Goal: Navigation & Orientation: Find specific page/section

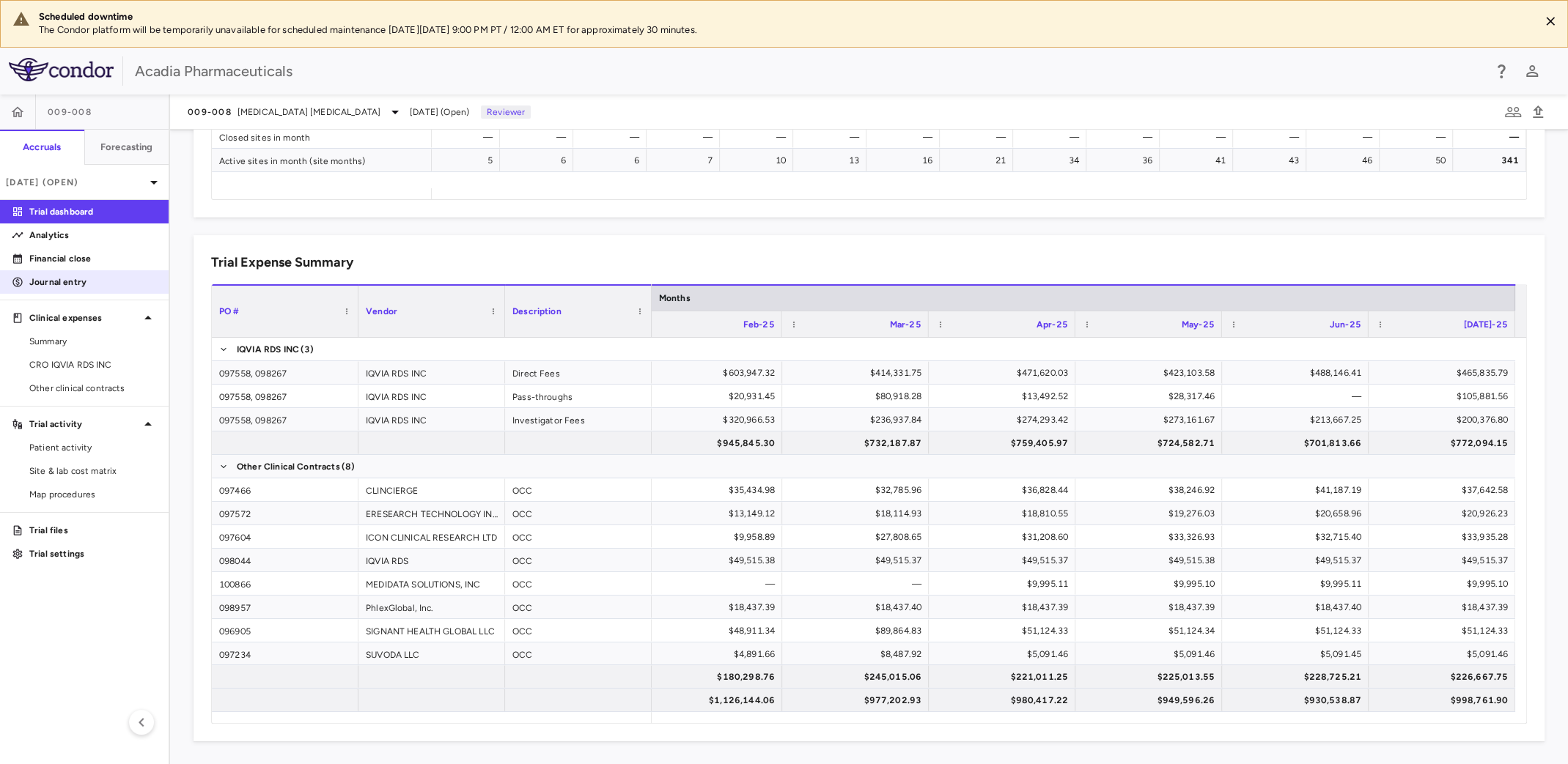
drag, startPoint x: 69, startPoint y: 260, endPoint x: 95, endPoint y: 279, distance: 32.2
click at [69, 260] on p "Financial close" at bounding box center [93, 258] width 127 height 13
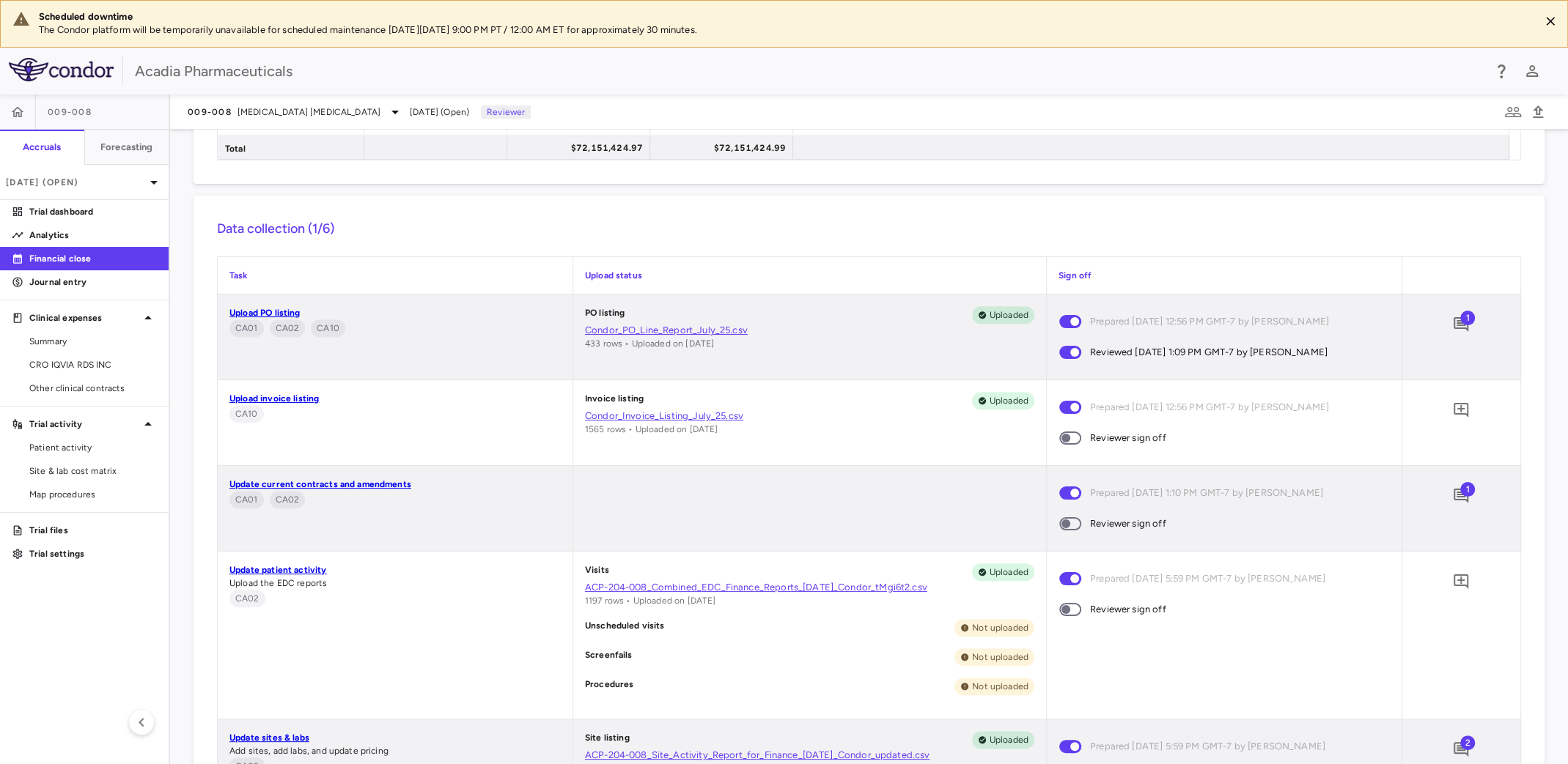
scroll to position [659, 0]
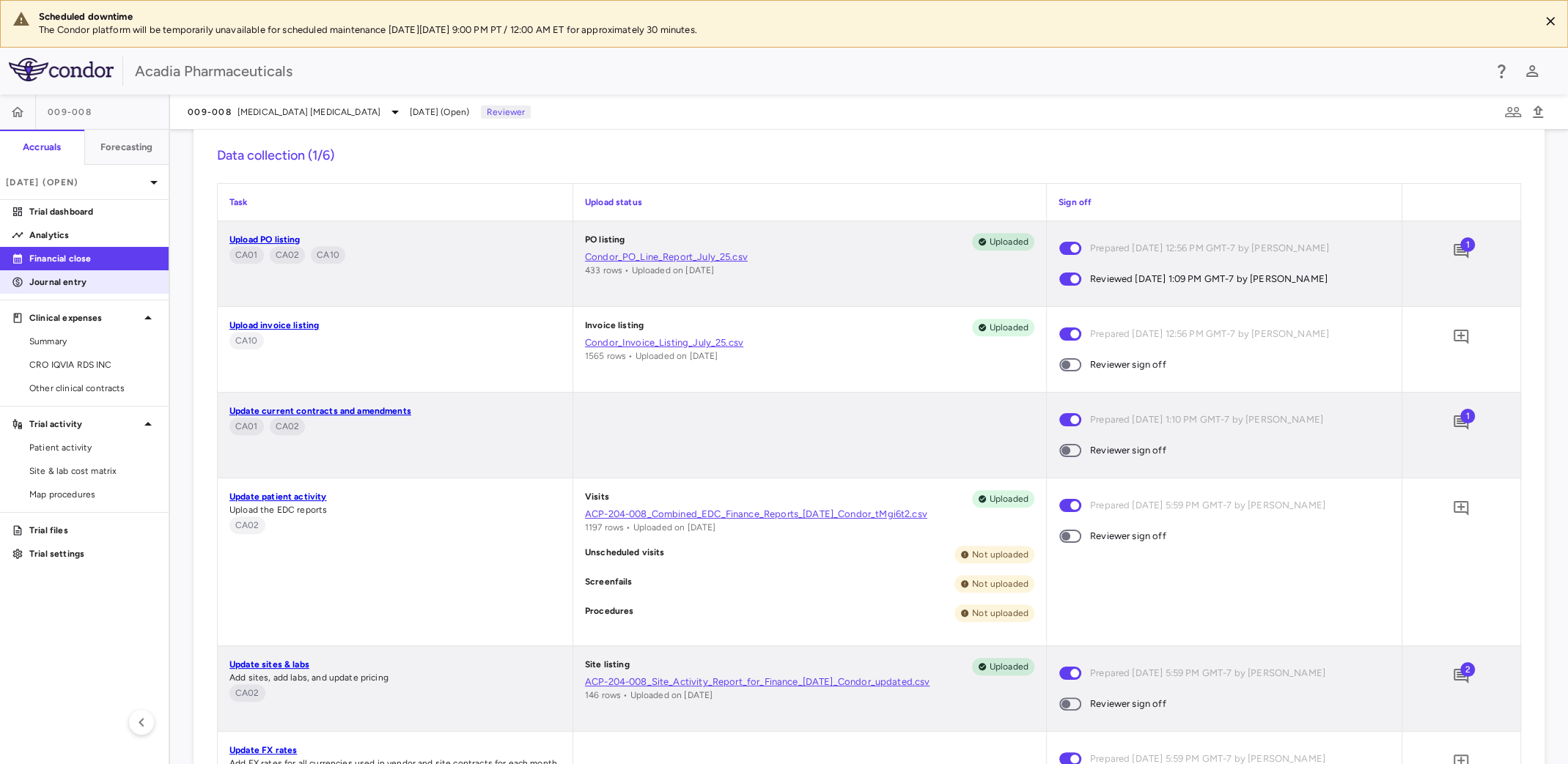
click at [66, 283] on p "Journal entry" at bounding box center [93, 281] width 127 height 13
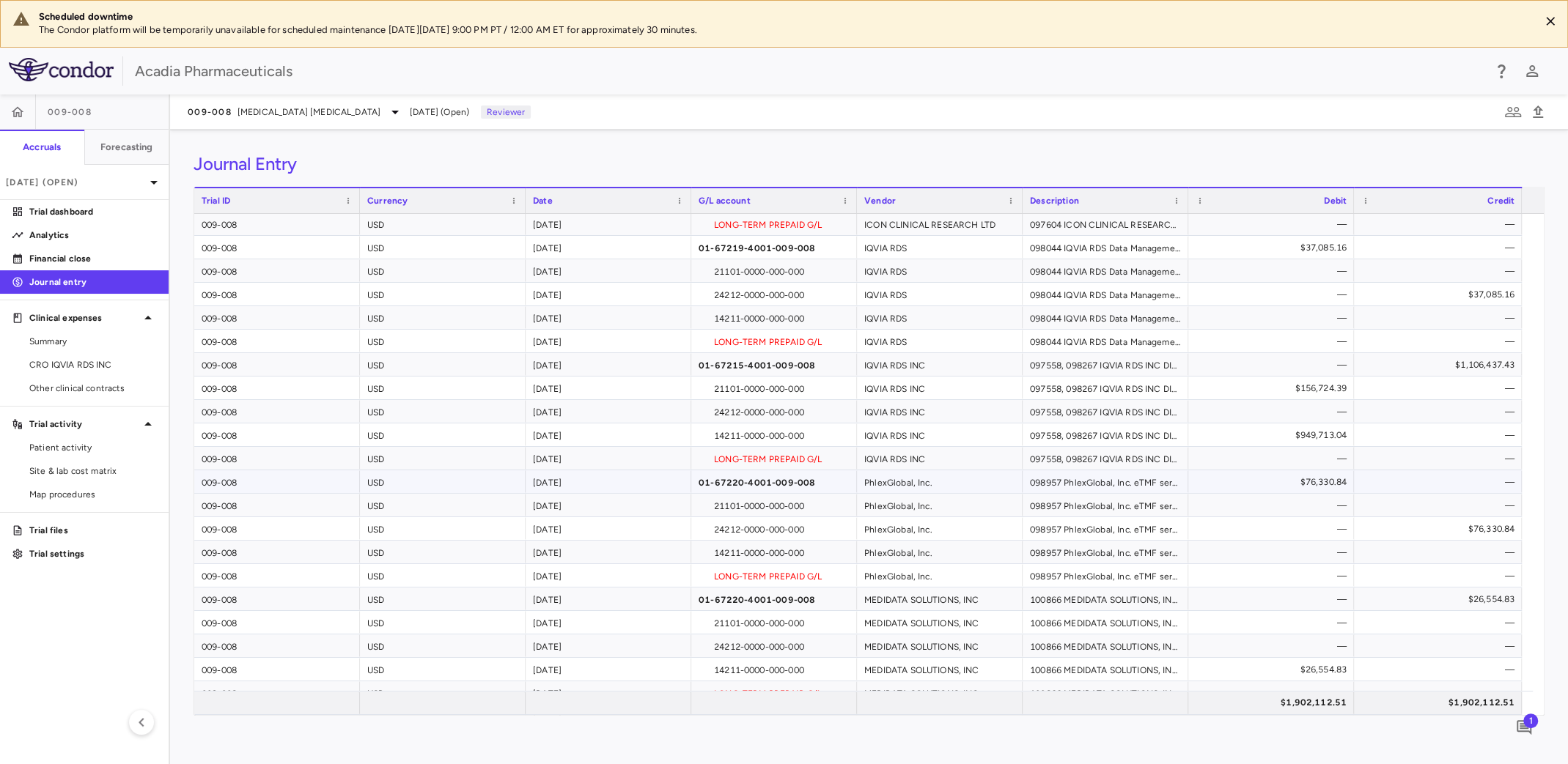
scroll to position [693, 0]
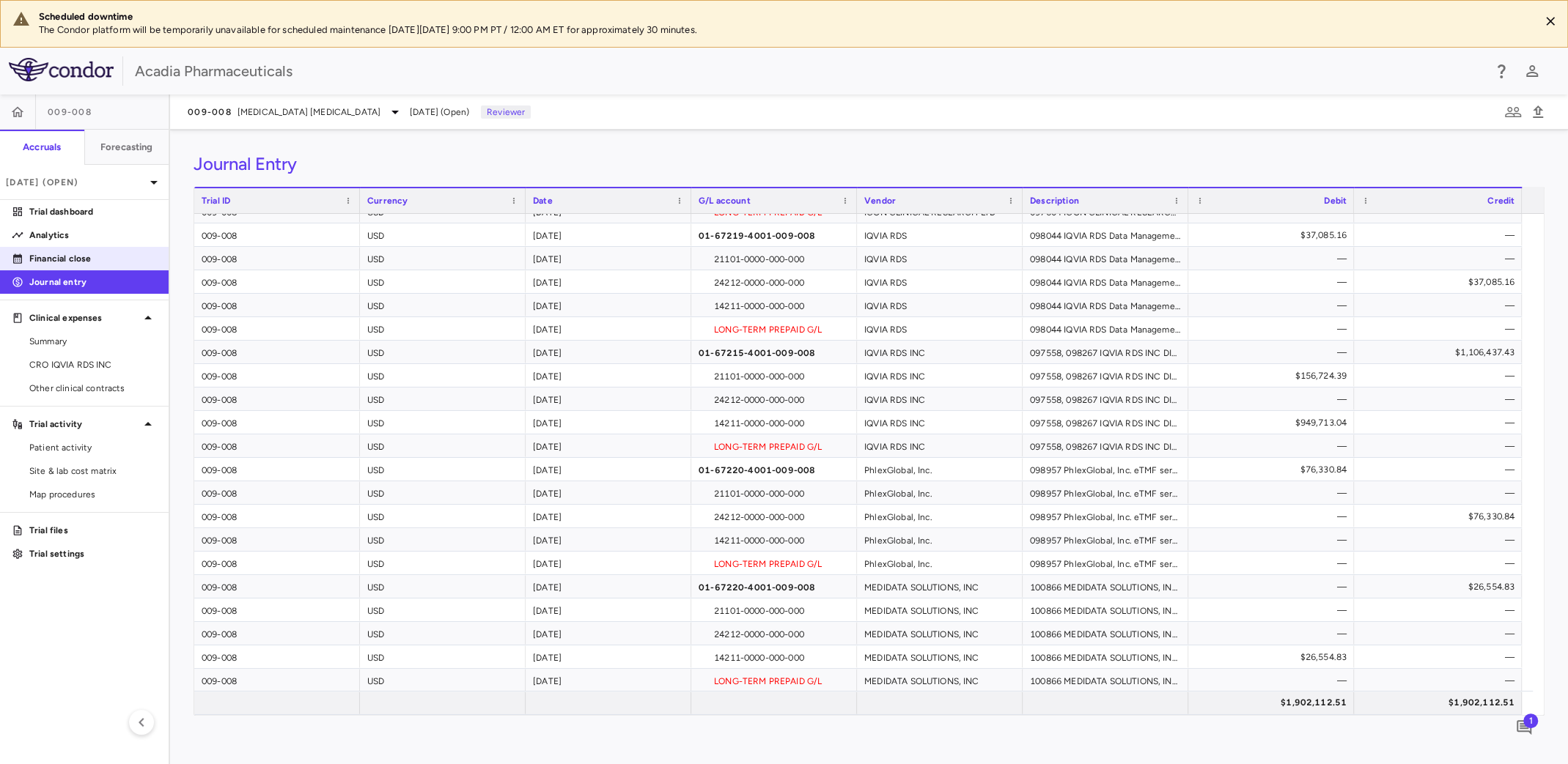
click at [66, 261] on p "Financial close" at bounding box center [93, 258] width 127 height 13
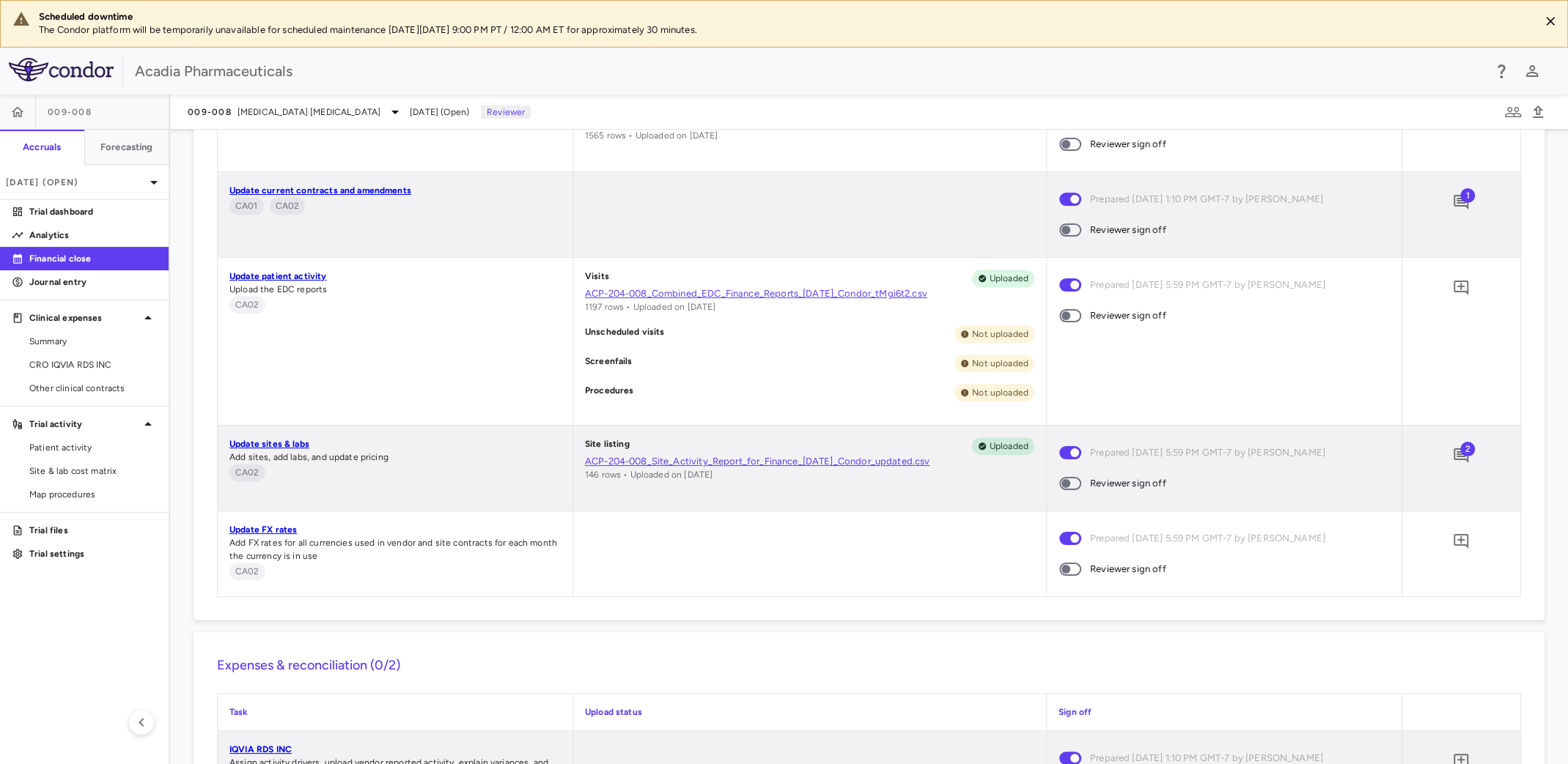
scroll to position [586, 0]
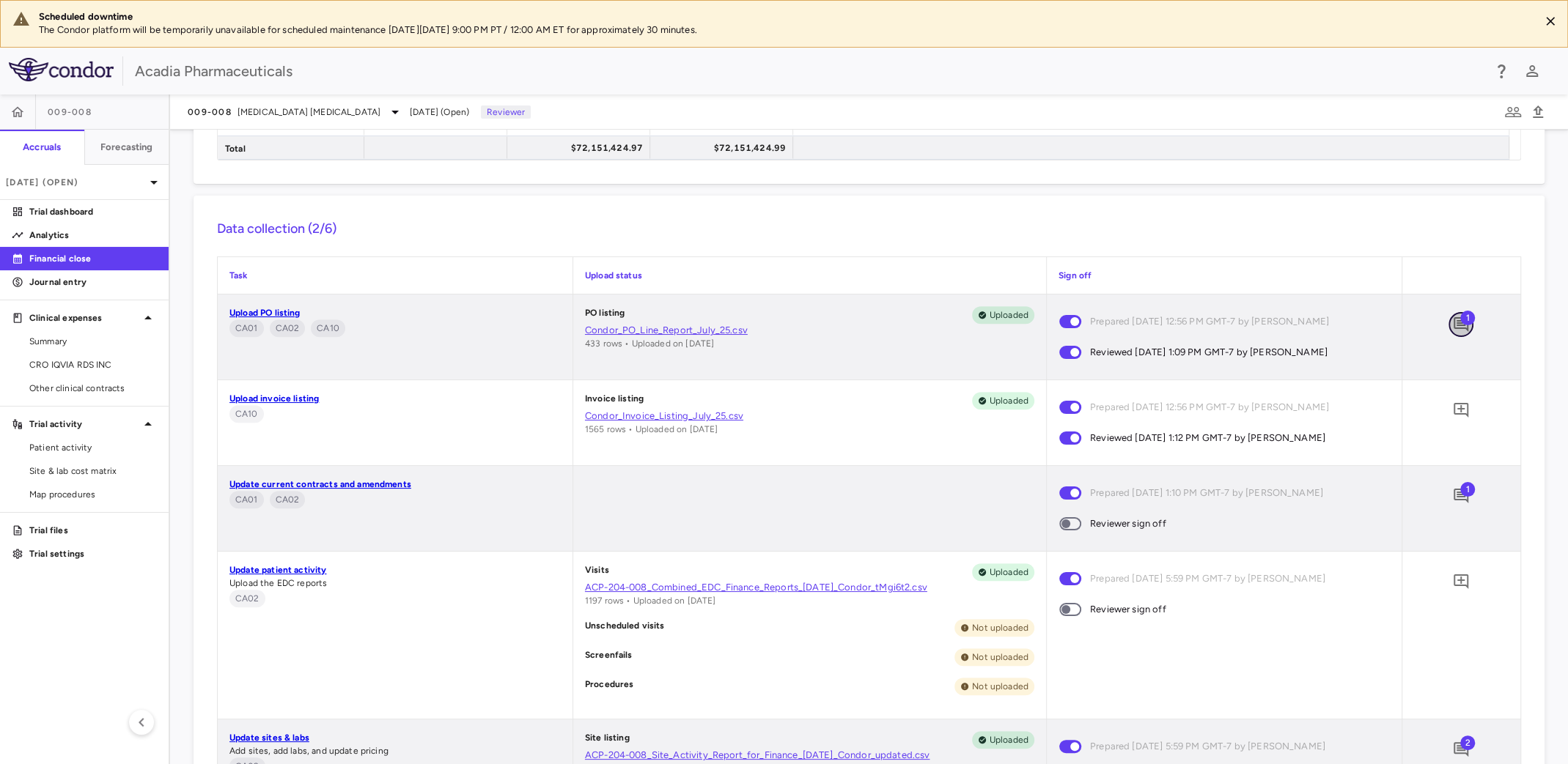
click at [1453, 327] on icon "Add comment" at bounding box center [1460, 324] width 15 height 15
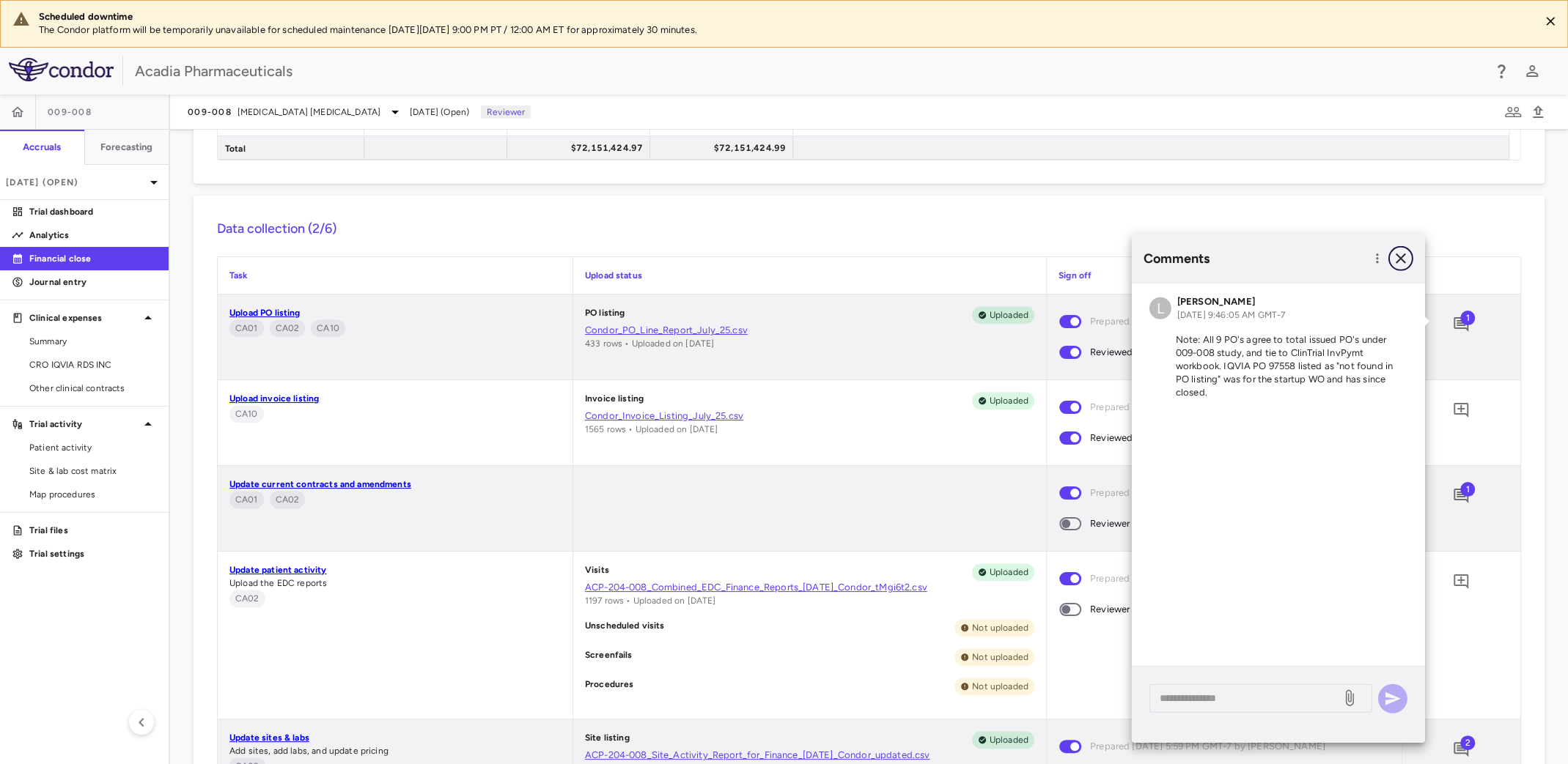
click at [1400, 261] on icon "button" at bounding box center [1401, 259] width 18 height 18
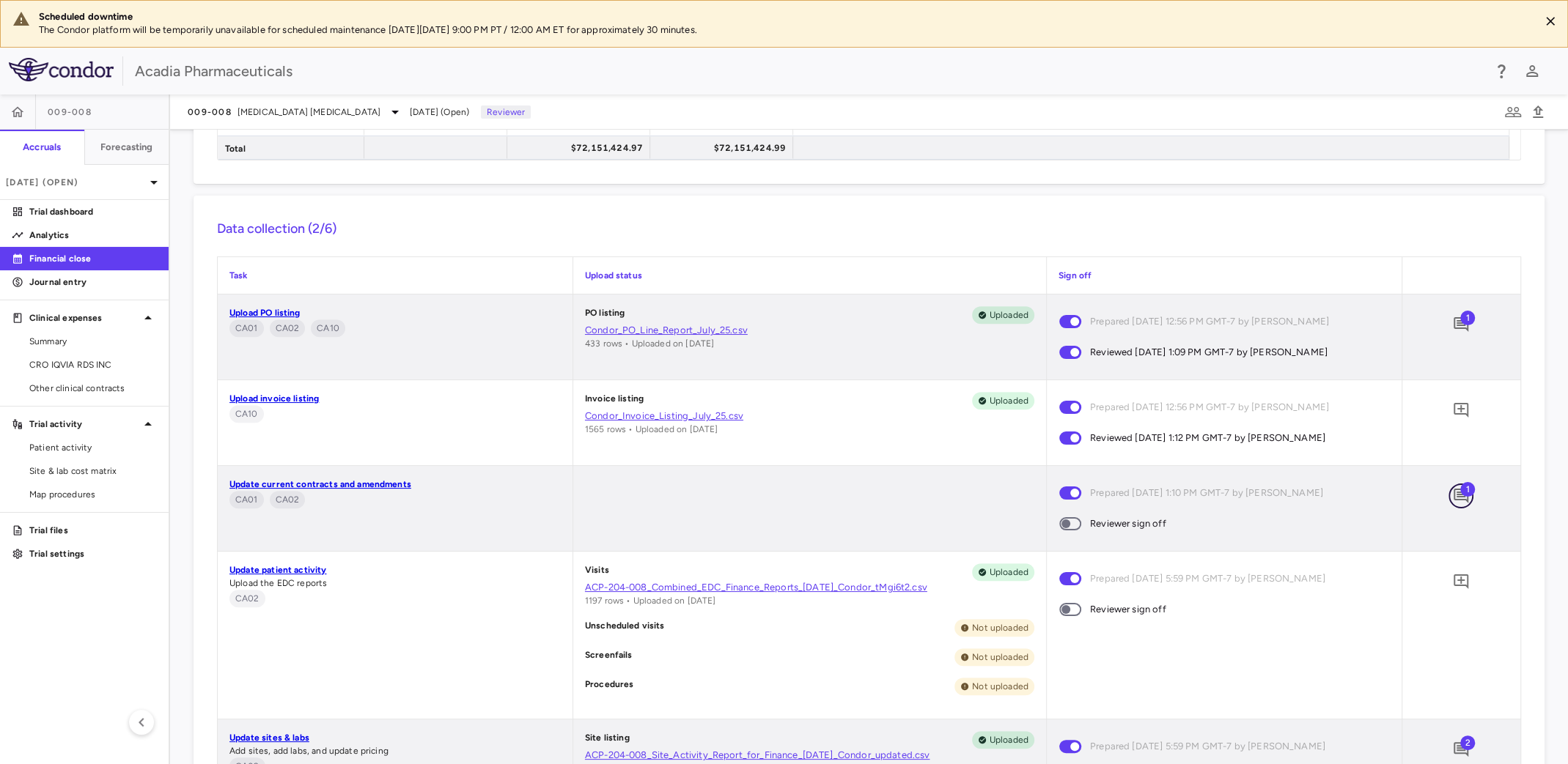
click at [1453, 490] on icon "Add comment" at bounding box center [1460, 496] width 15 height 15
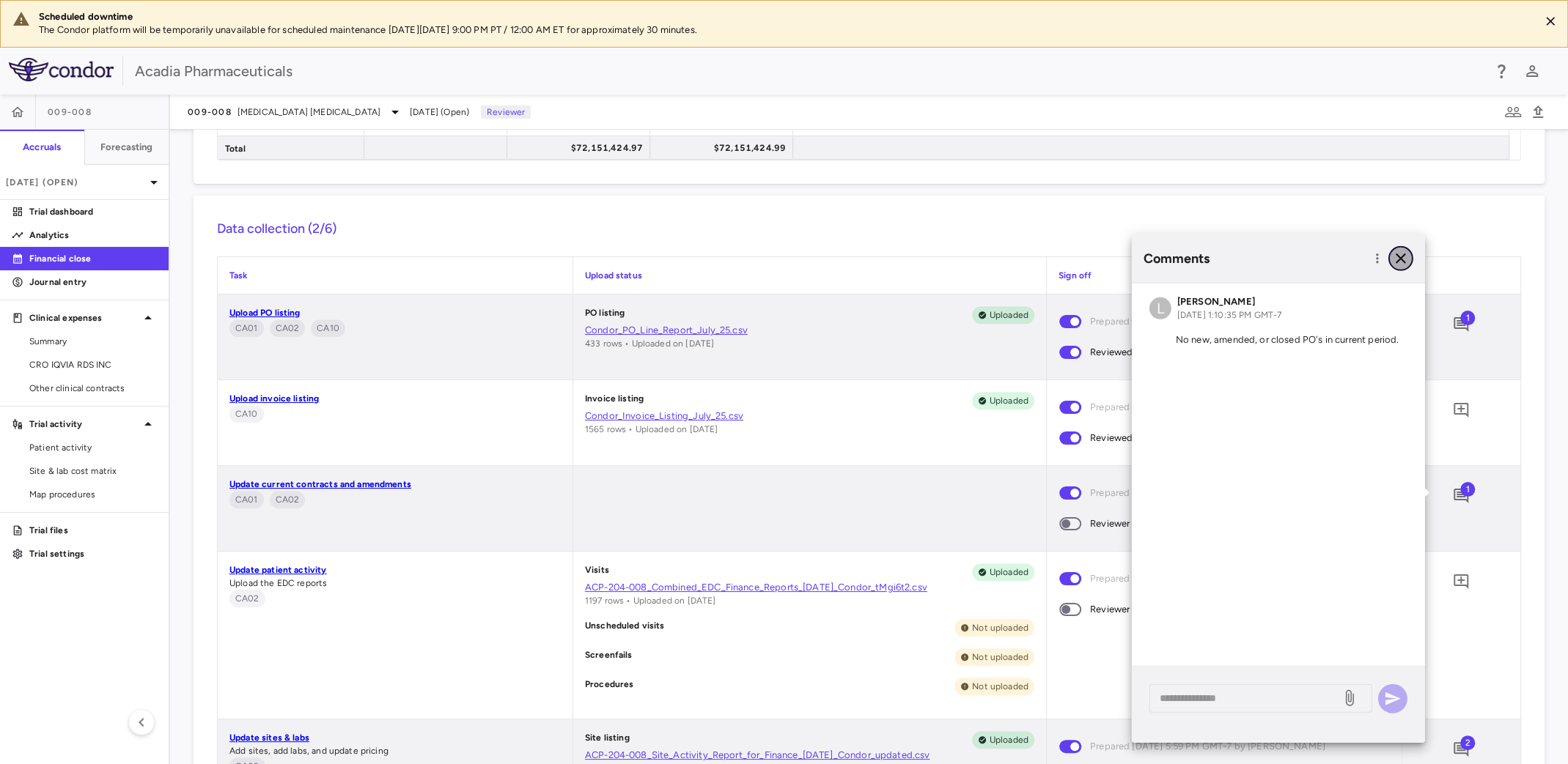
click at [1398, 256] on icon "button" at bounding box center [1400, 259] width 10 height 10
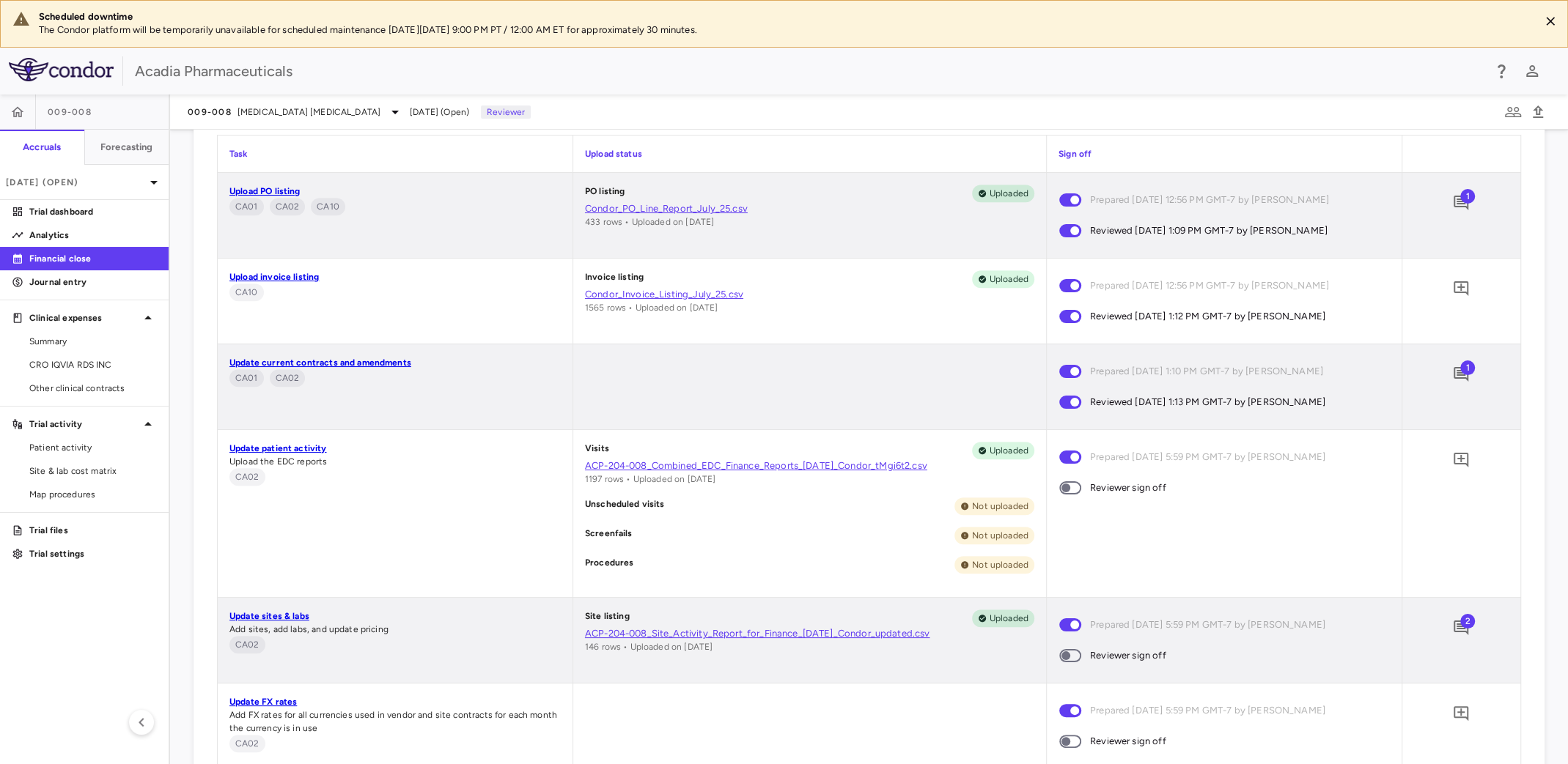
scroll to position [733, 0]
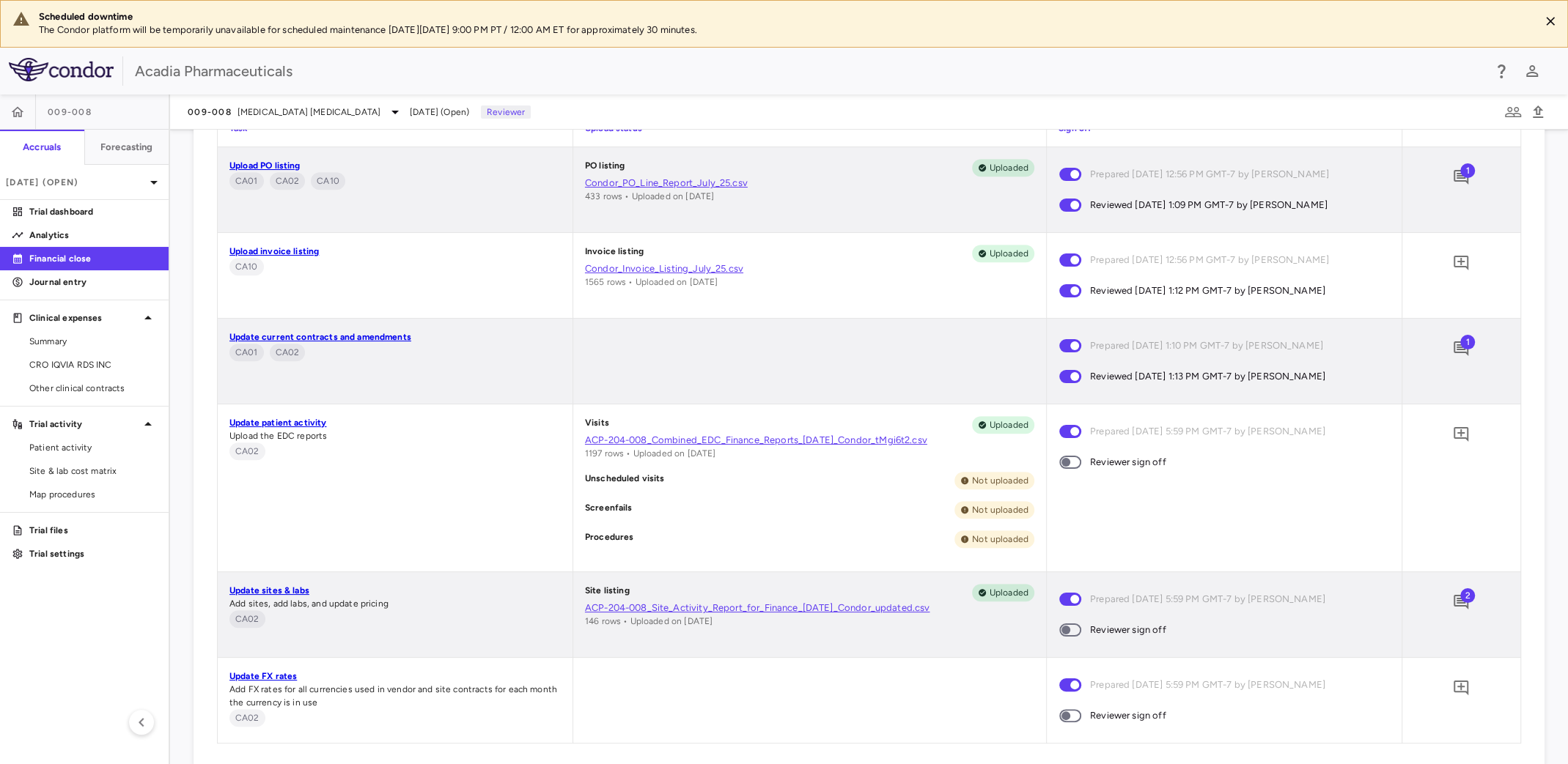
click at [1460, 599] on span "2" at bounding box center [1467, 596] width 15 height 15
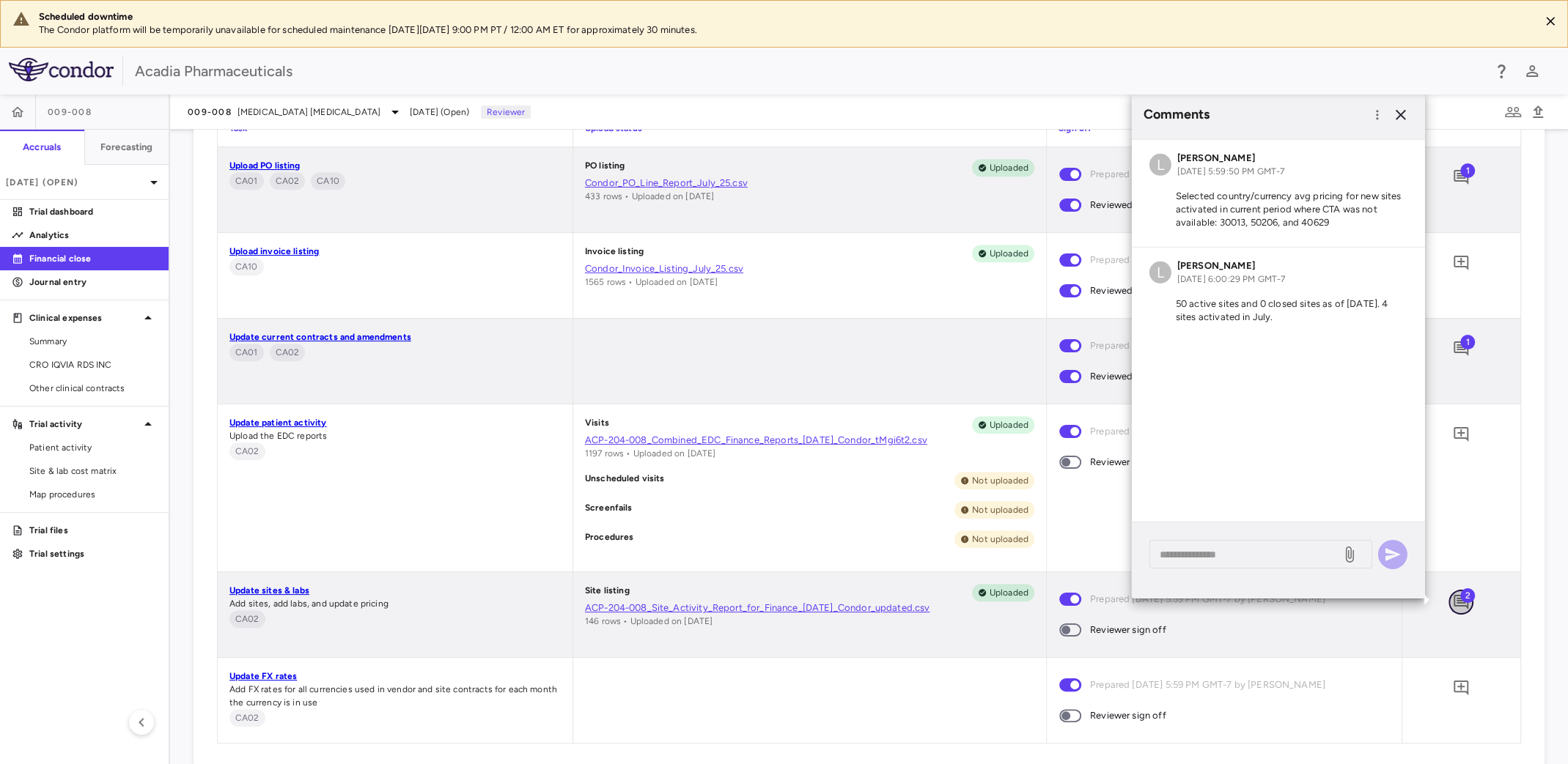
click at [1452, 597] on icon "Add comment" at bounding box center [1461, 602] width 18 height 18
click at [1402, 118] on icon "button" at bounding box center [1401, 115] width 18 height 18
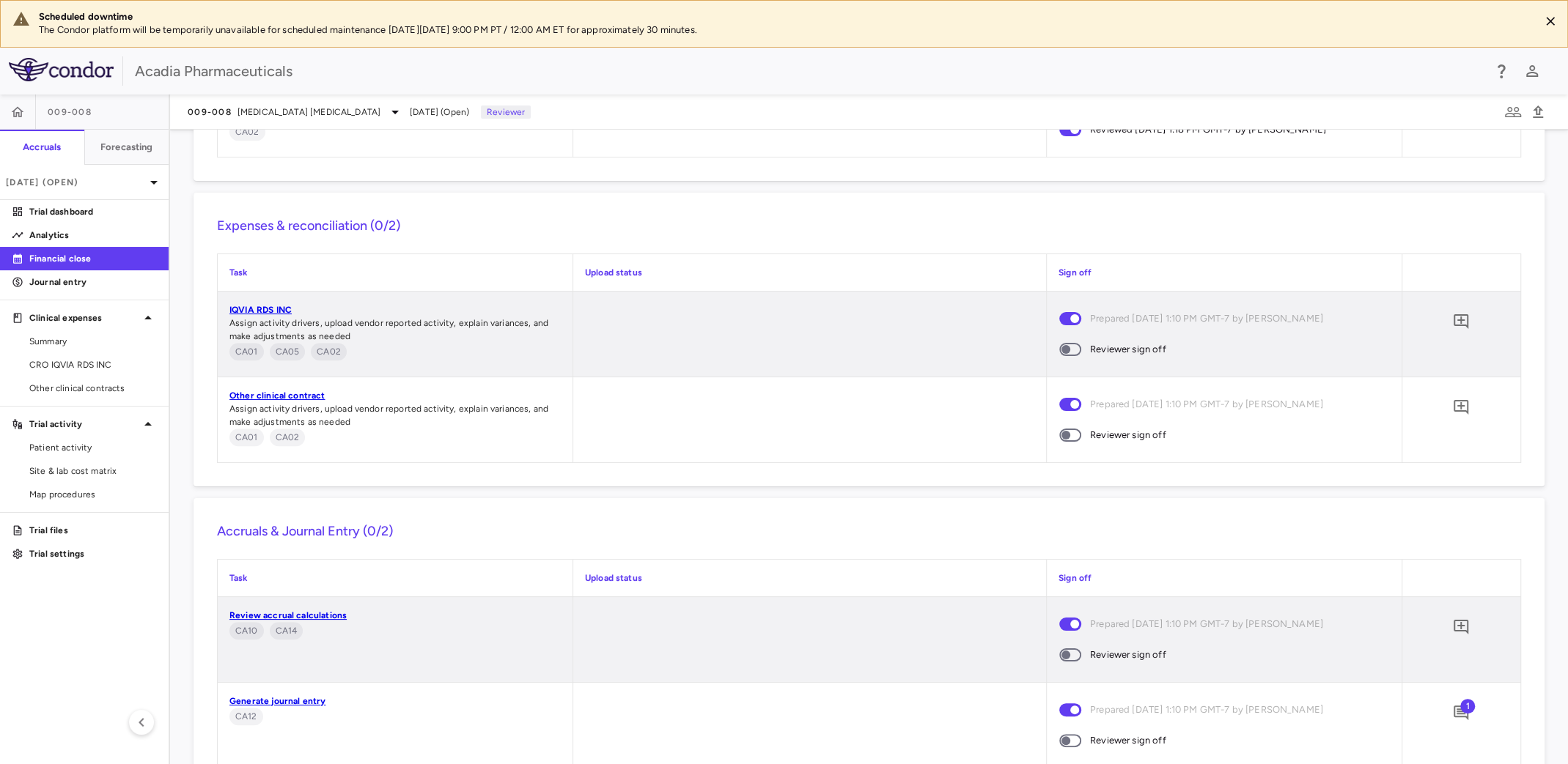
scroll to position [1369, 0]
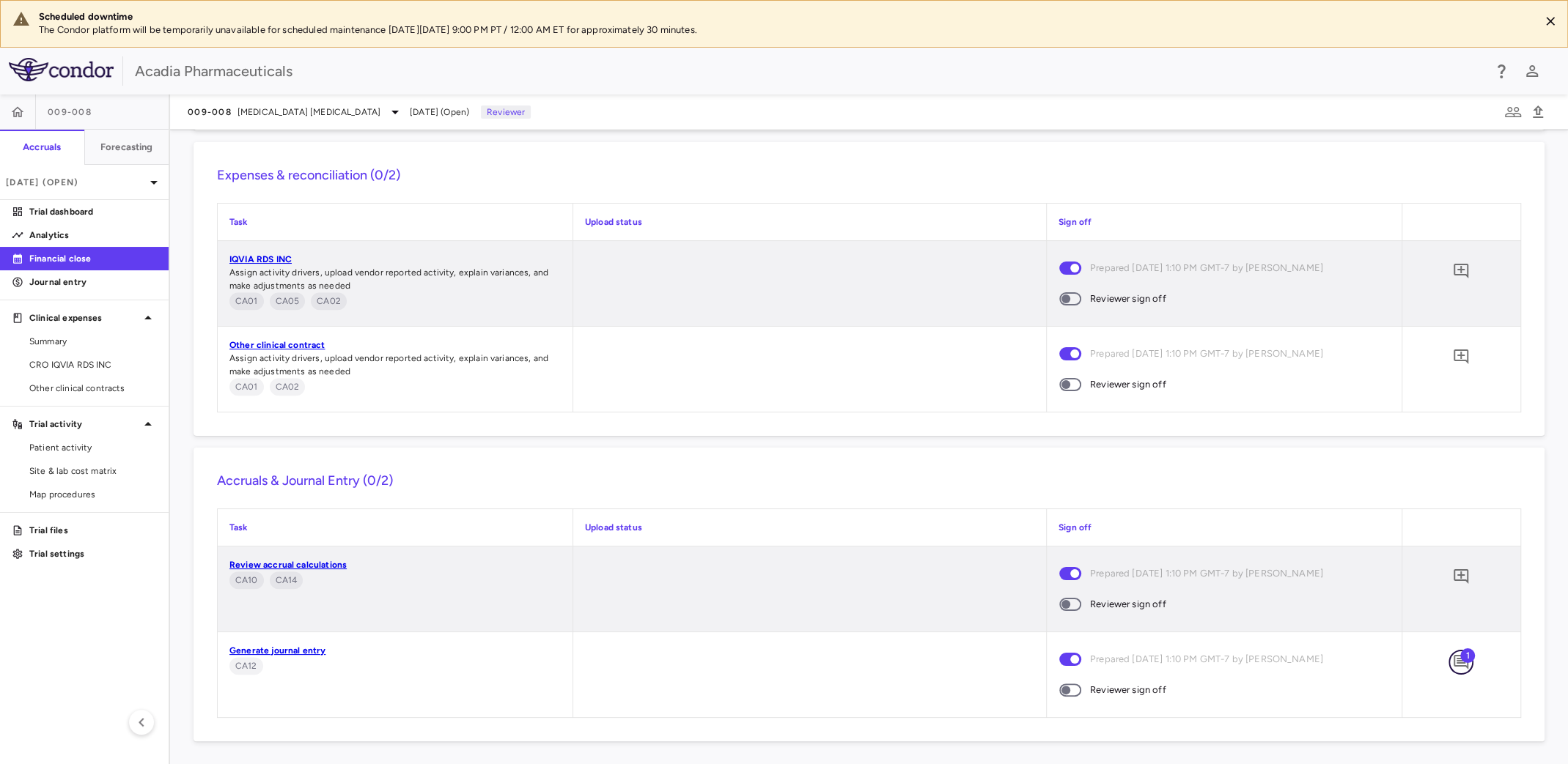
click at [1453, 659] on icon "Add comment" at bounding box center [1460, 662] width 15 height 15
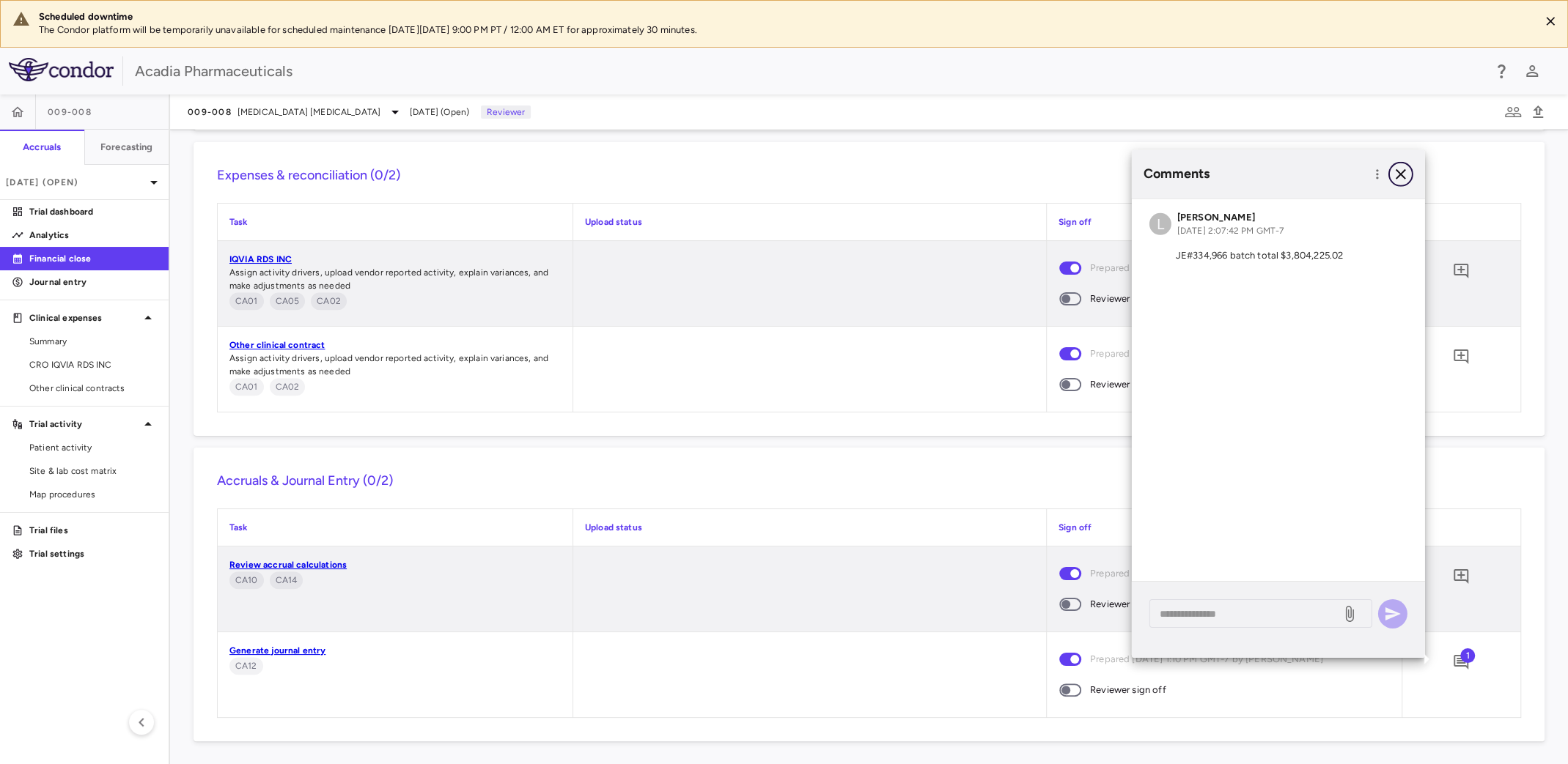
click at [1404, 173] on icon "button" at bounding box center [1401, 173] width 18 height 18
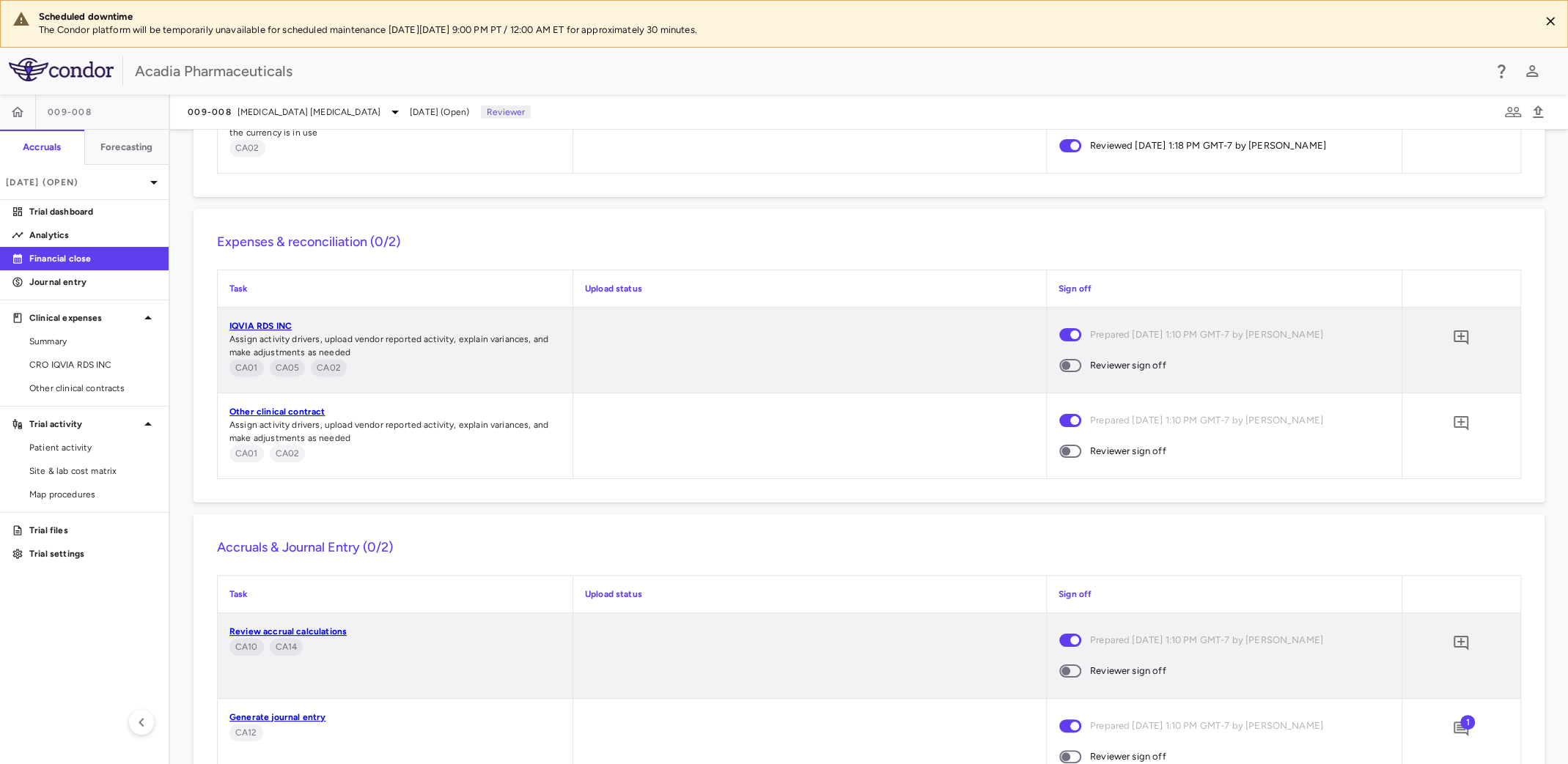
scroll to position [1223, 0]
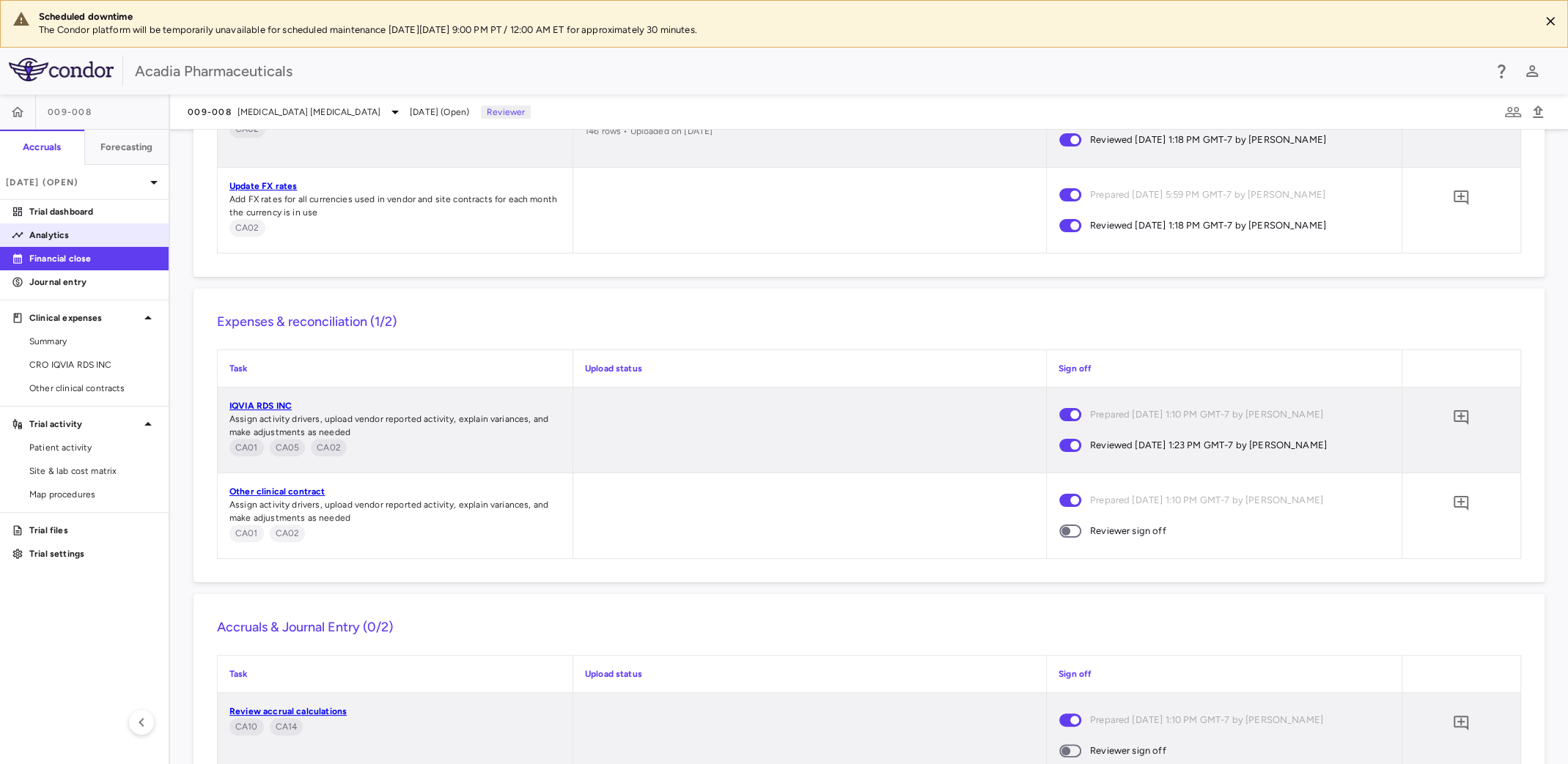
click at [88, 235] on p "Analytics" at bounding box center [93, 234] width 127 height 13
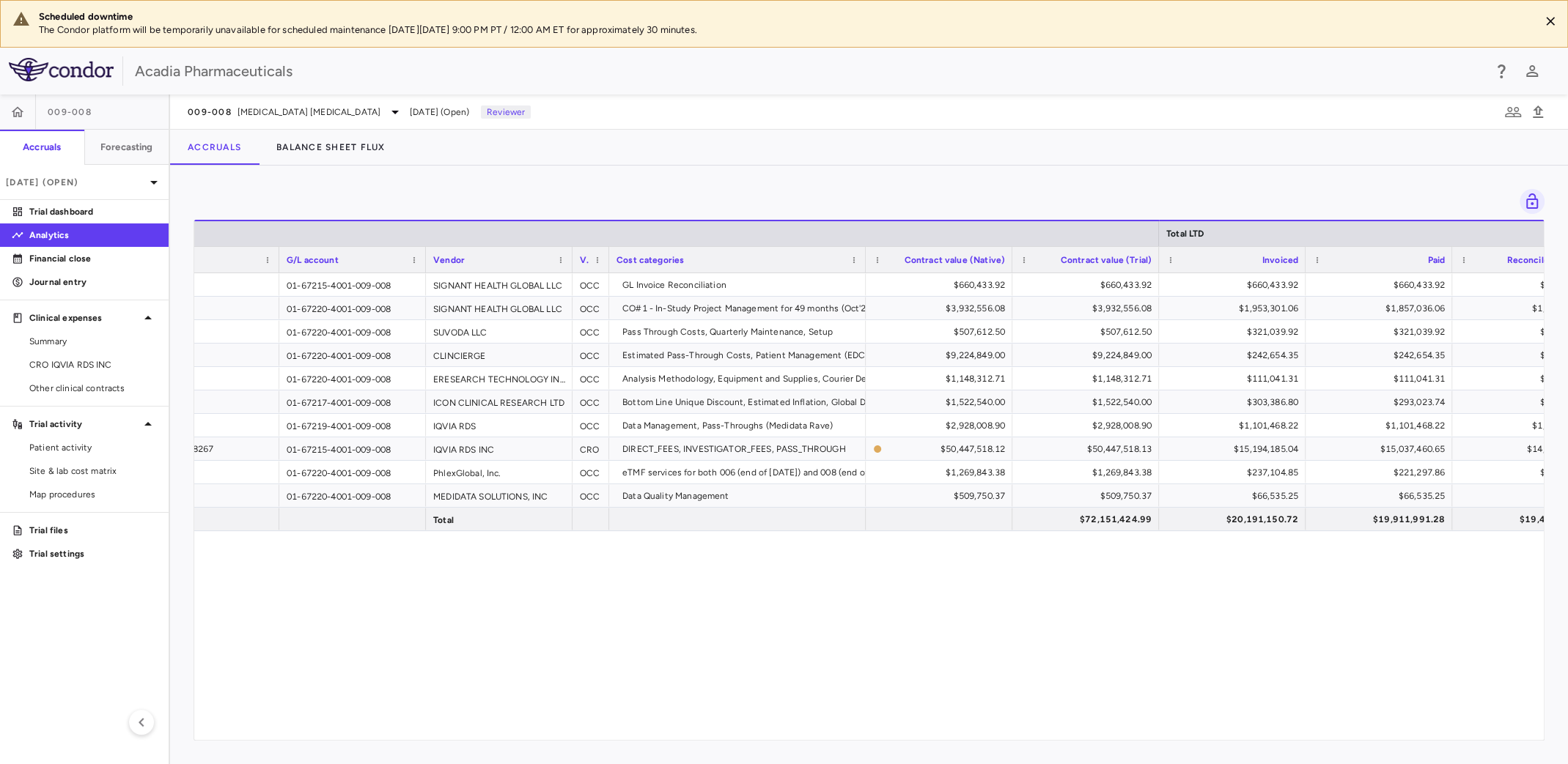
scroll to position [0, 97]
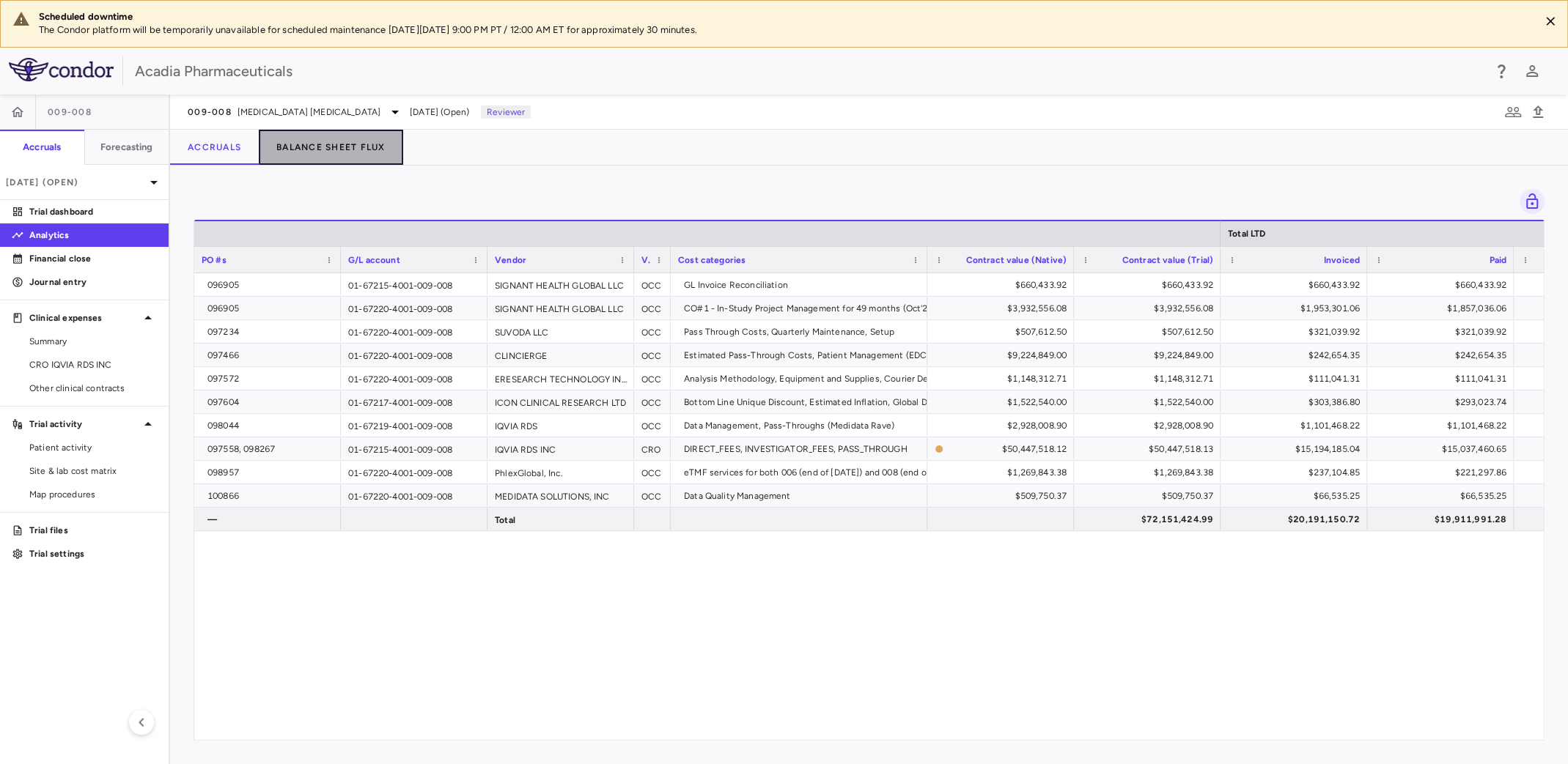
click at [349, 150] on button "Balance Sheet Flux" at bounding box center [330, 147] width 144 height 35
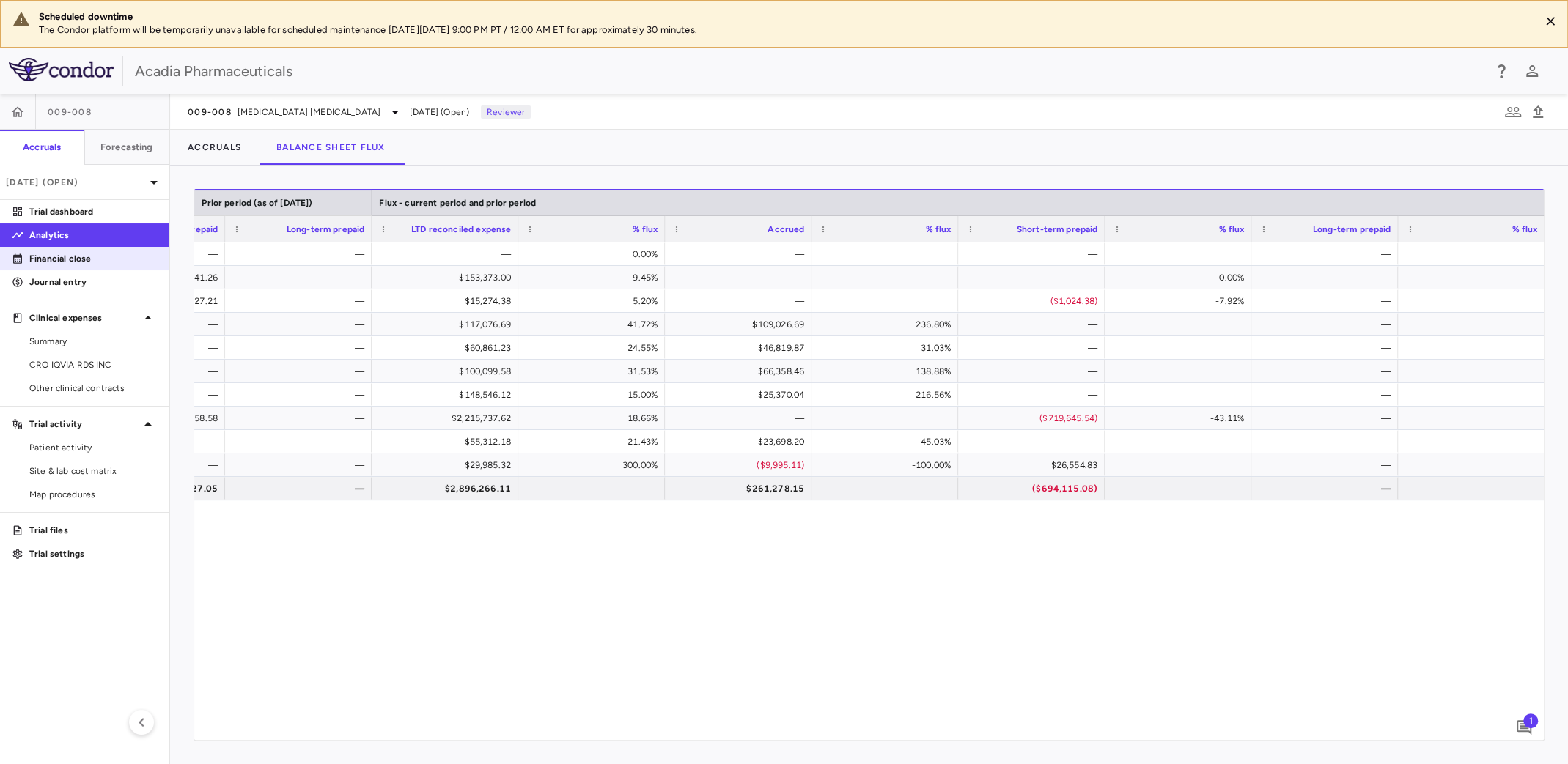
click at [66, 260] on p "Financial close" at bounding box center [93, 258] width 127 height 13
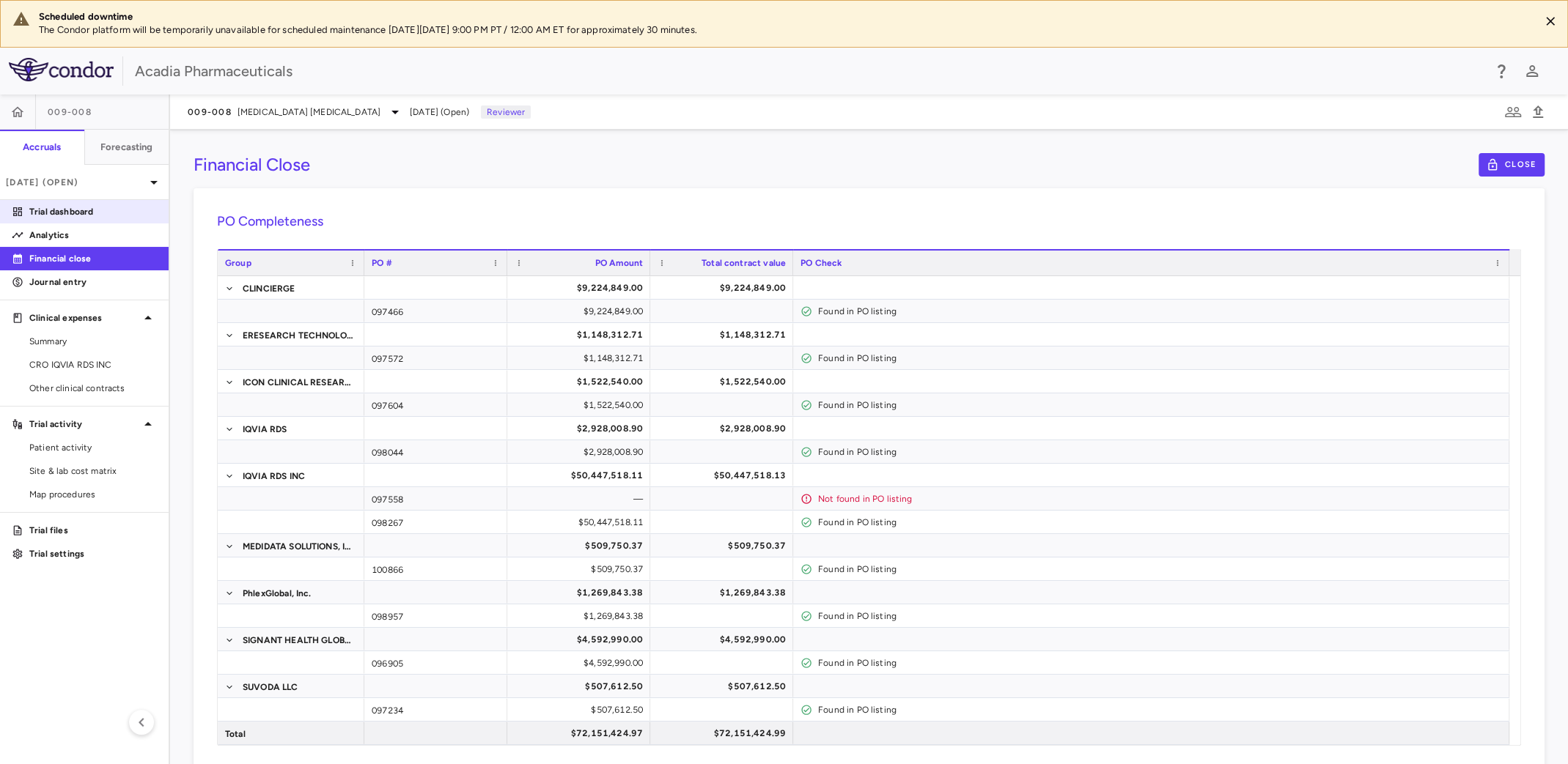
click at [93, 211] on p "Trial dashboard" at bounding box center [93, 211] width 127 height 13
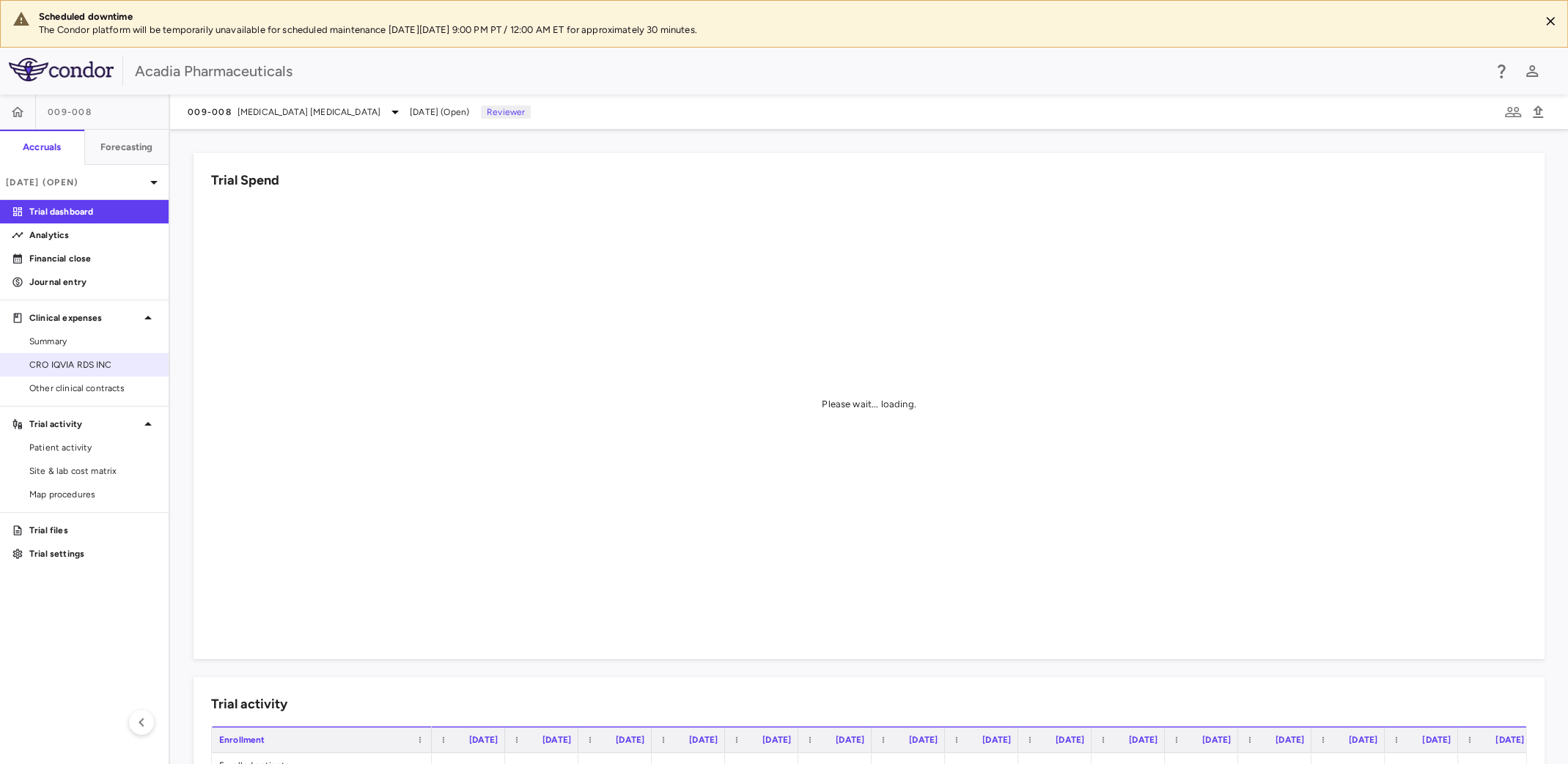
click at [89, 363] on span "CRO IQVIA RDS INC" at bounding box center [93, 364] width 127 height 13
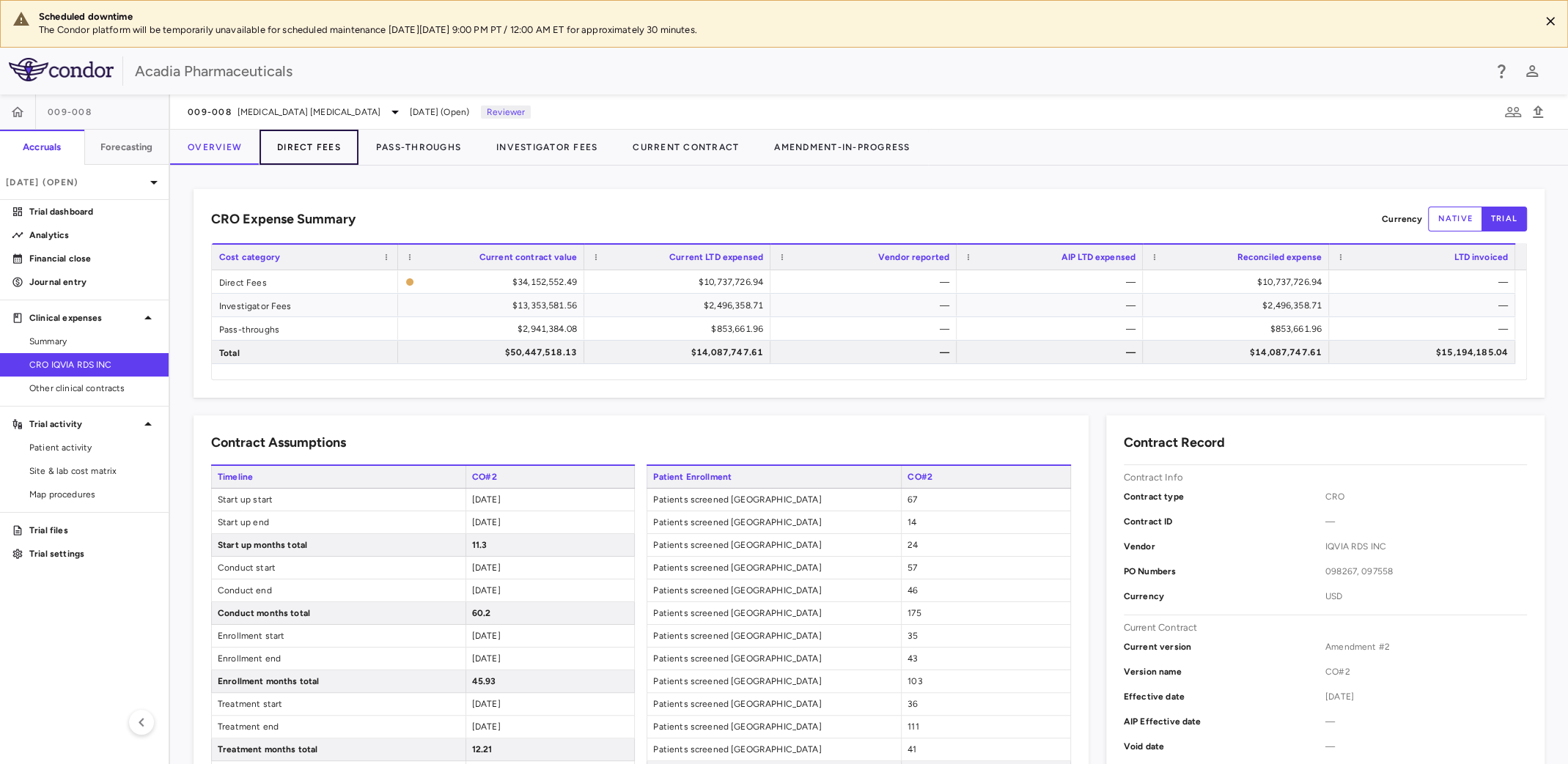
click at [313, 144] on button "Direct Fees" at bounding box center [309, 147] width 99 height 35
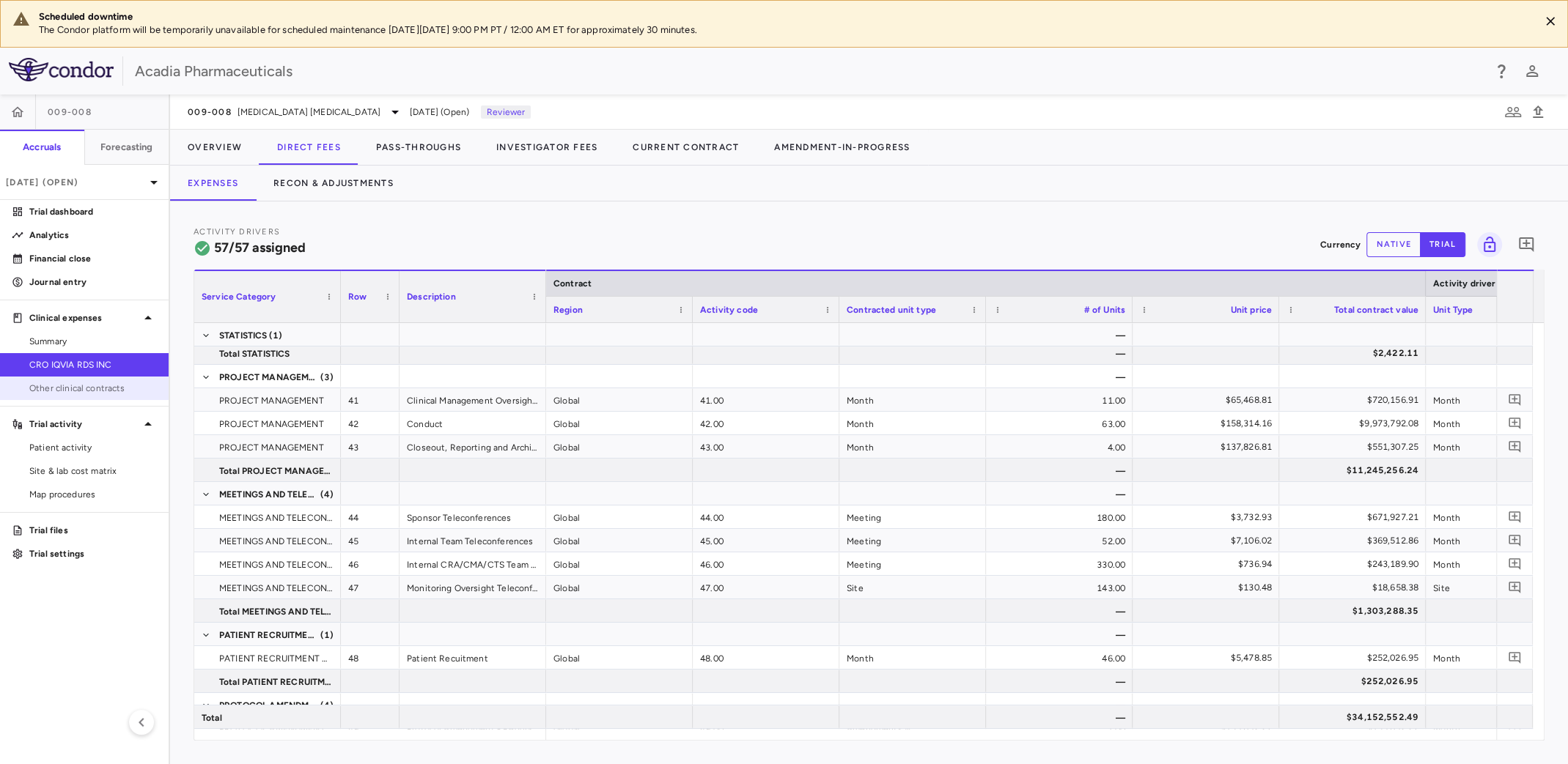
click at [88, 390] on span "Other clinical contracts" at bounding box center [93, 388] width 127 height 13
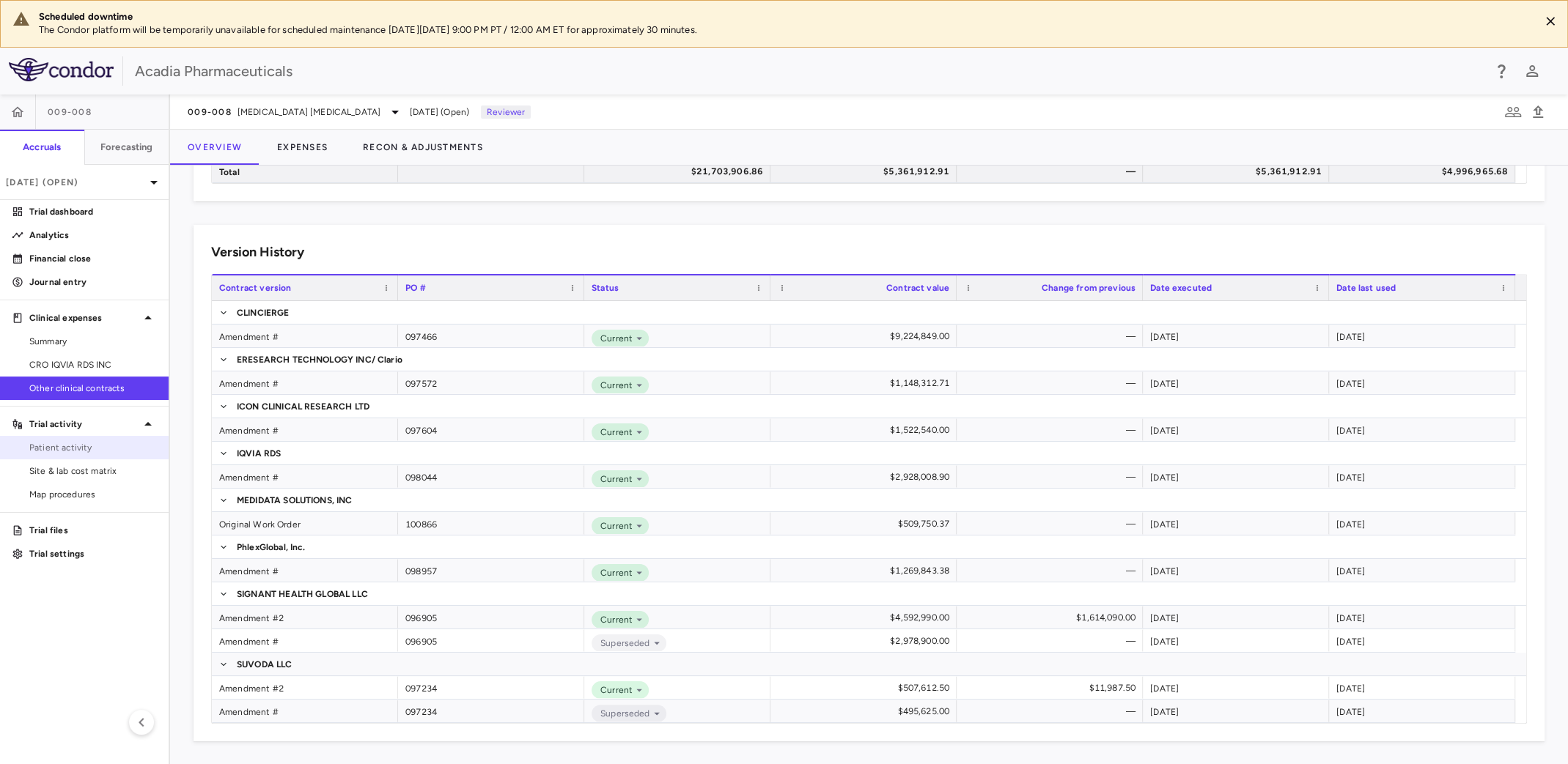
click at [86, 450] on span "Patient activity" at bounding box center [93, 447] width 127 height 13
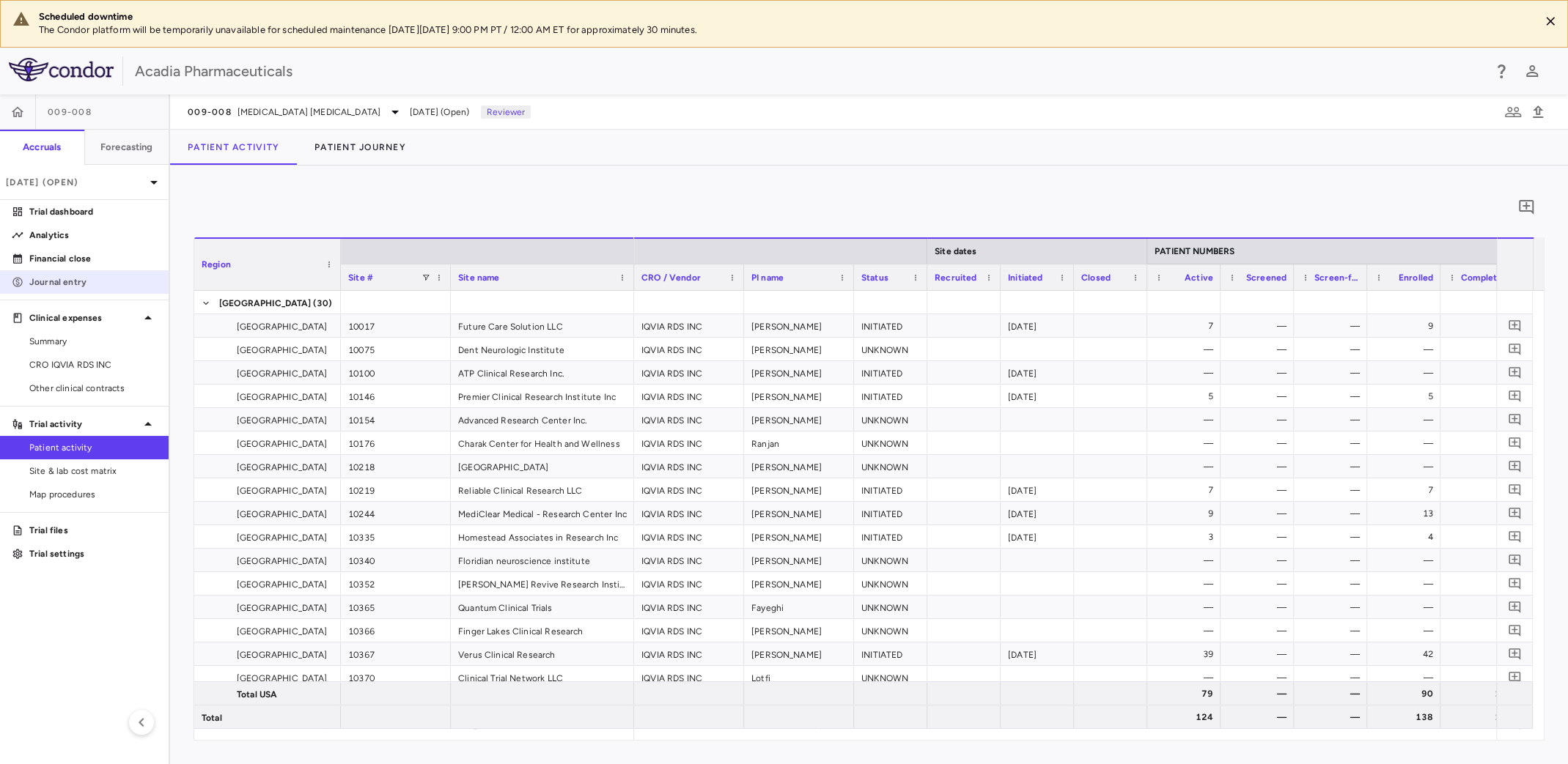
click at [75, 281] on p "Journal entry" at bounding box center [93, 281] width 127 height 13
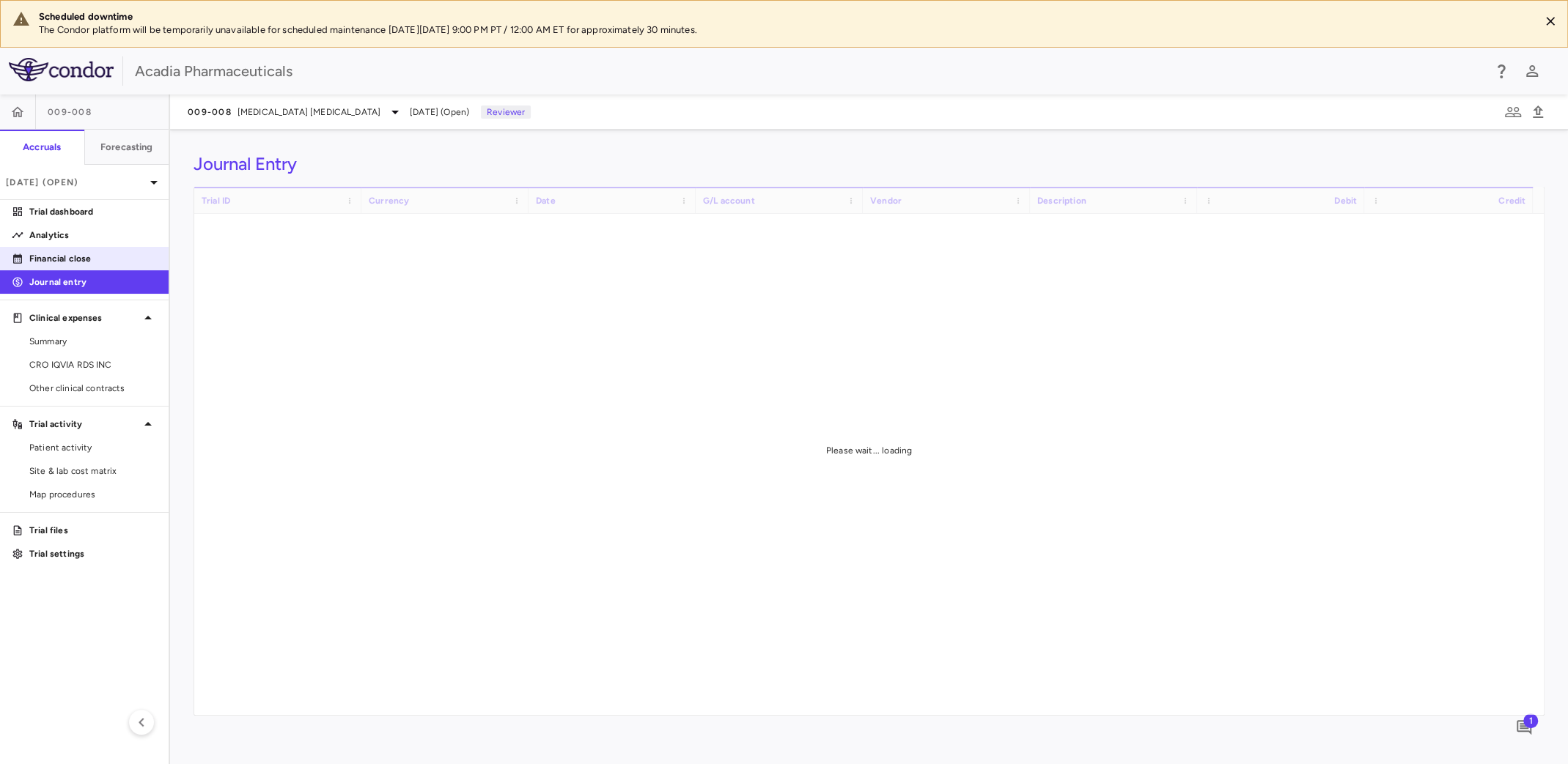
click at [80, 262] on p "Financial close" at bounding box center [93, 258] width 127 height 13
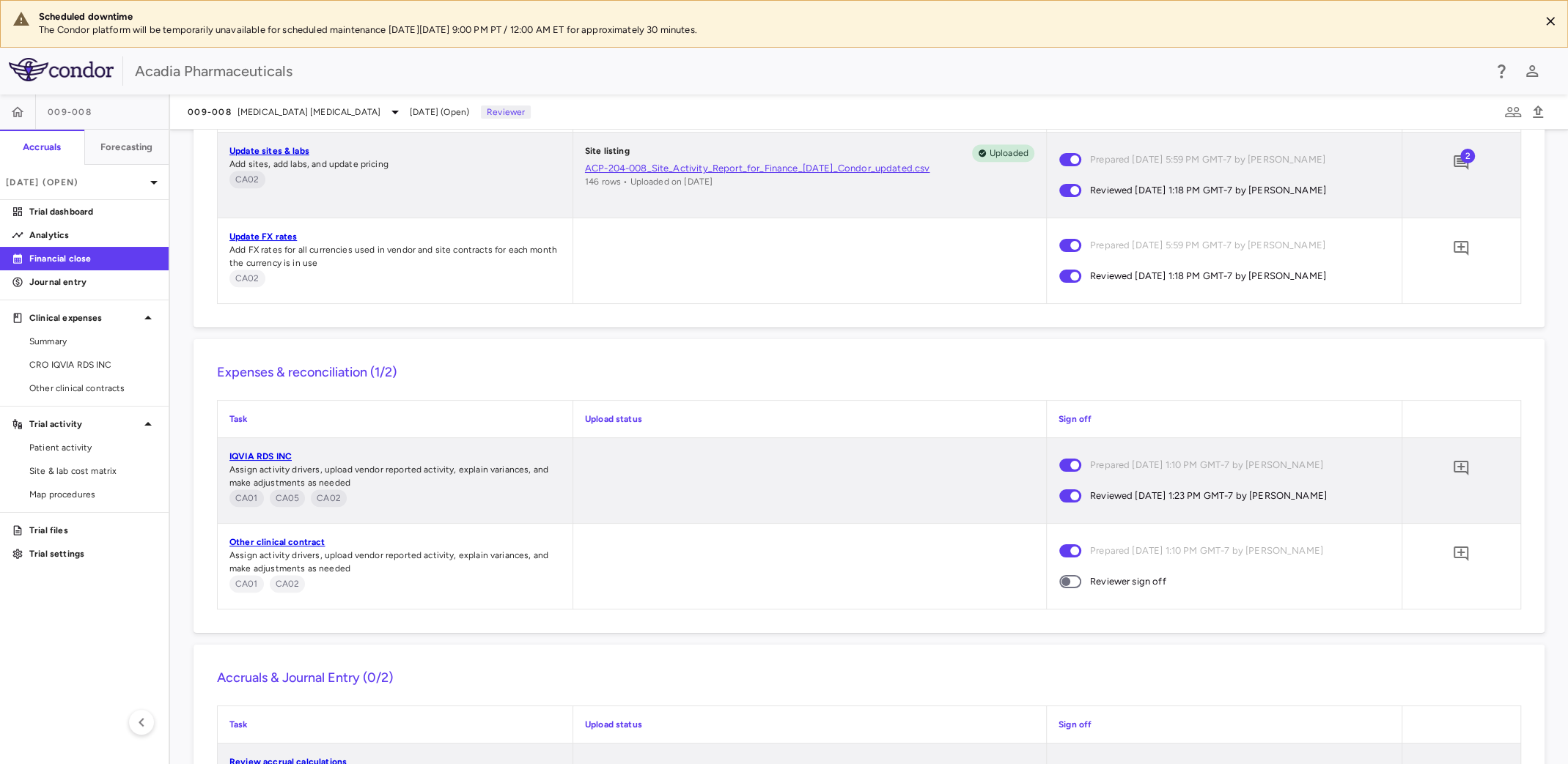
click at [1064, 575] on span at bounding box center [1070, 581] width 22 height 13
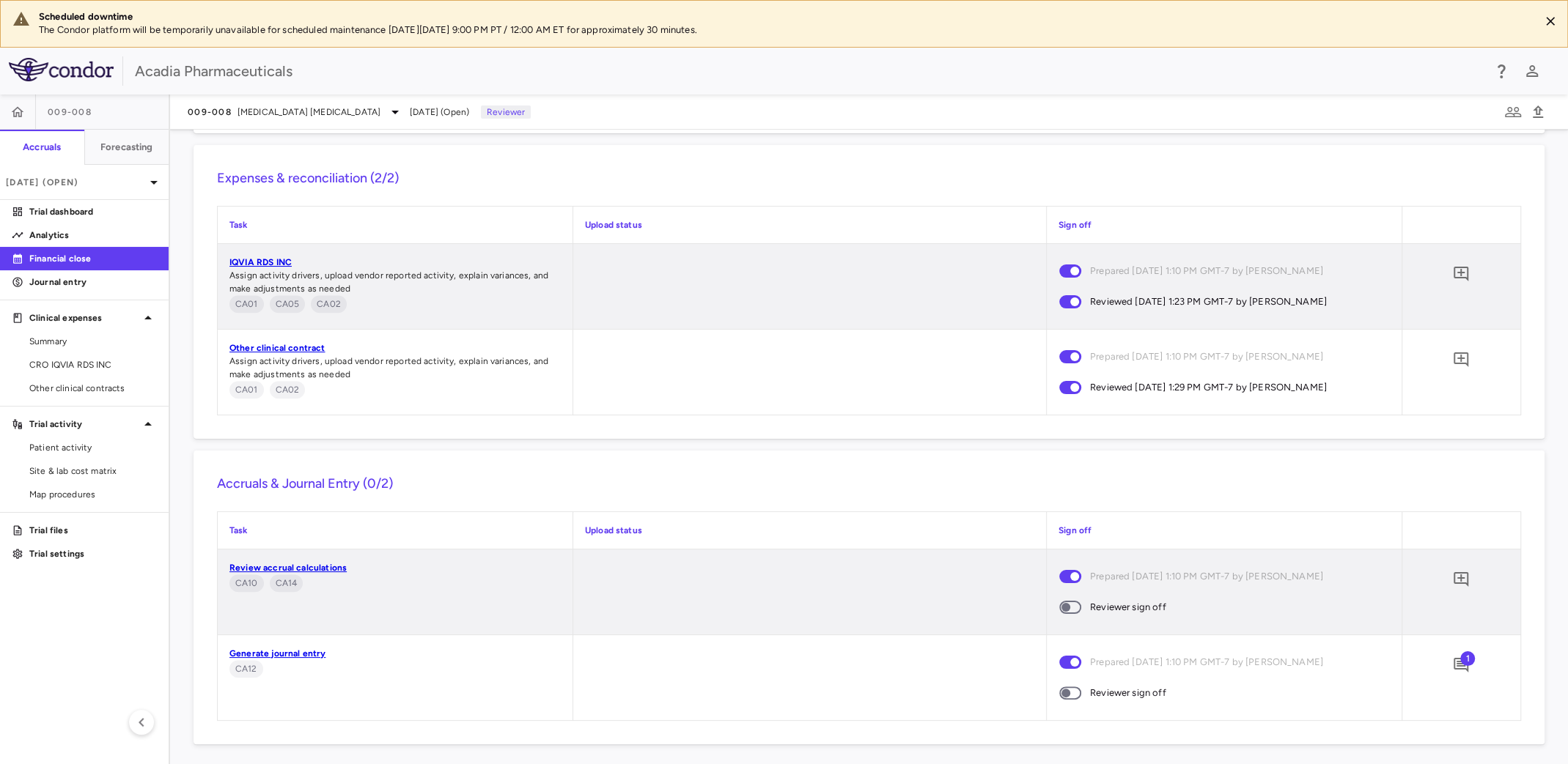
scroll to position [1369, 0]
click at [1060, 684] on span at bounding box center [1070, 690] width 22 height 13
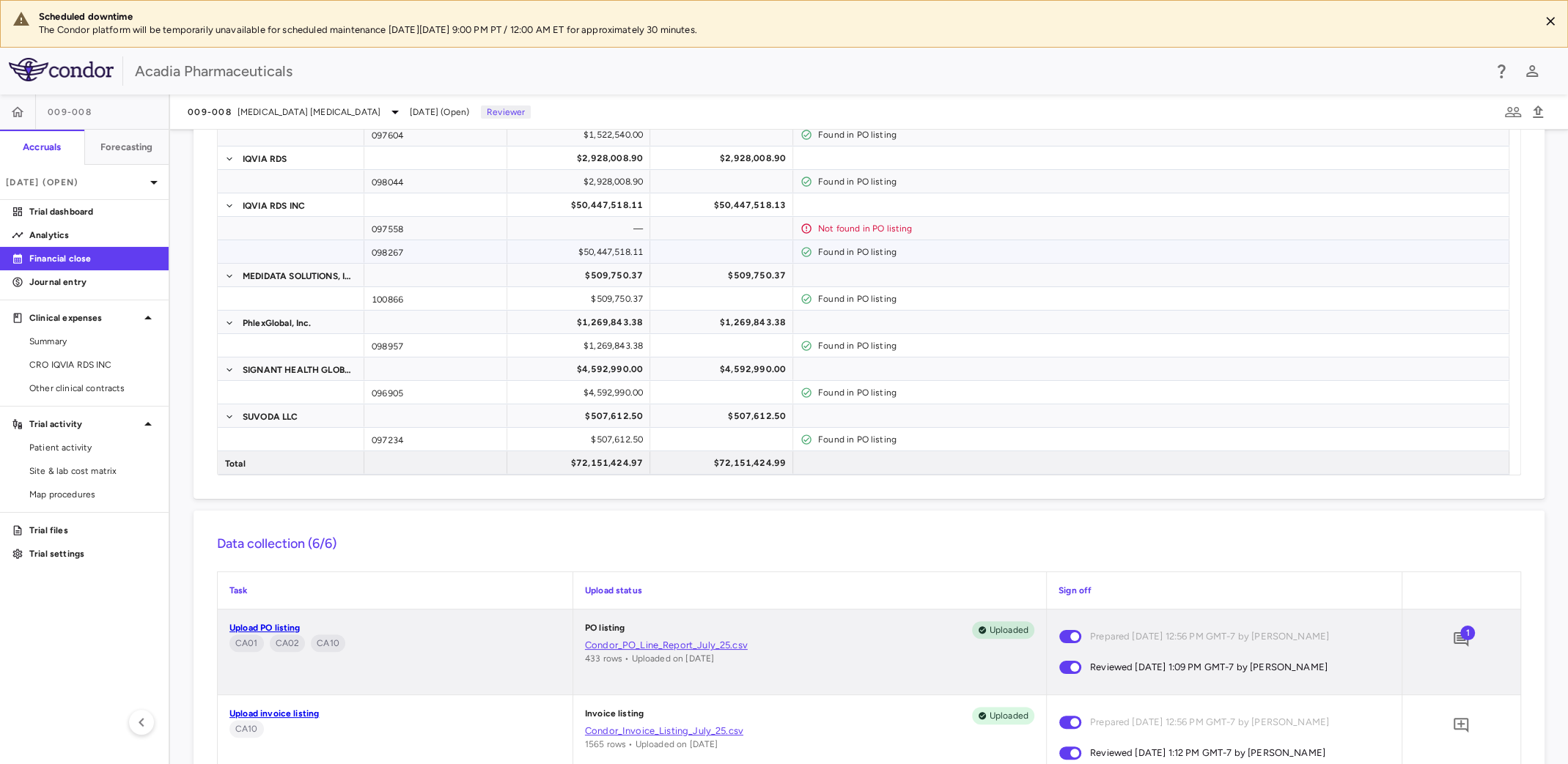
scroll to position [0, 0]
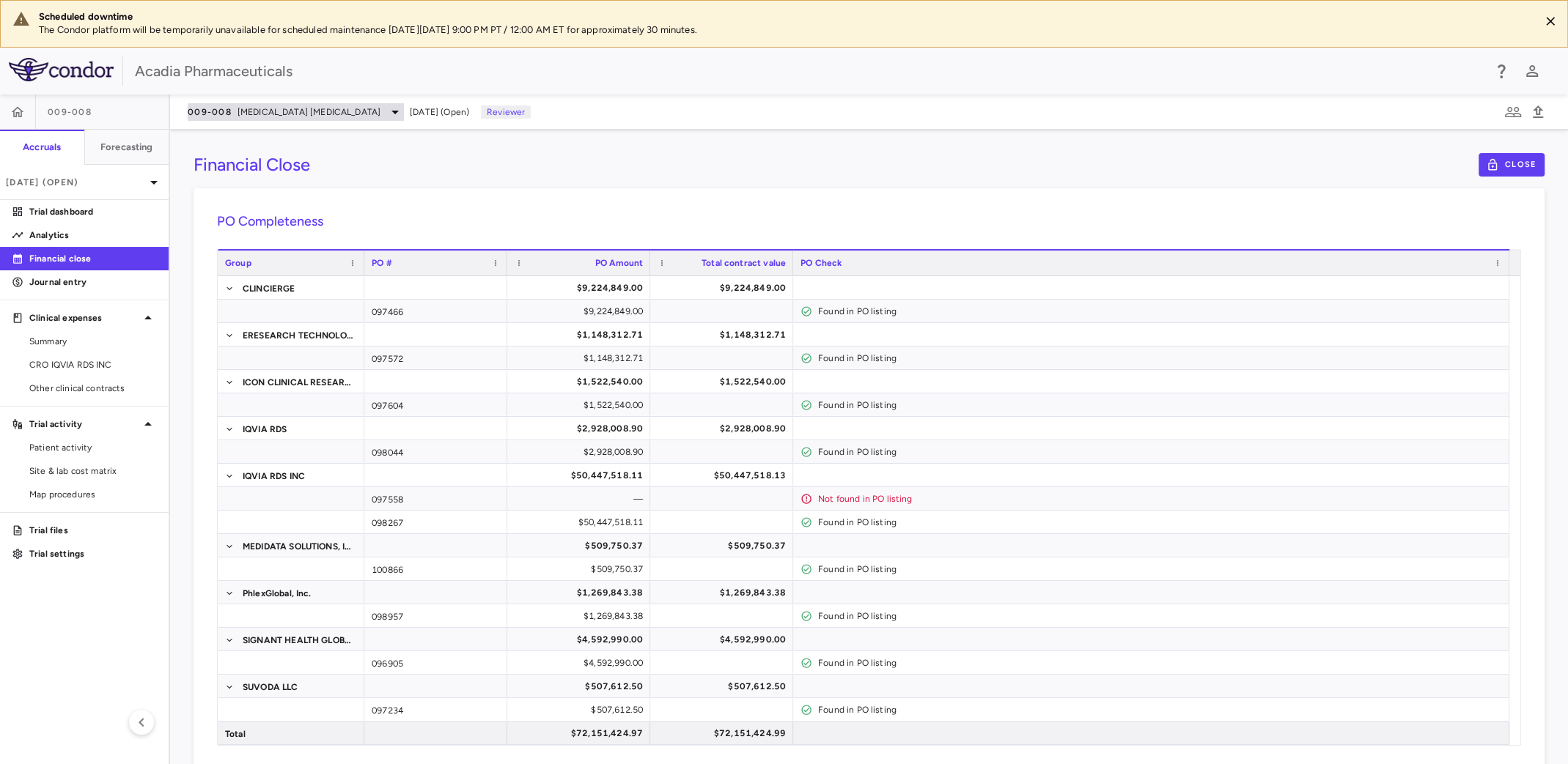
click at [244, 114] on span "[MEDICAL_DATA] [MEDICAL_DATA]" at bounding box center [309, 112] width 143 height 13
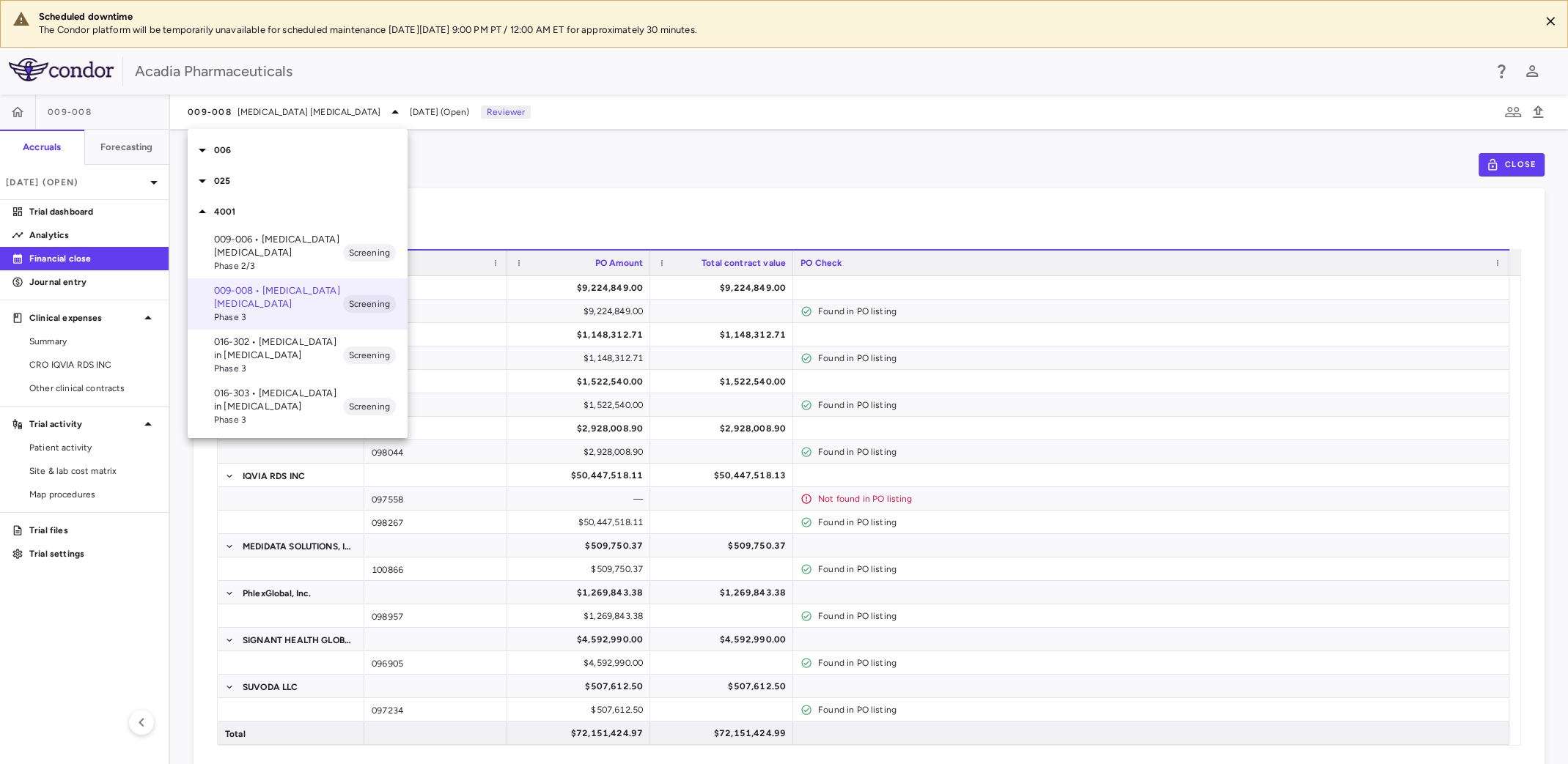
click at [249, 240] on p "009-006 • [MEDICAL_DATA] [MEDICAL_DATA]" at bounding box center [278, 246] width 129 height 26
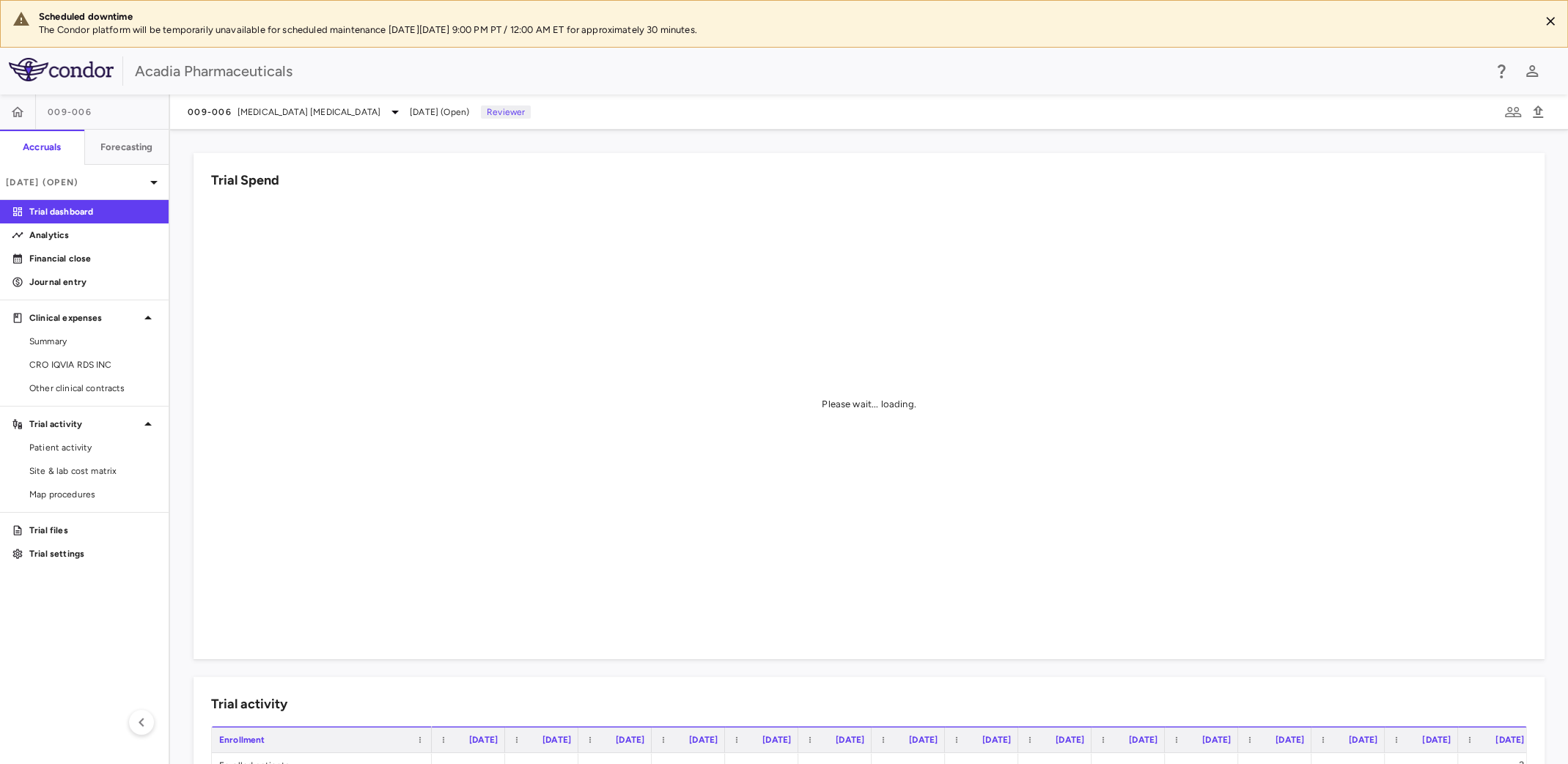
scroll to position [73, 0]
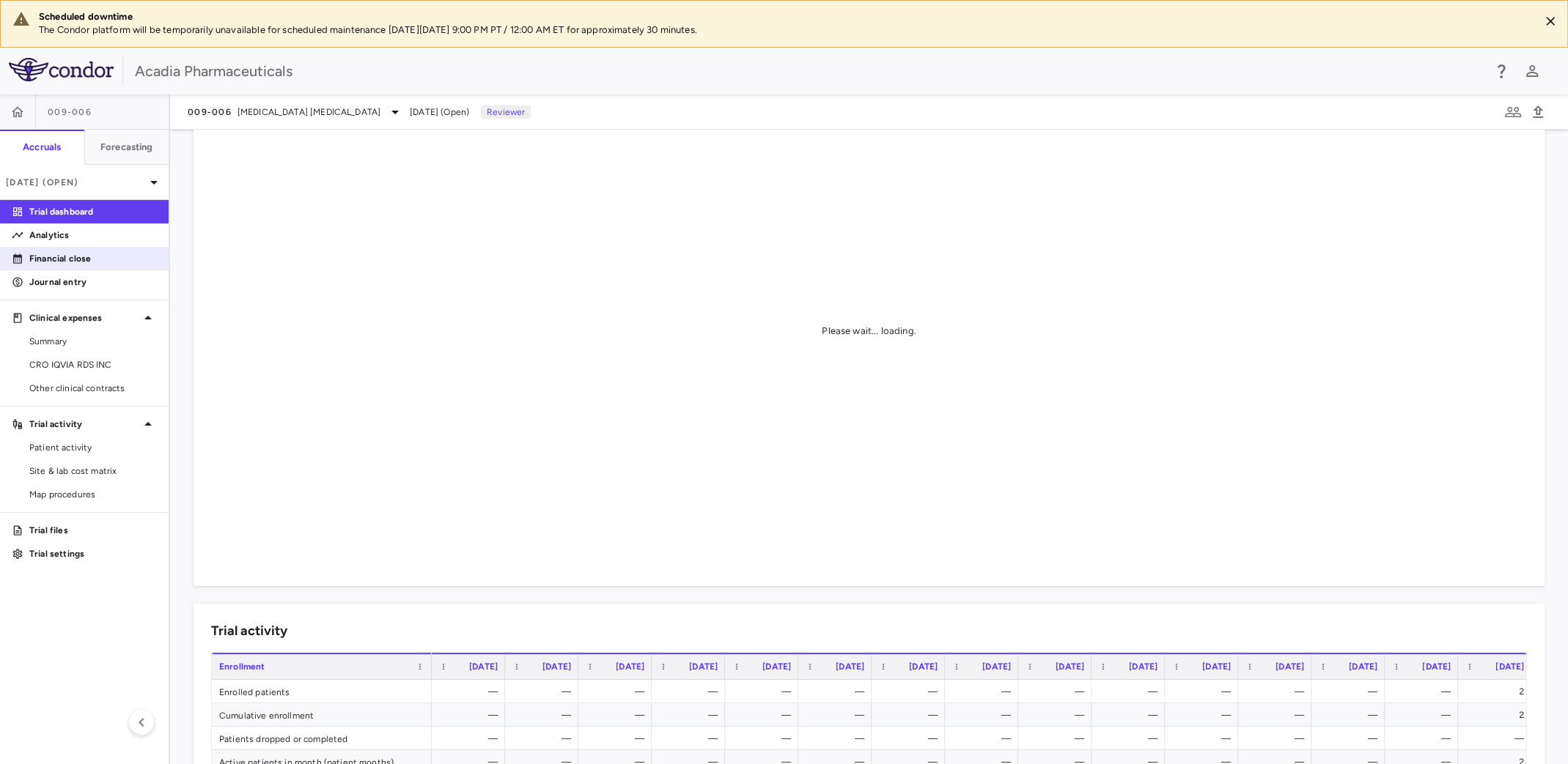
click at [98, 253] on p "Financial close" at bounding box center [93, 258] width 127 height 13
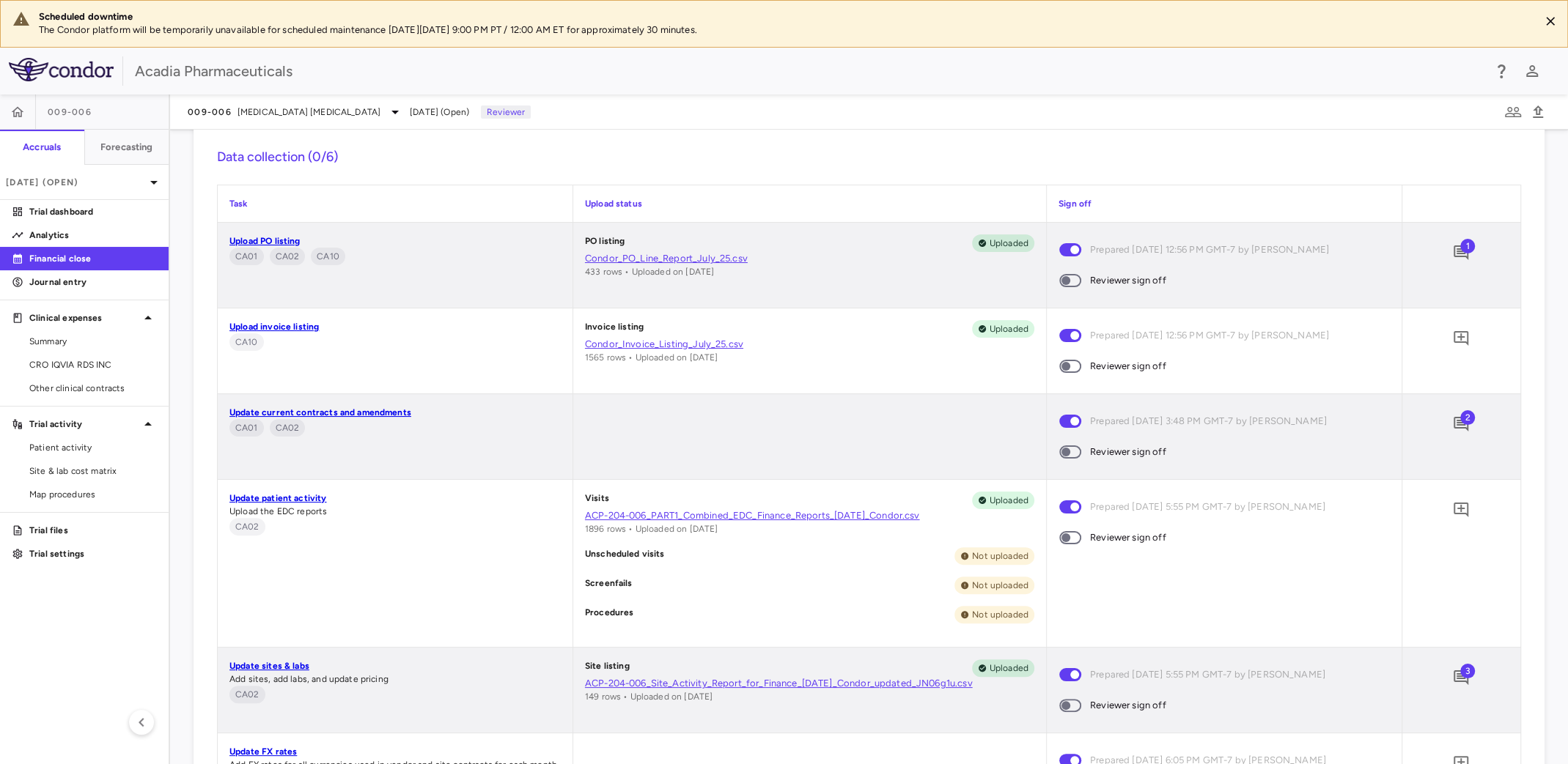
scroll to position [292, 0]
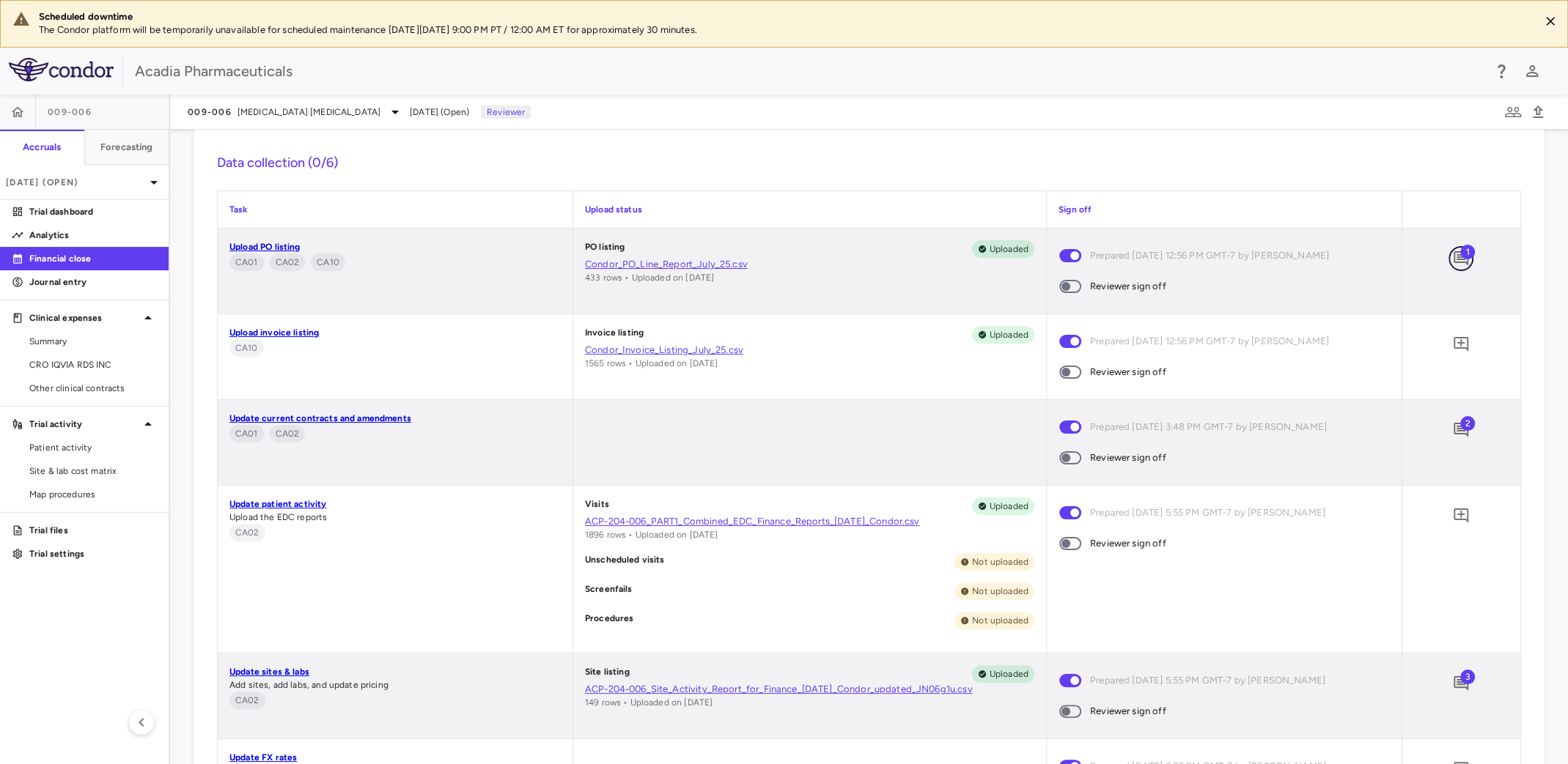
click at [1452, 255] on icon "Add comment" at bounding box center [1461, 259] width 18 height 18
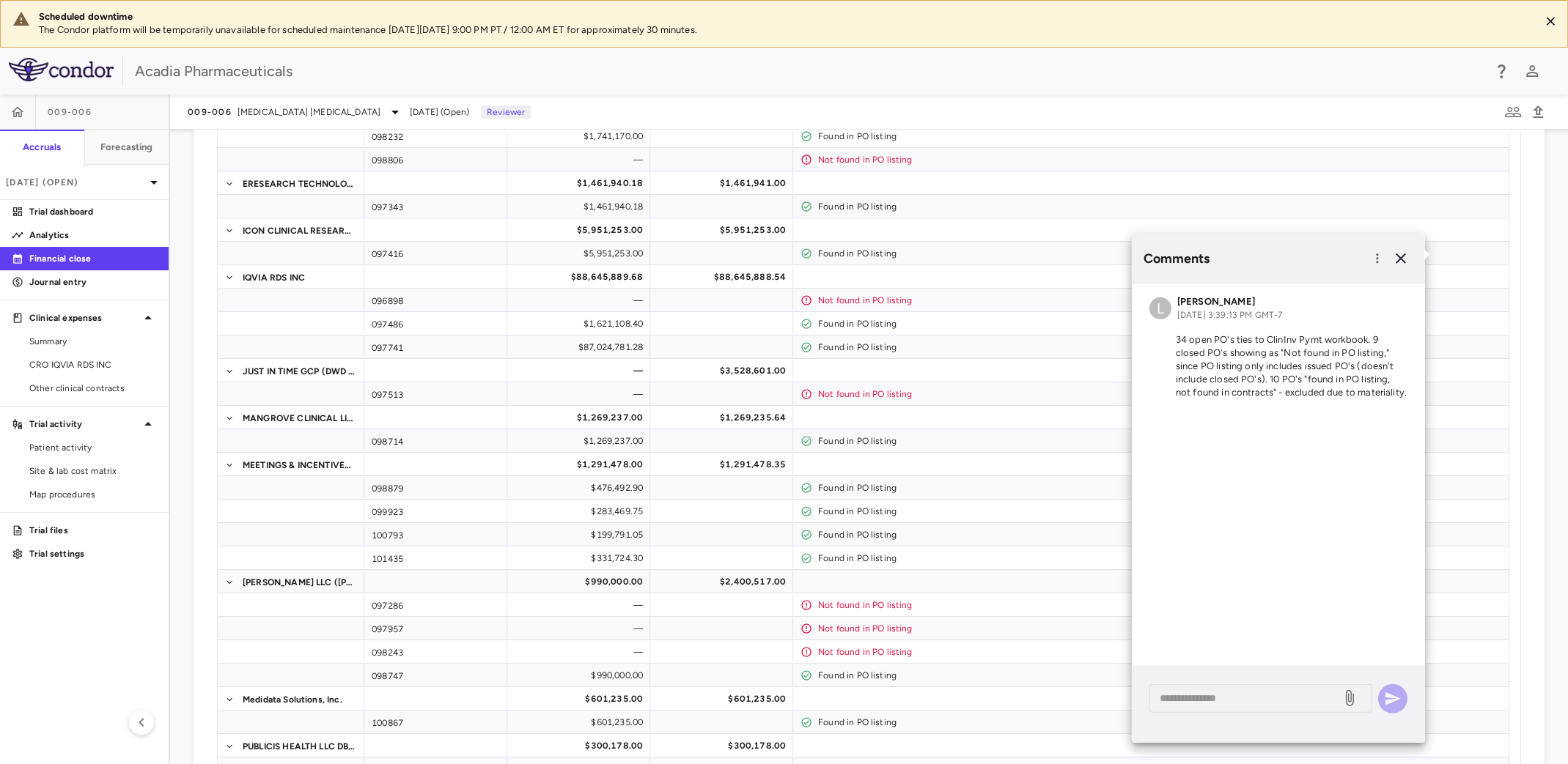
scroll to position [1684, 0]
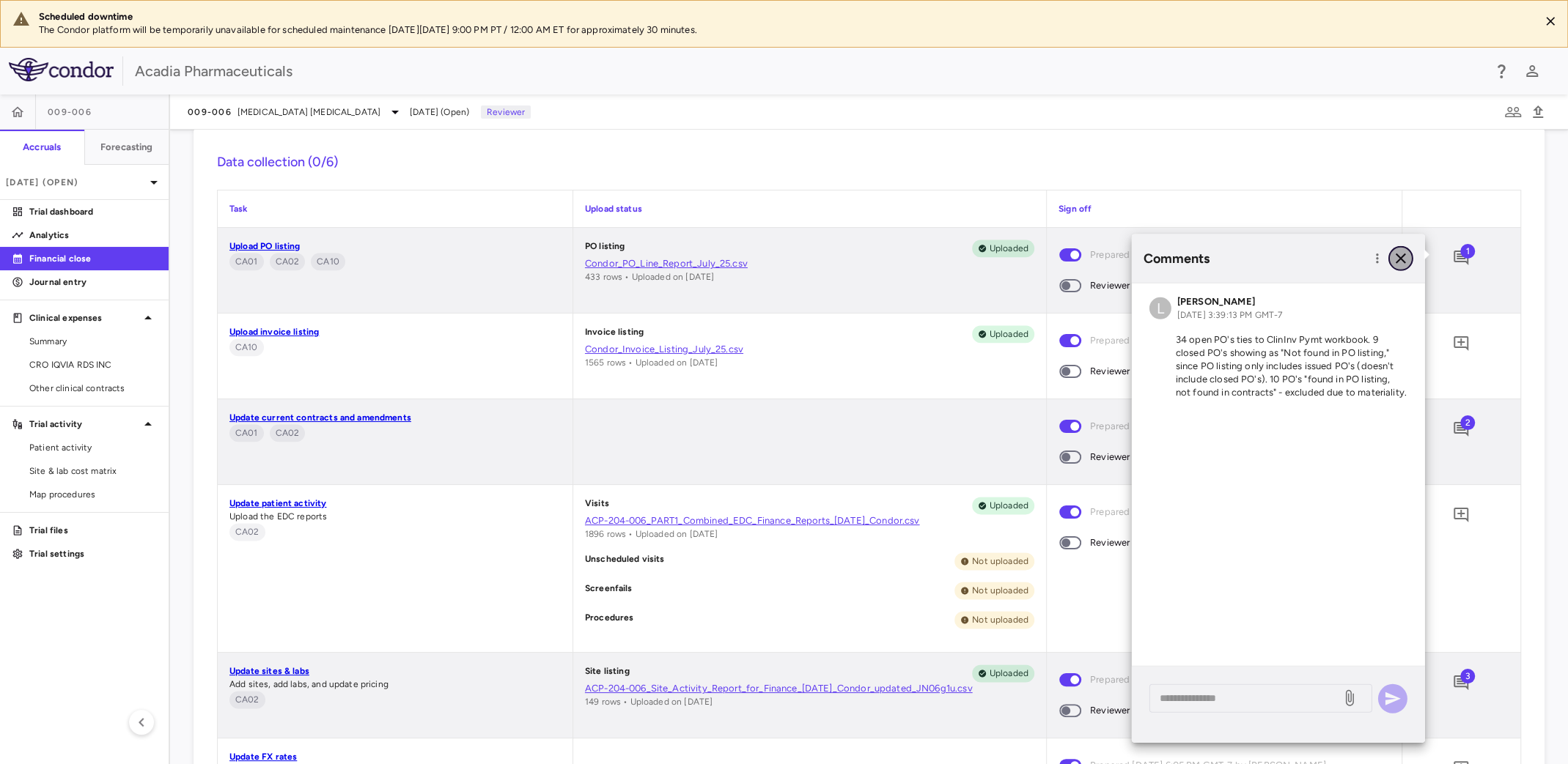
click at [1406, 258] on icon "button" at bounding box center [1401, 259] width 18 height 18
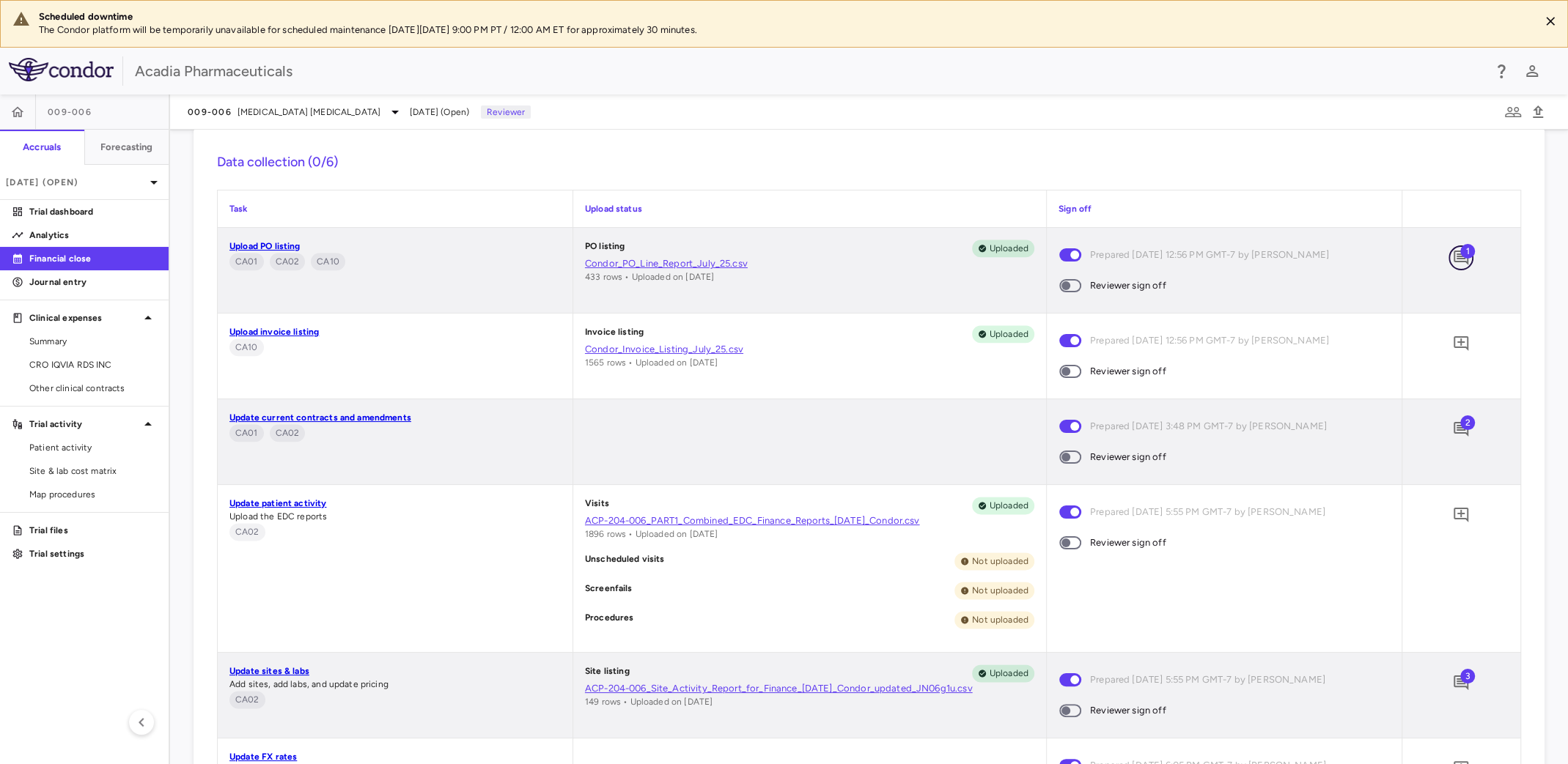
click at [1448, 258] on button "button" at bounding box center [1460, 258] width 24 height 24
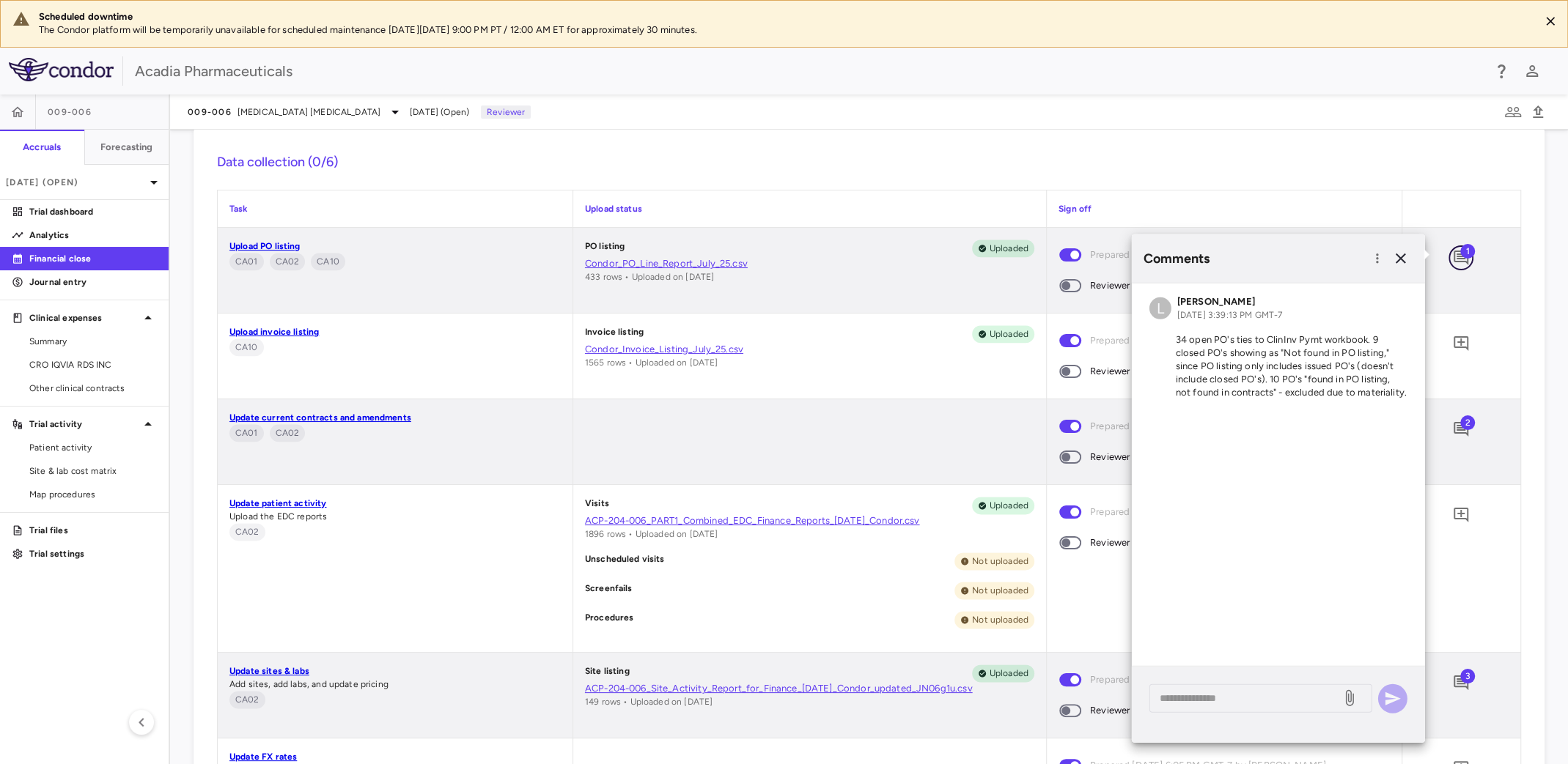
click at [1448, 258] on button "button" at bounding box center [1460, 258] width 24 height 24
click at [1396, 258] on icon "button" at bounding box center [1401, 259] width 18 height 18
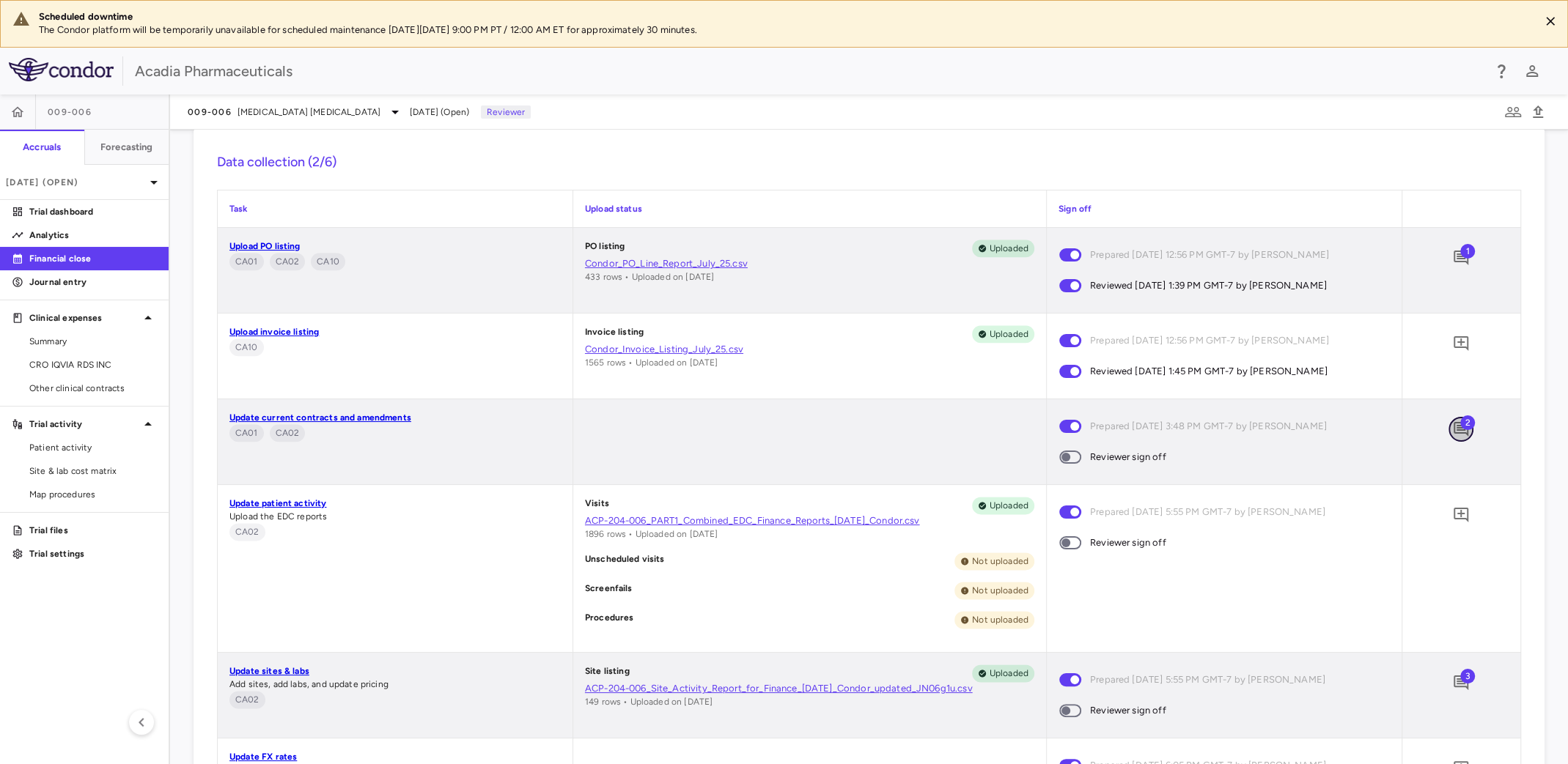
click at [1453, 429] on icon "Add comment" at bounding box center [1460, 429] width 15 height 15
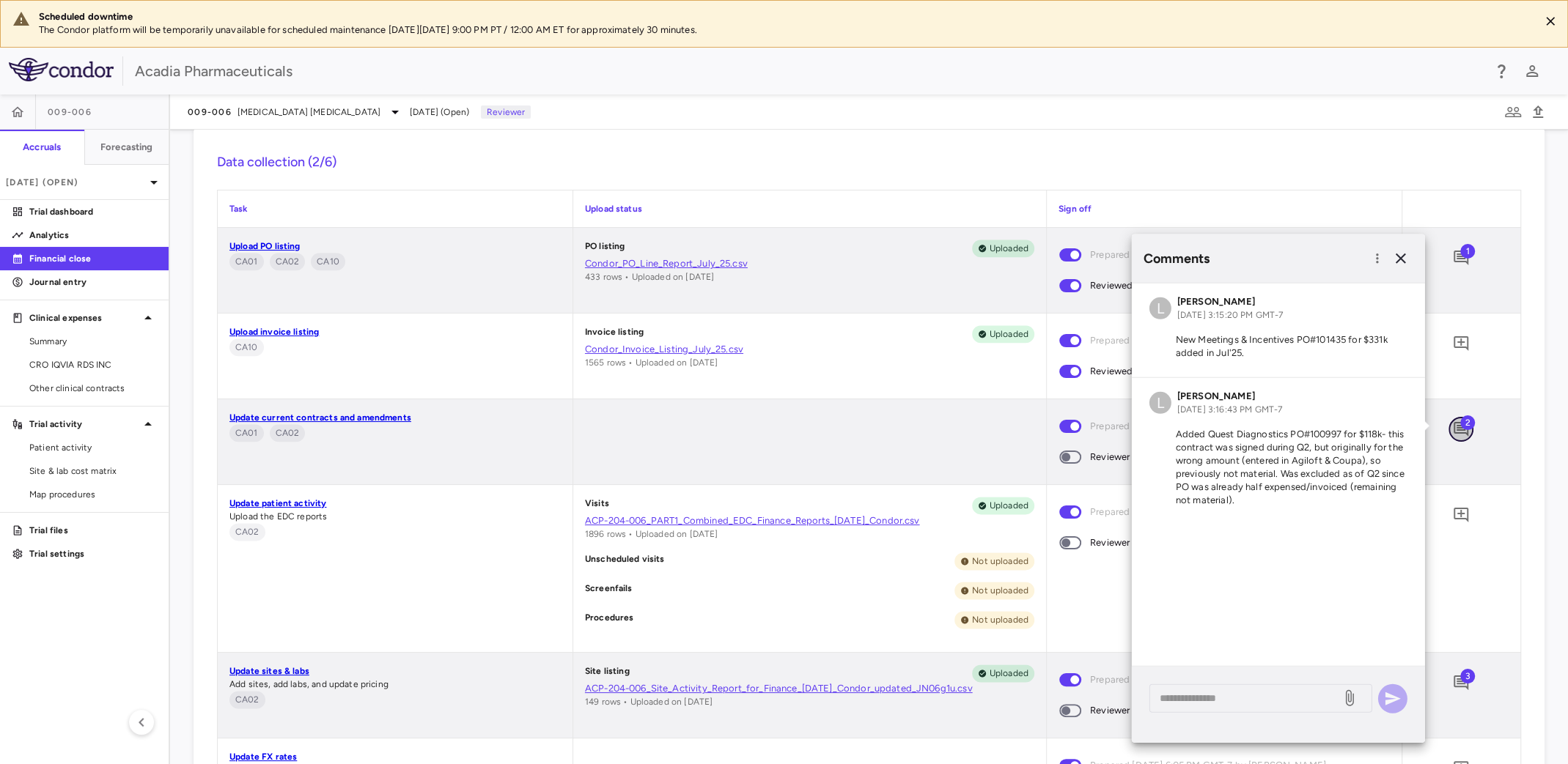
click at [1453, 429] on icon "Add comment" at bounding box center [1460, 429] width 15 height 15
click at [1466, 458] on div "2" at bounding box center [1461, 442] width 118 height 85
click at [1400, 263] on icon "button" at bounding box center [1401, 259] width 18 height 18
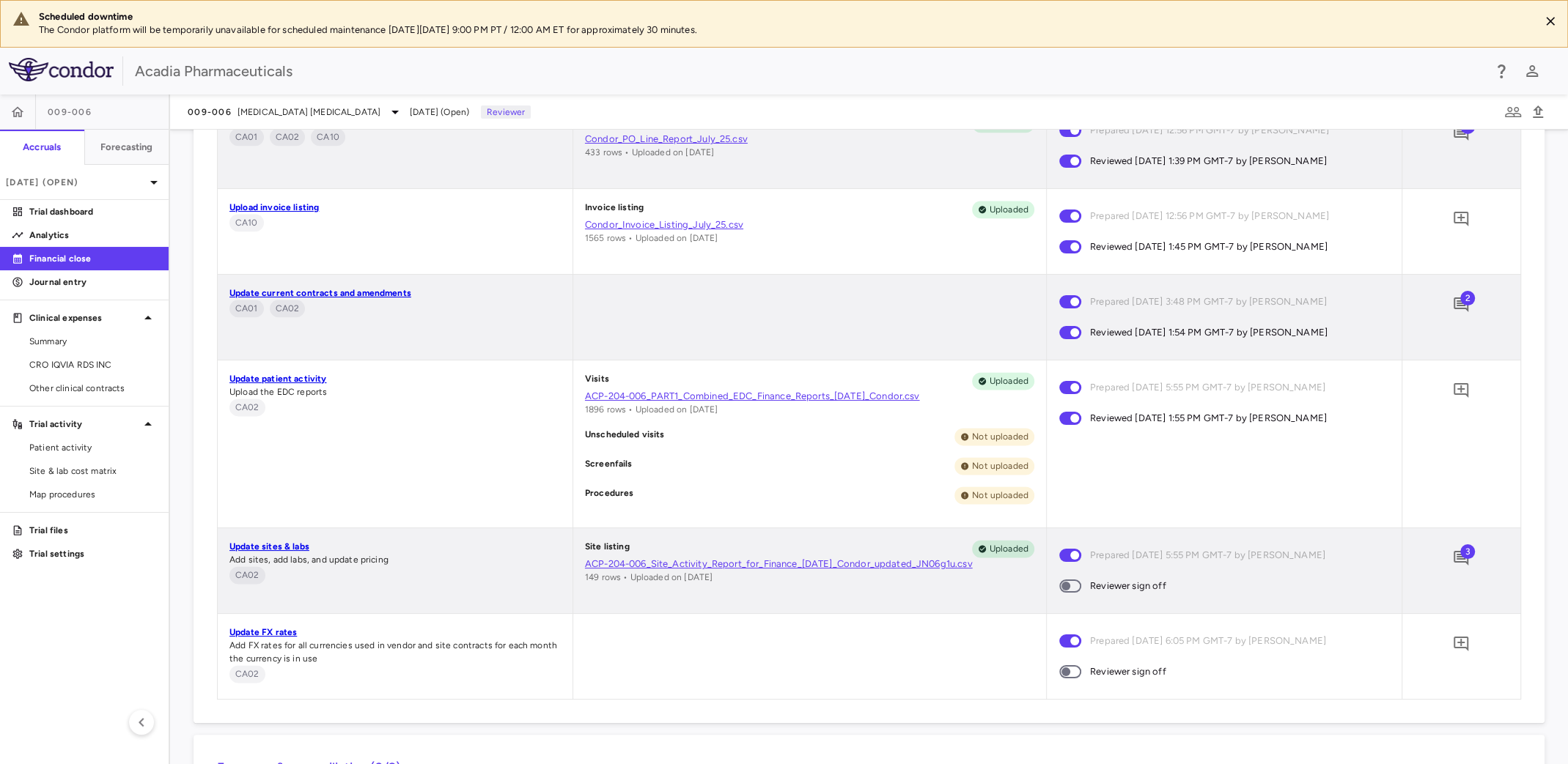
scroll to position [1831, 0]
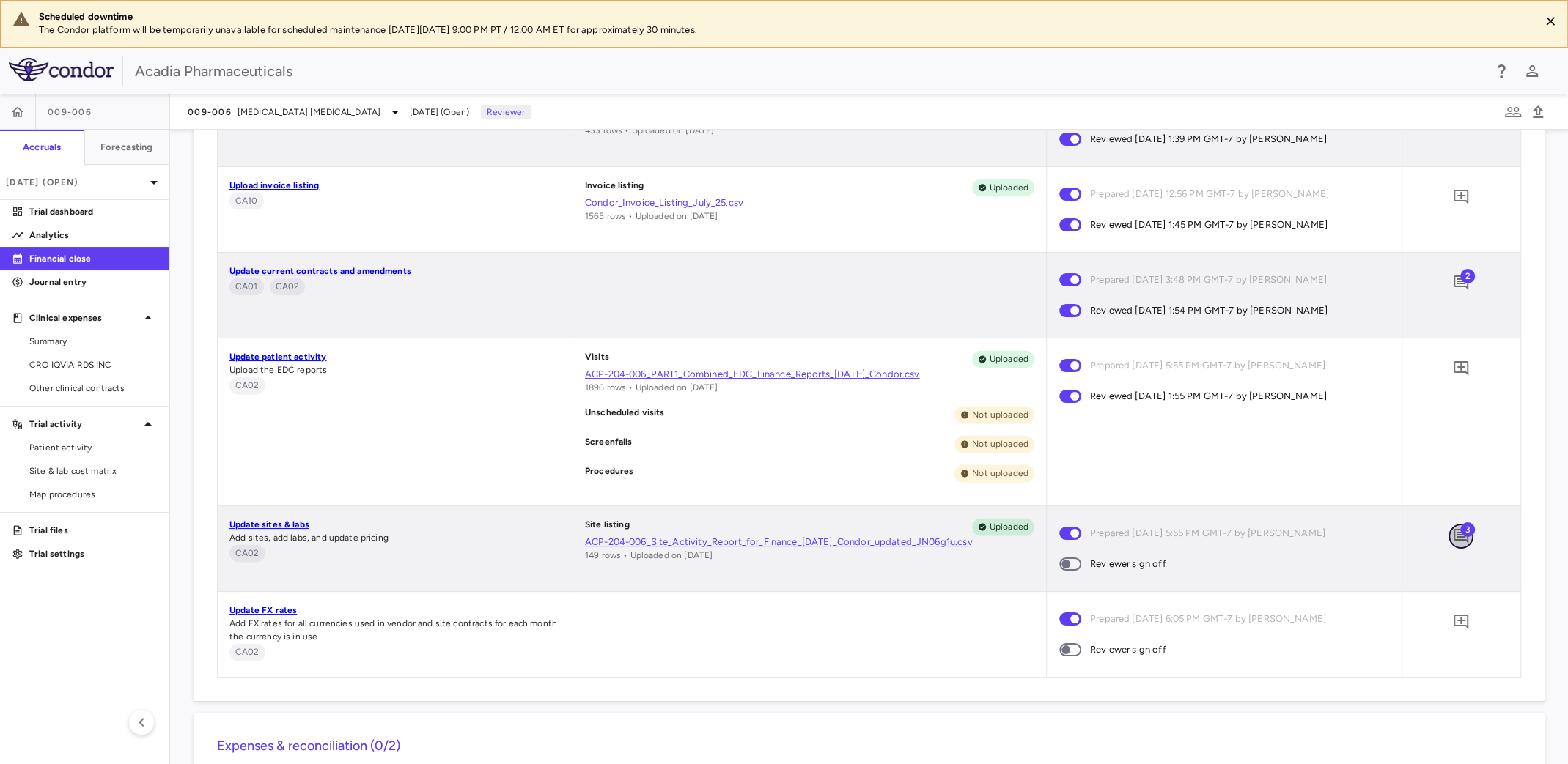
click at [1448, 537] on button "button" at bounding box center [1460, 536] width 24 height 24
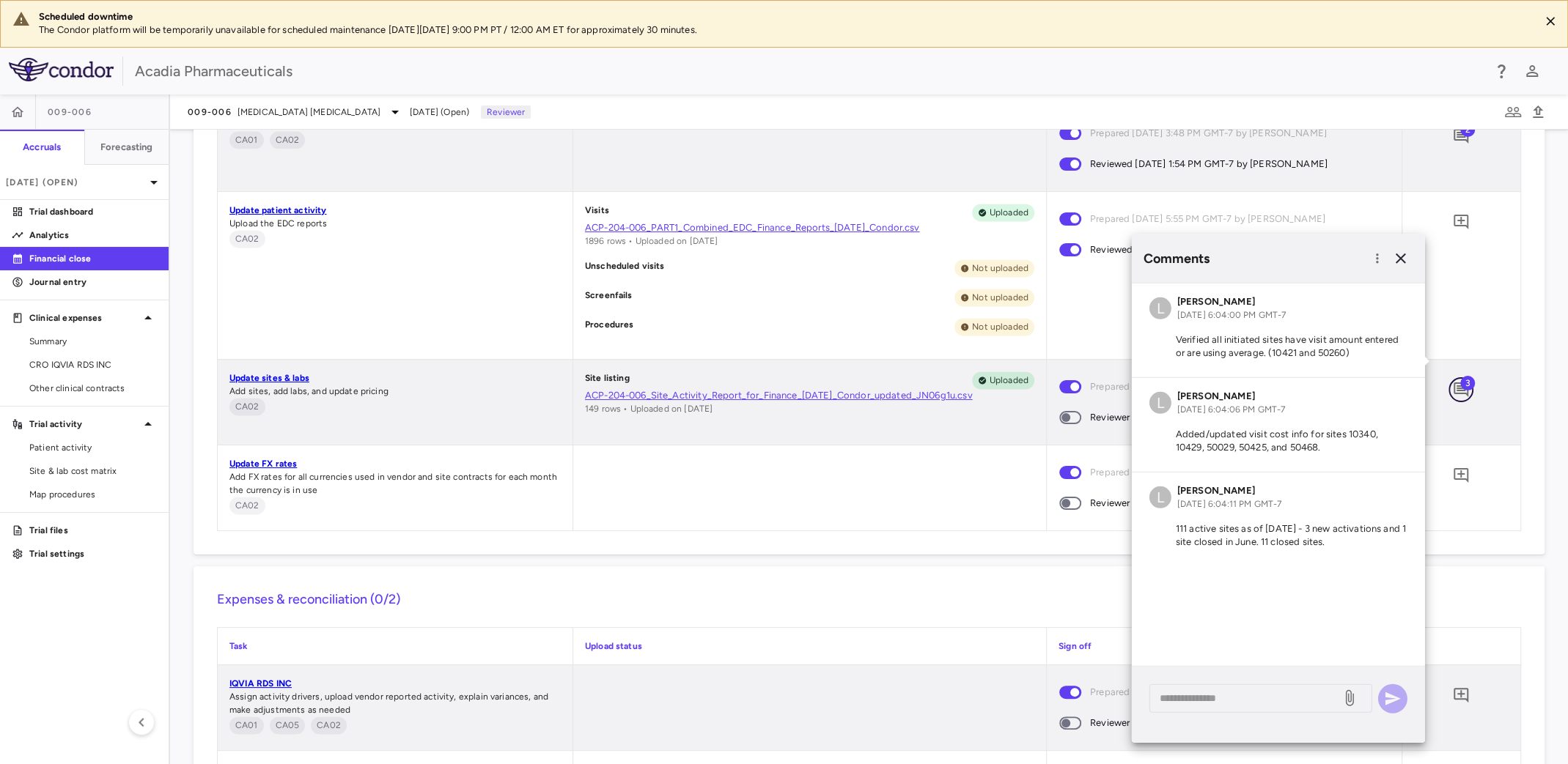
scroll to position [2050, 0]
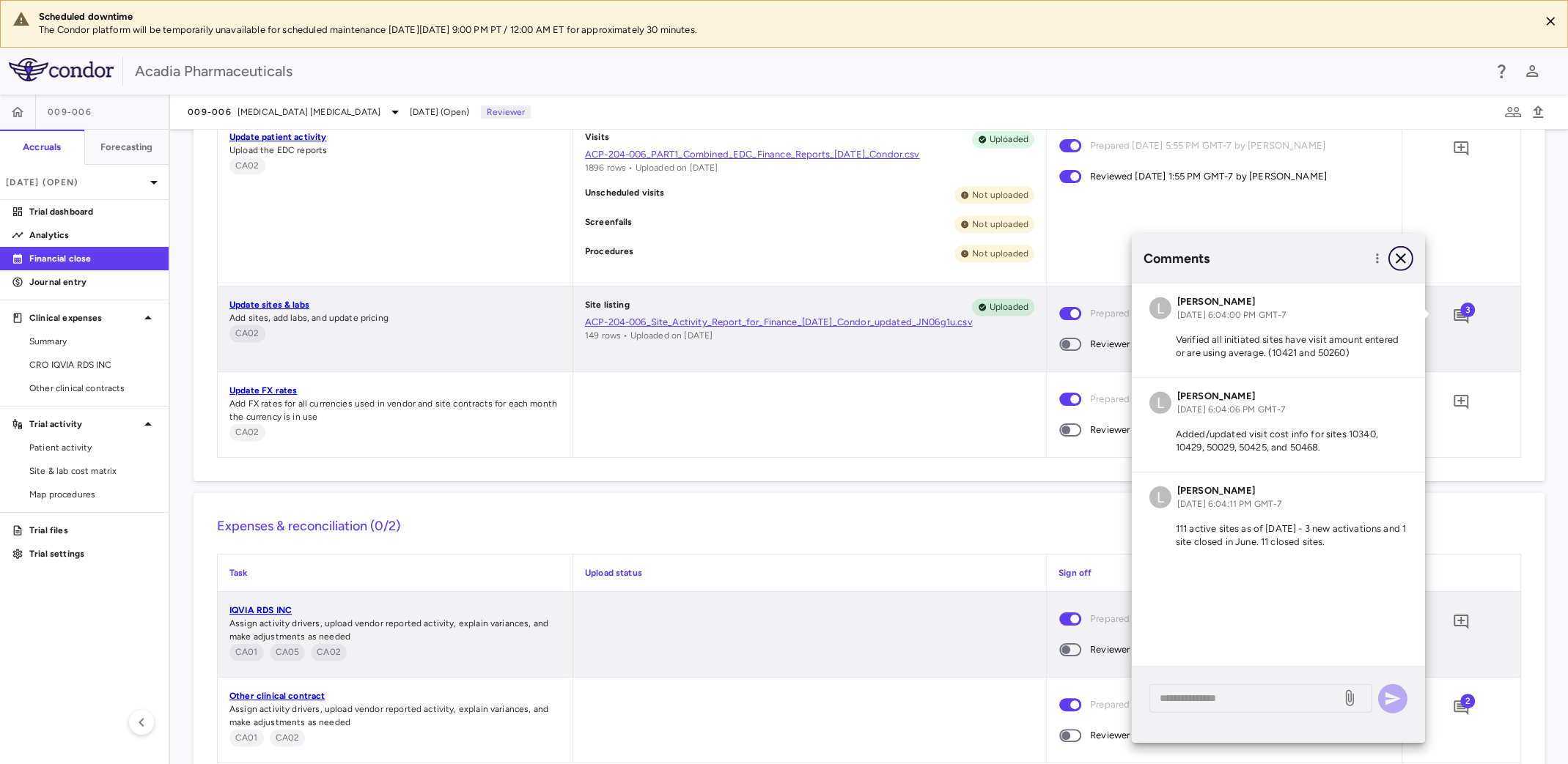
click at [1401, 259] on icon "button" at bounding box center [1401, 259] width 18 height 18
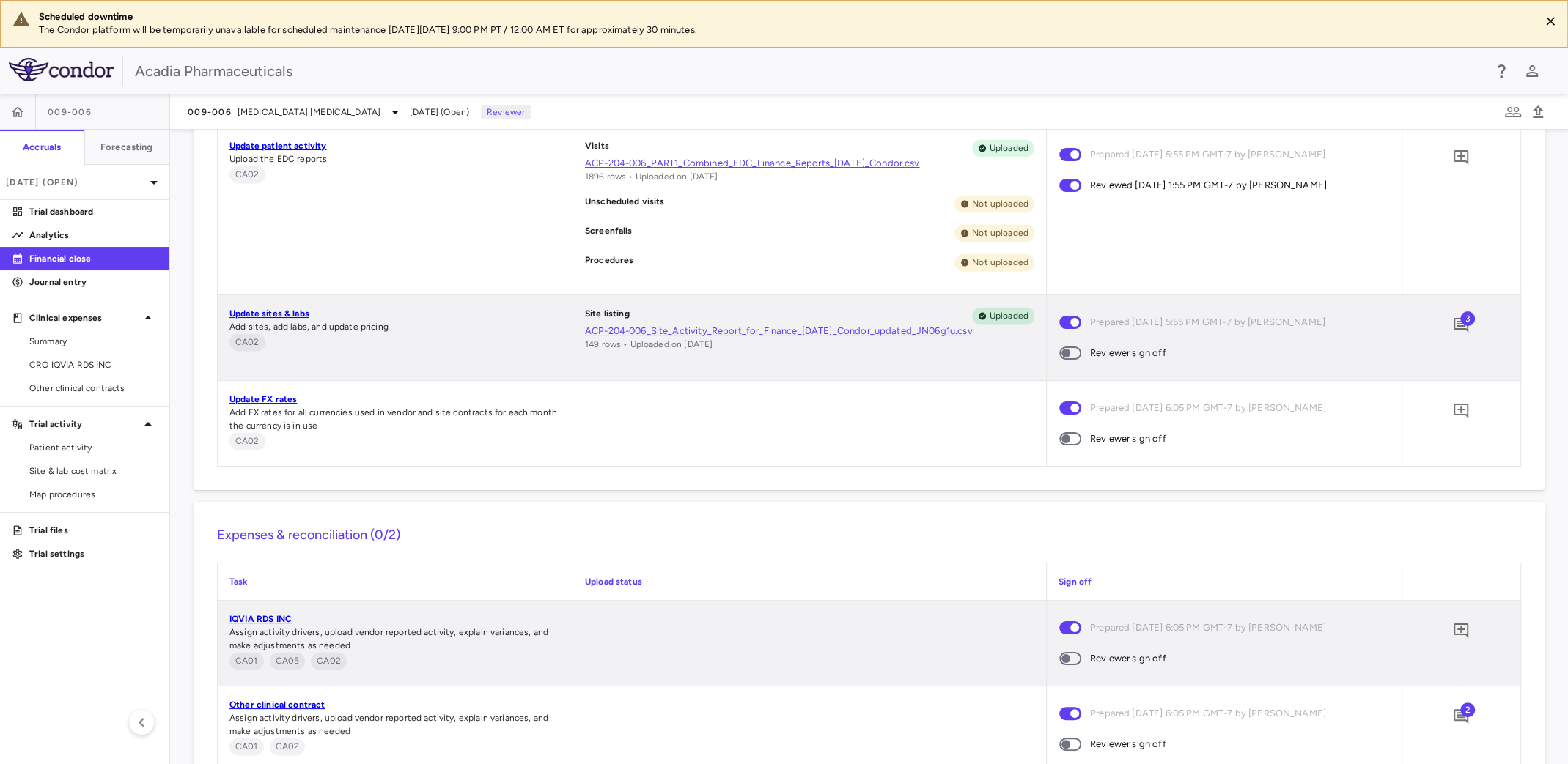
scroll to position [2035, 0]
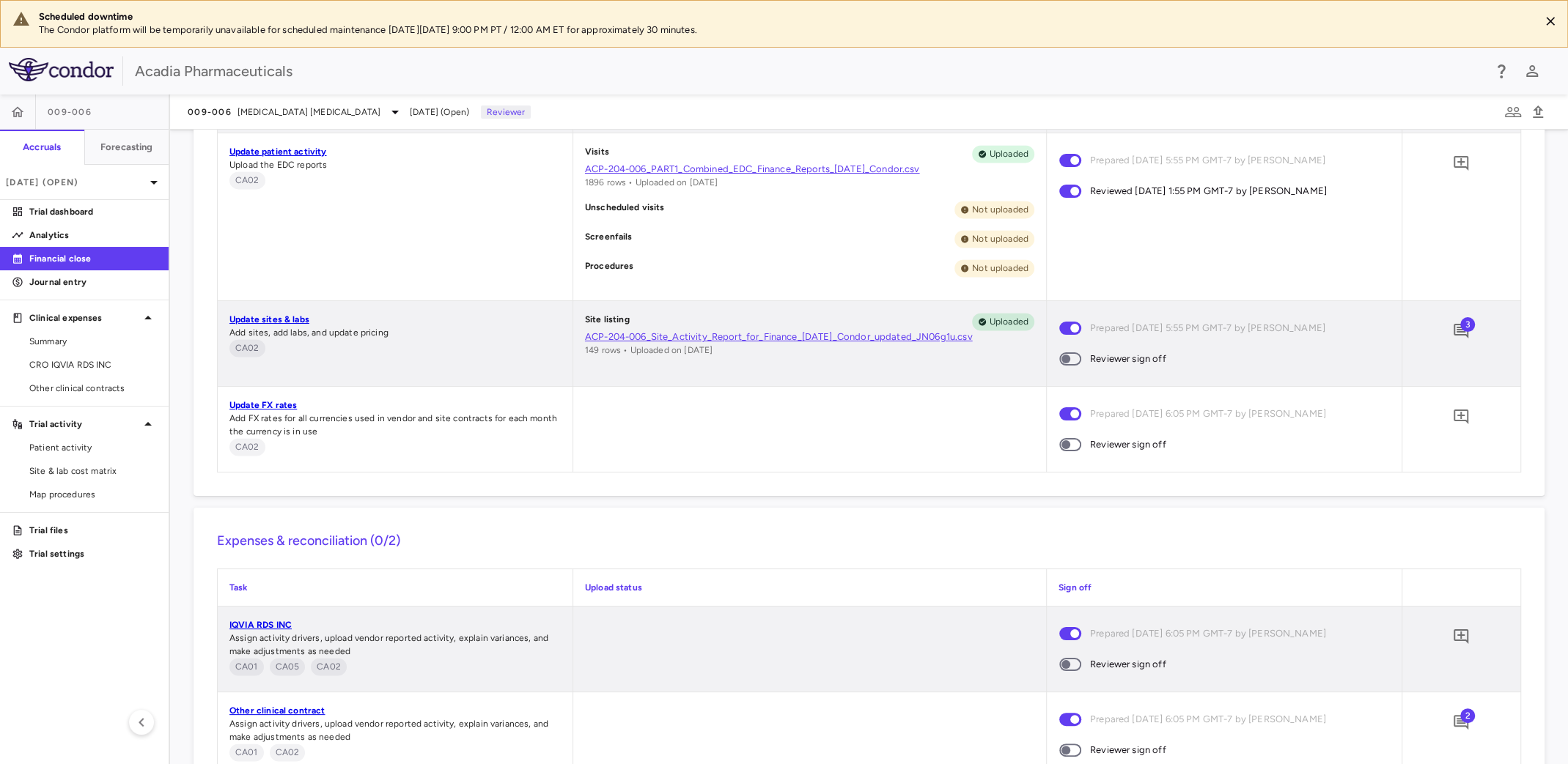
click at [1066, 354] on span at bounding box center [1070, 358] width 22 height 13
click at [1066, 450] on span at bounding box center [1070, 444] width 22 height 13
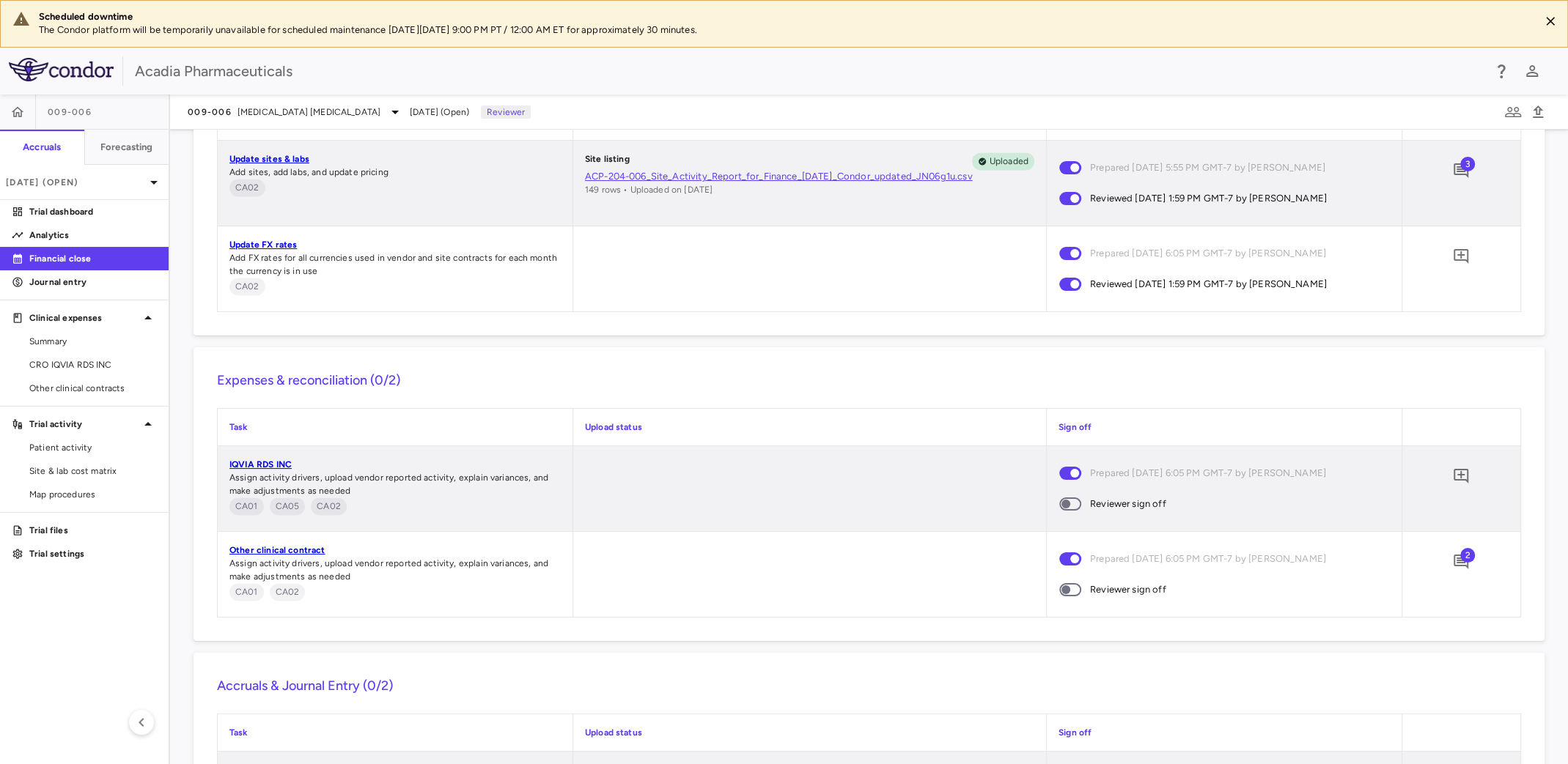
scroll to position [2402, 0]
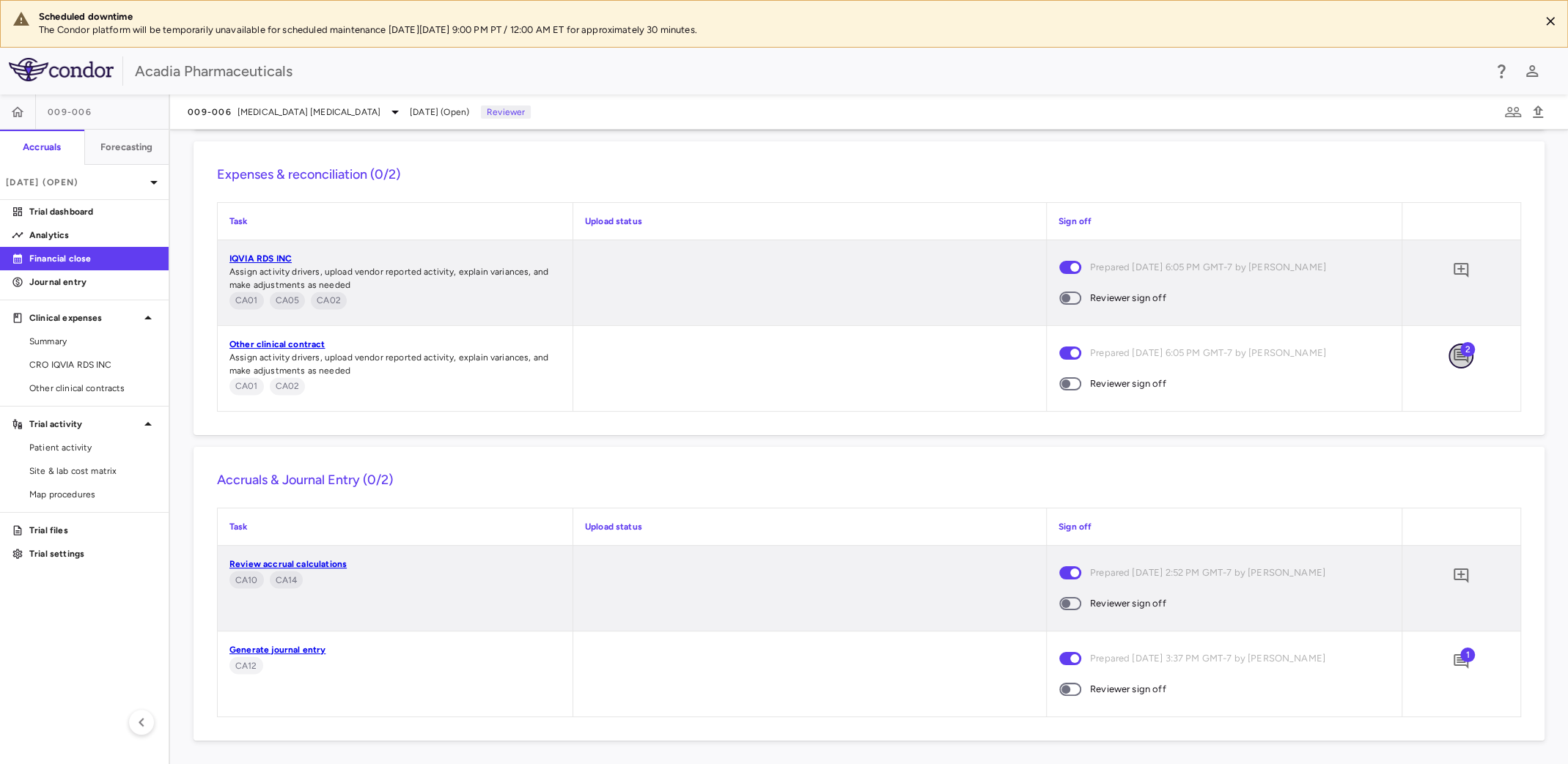
click at [1452, 358] on icon "Add comment" at bounding box center [1461, 357] width 18 height 18
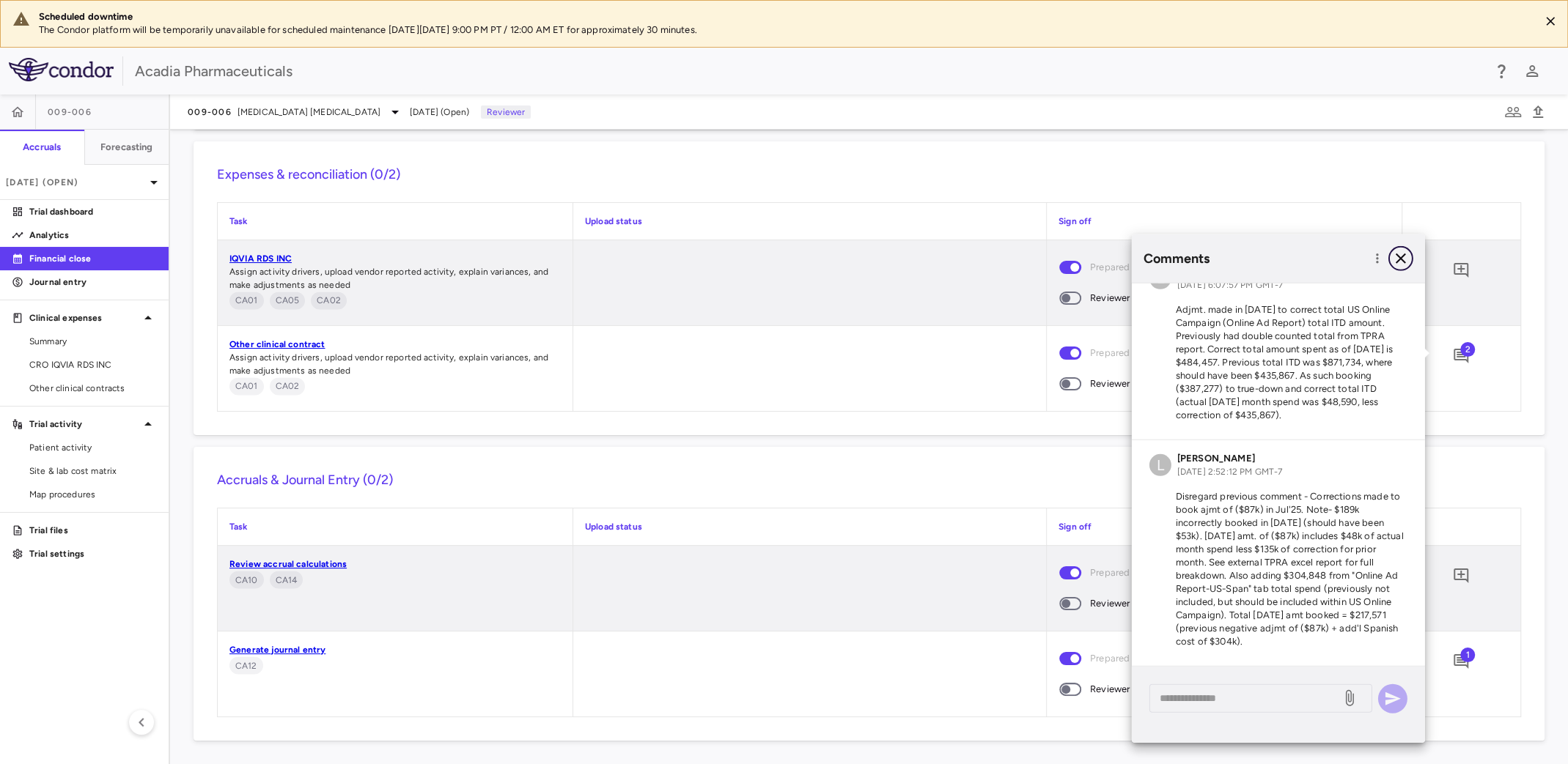
click at [1403, 258] on icon "button" at bounding box center [1401, 259] width 18 height 18
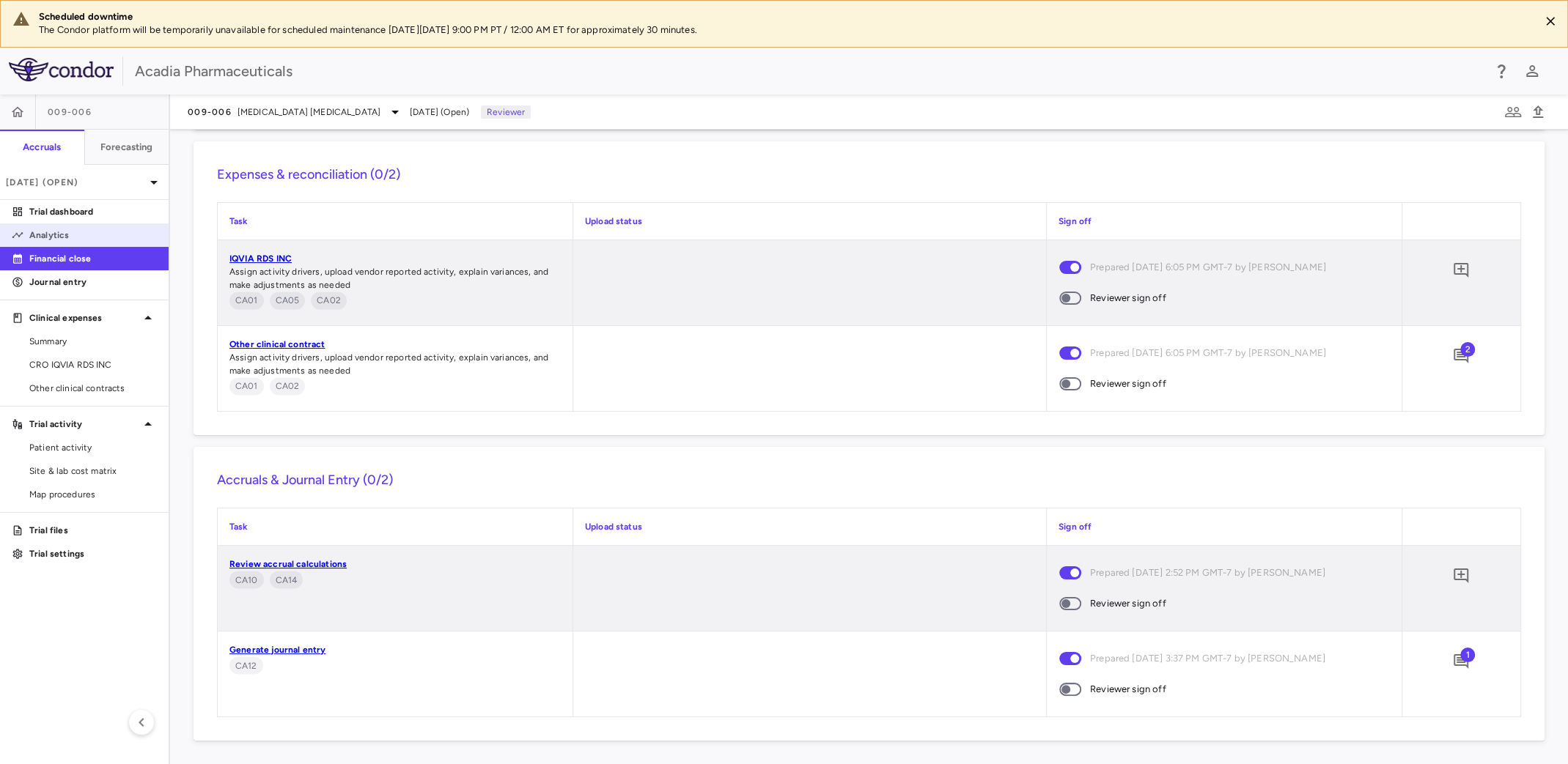
click at [89, 233] on p "Analytics" at bounding box center [93, 234] width 127 height 13
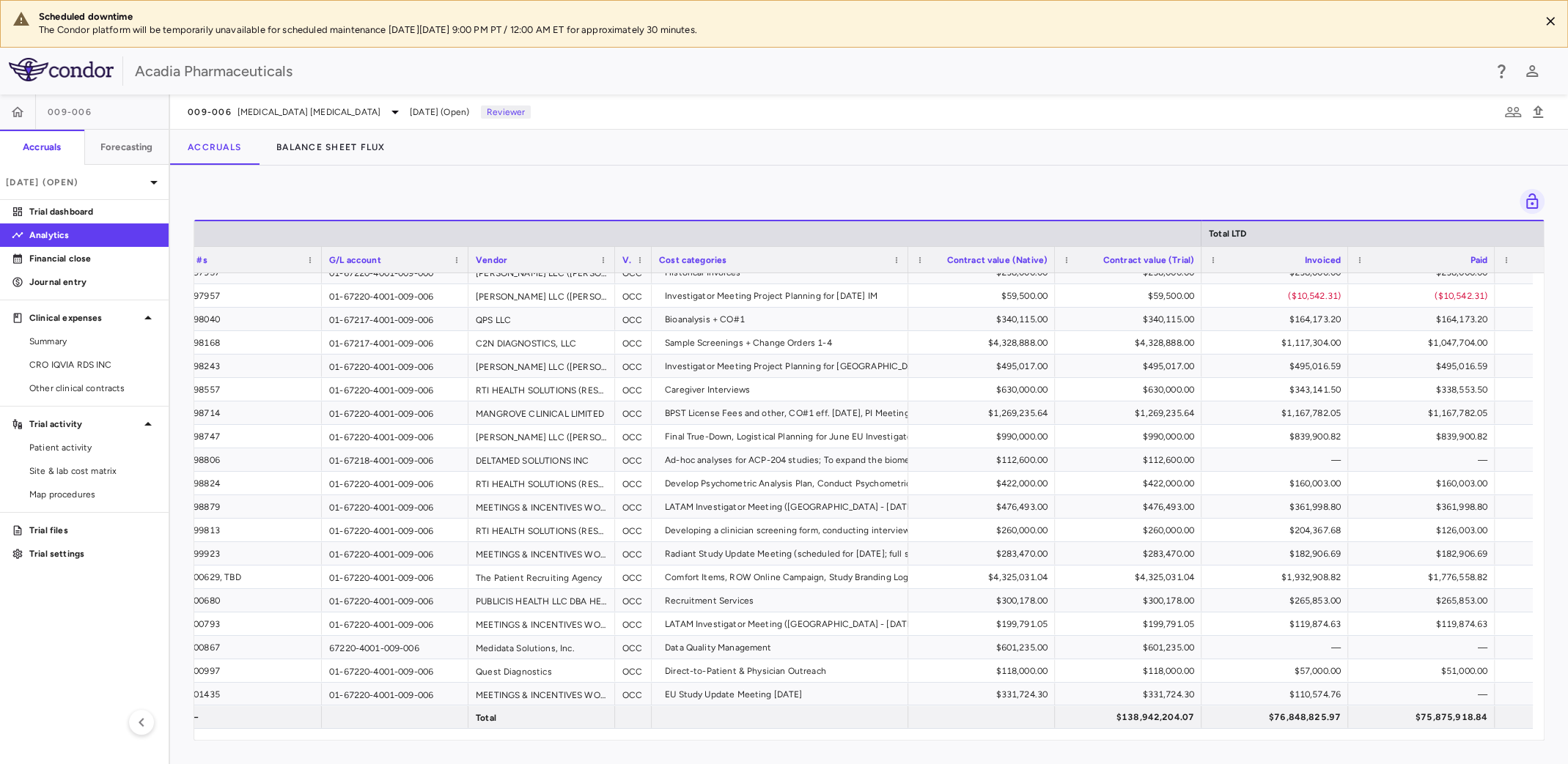
scroll to position [0, 108]
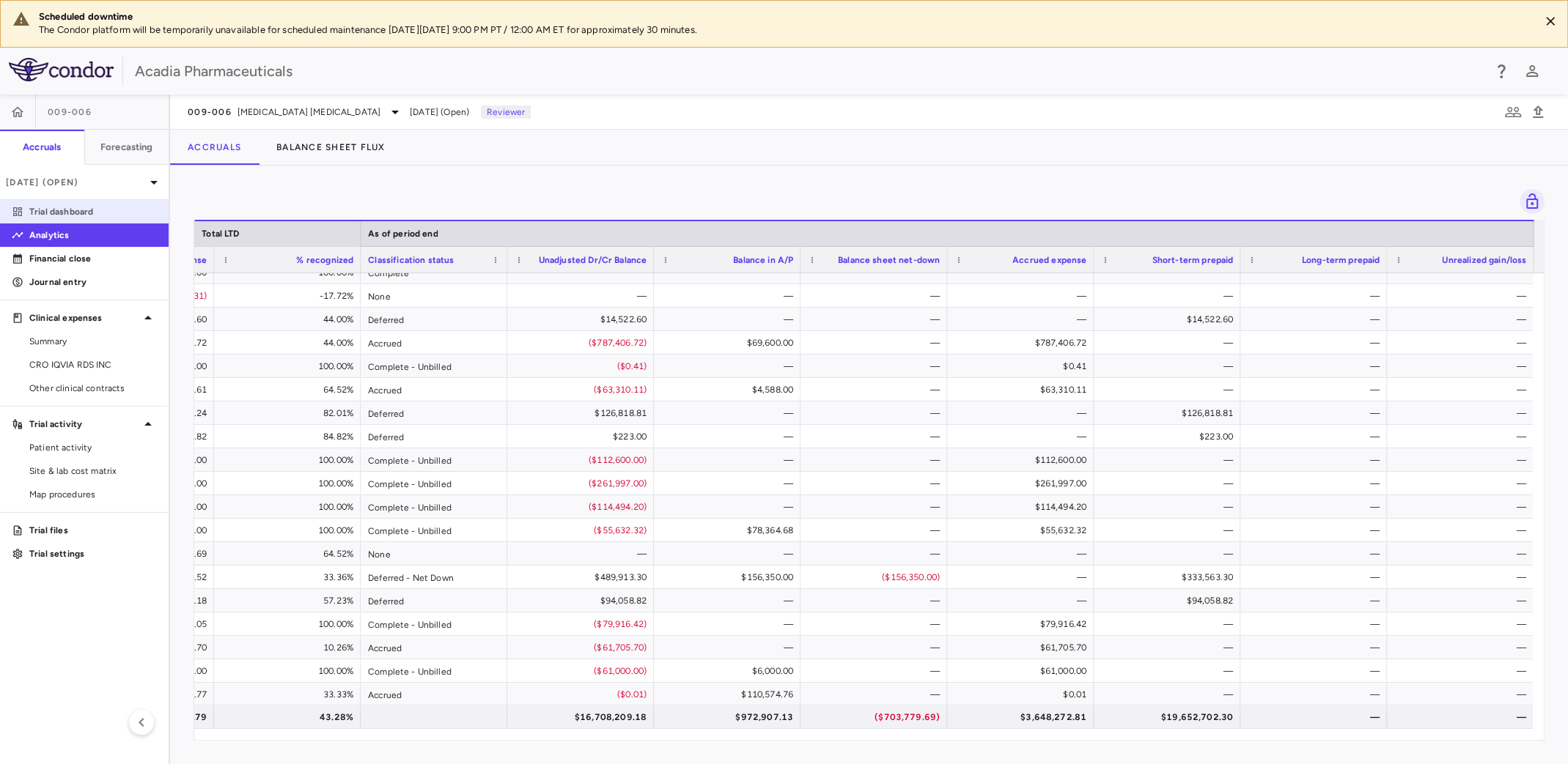
click at [109, 211] on p "Trial dashboard" at bounding box center [93, 211] width 127 height 13
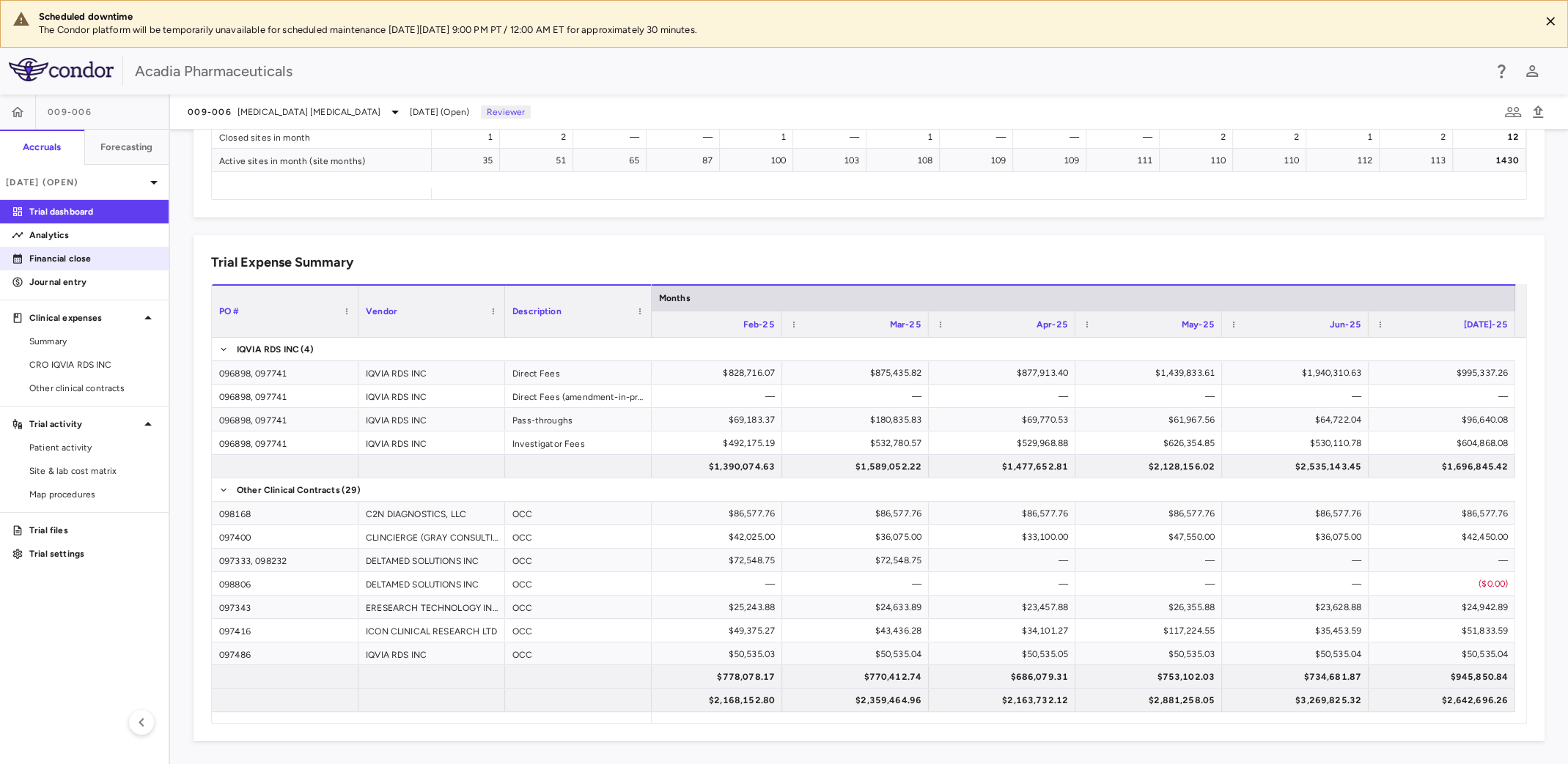
click at [70, 263] on p "Financial close" at bounding box center [93, 258] width 127 height 13
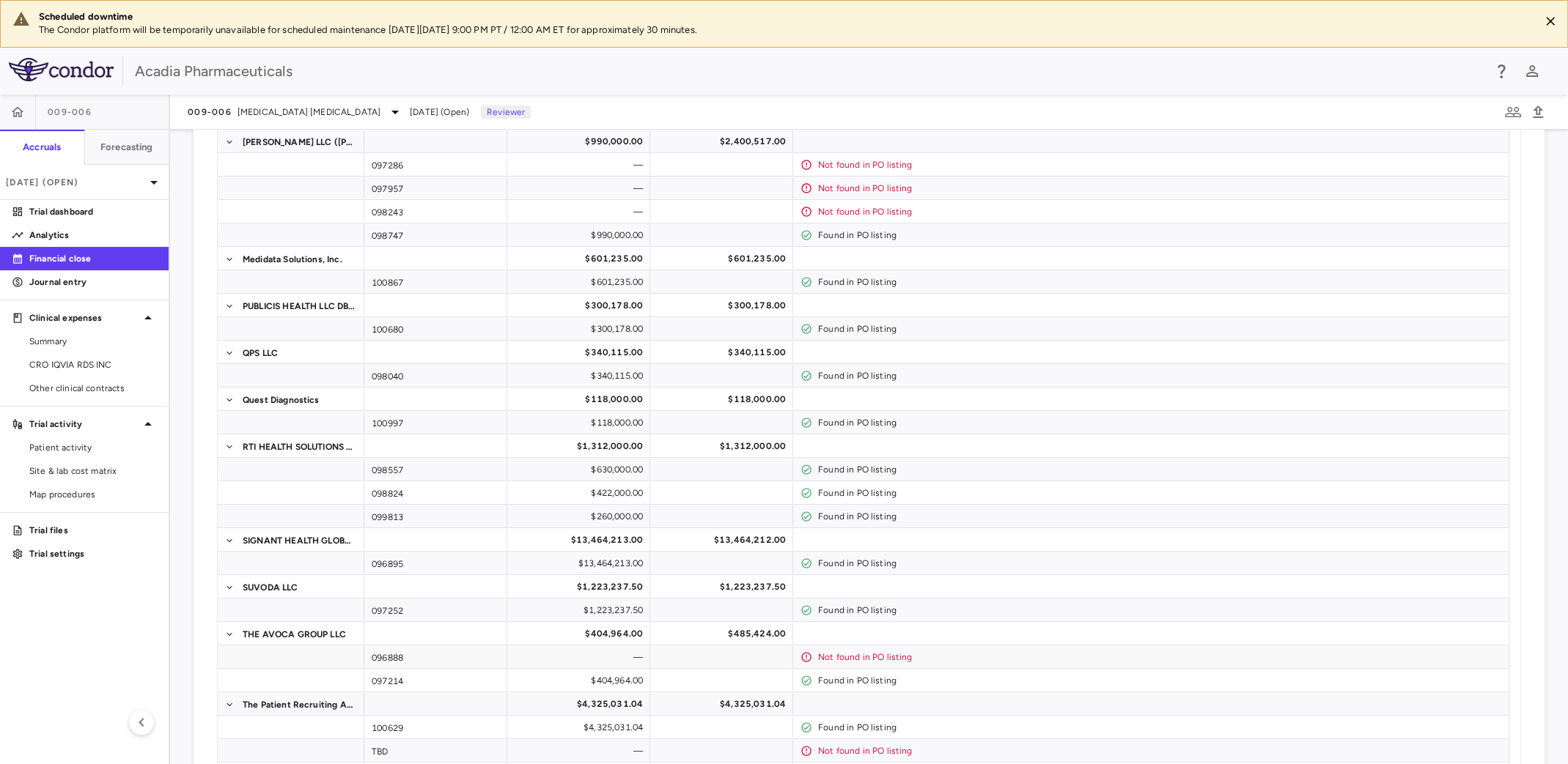
scroll to position [2123, 0]
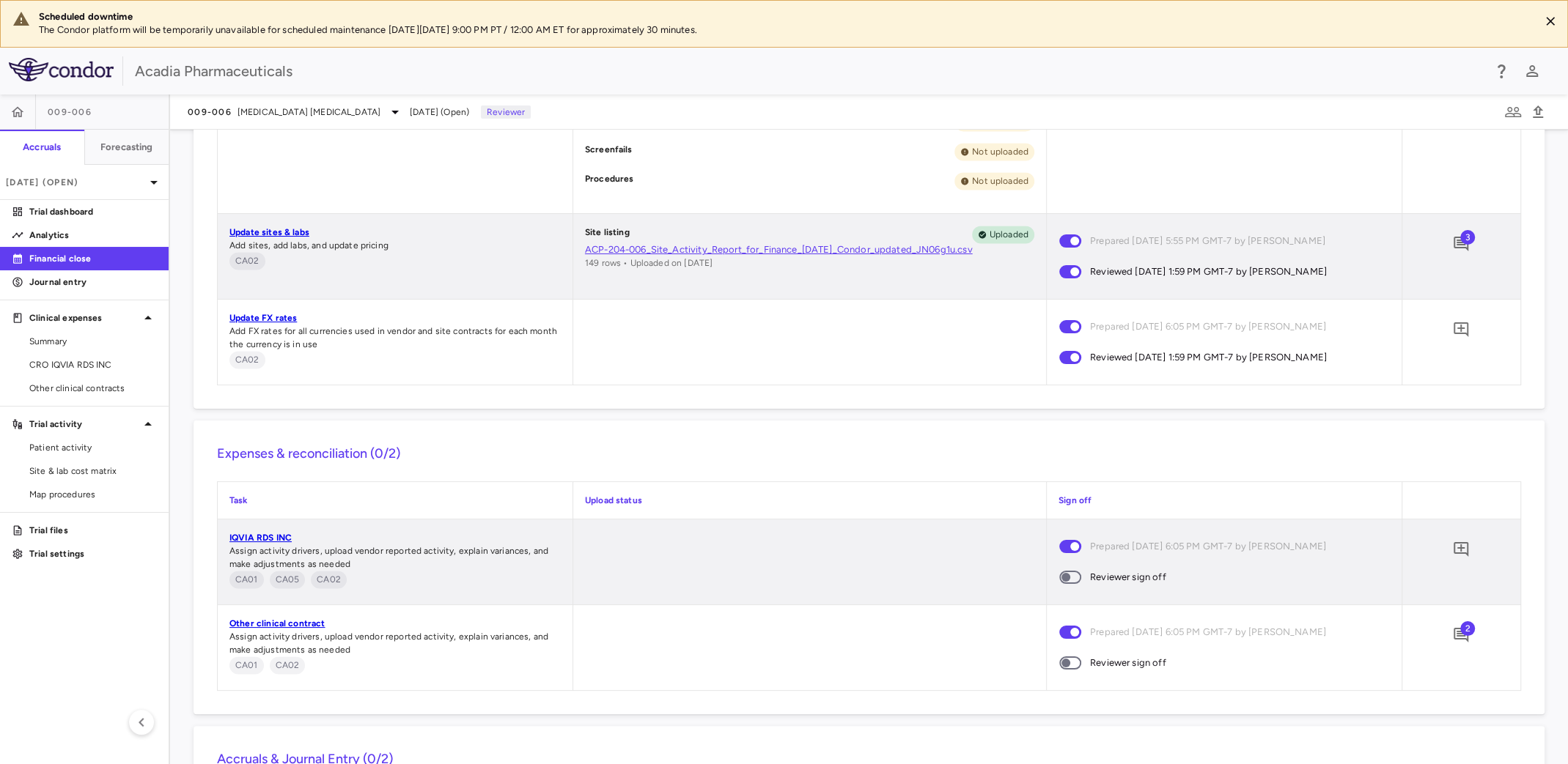
click at [1063, 569] on span at bounding box center [1070, 577] width 39 height 30
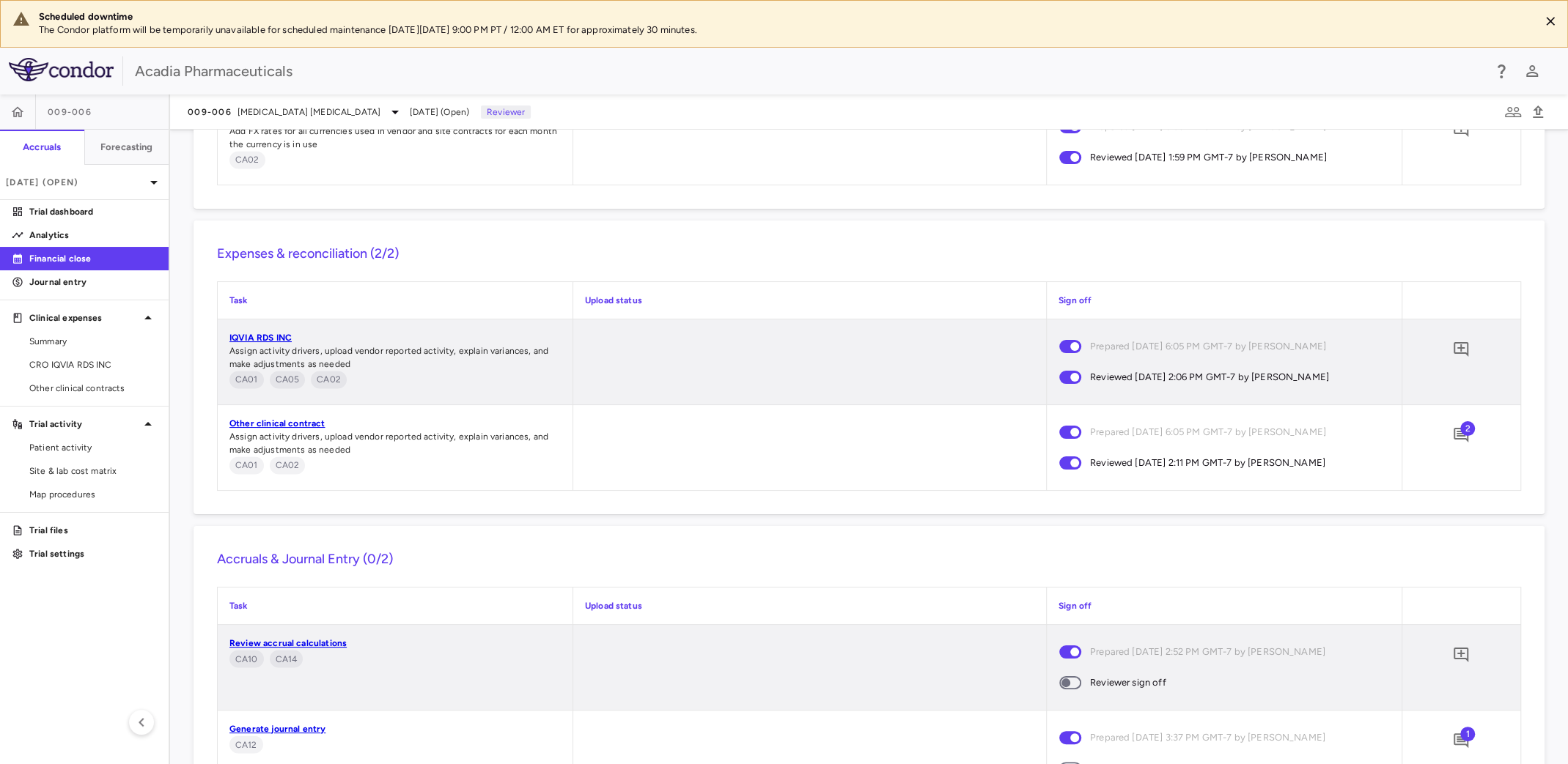
scroll to position [2402, 0]
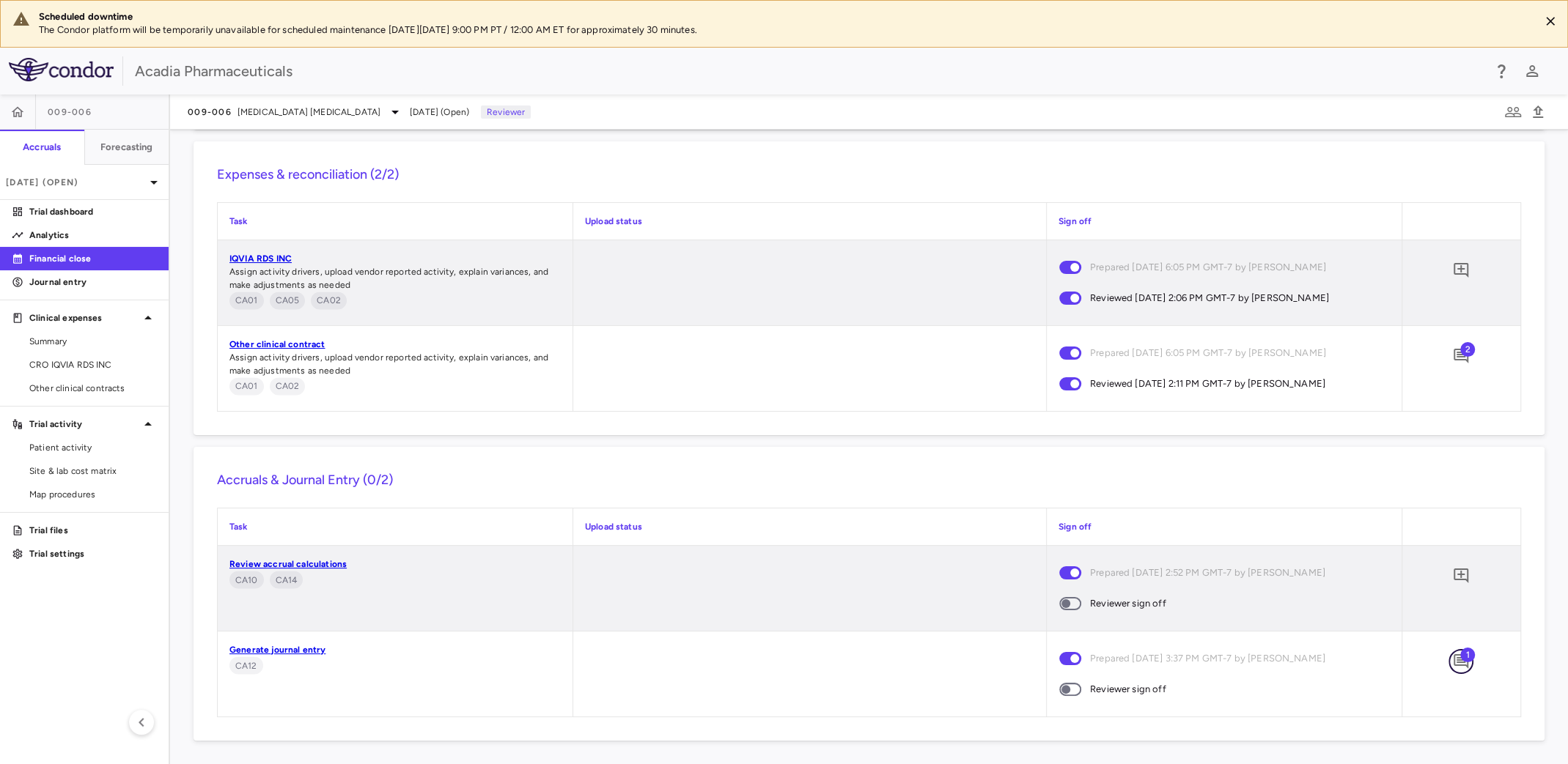
click at [1453, 662] on icon "Add comment" at bounding box center [1460, 661] width 15 height 15
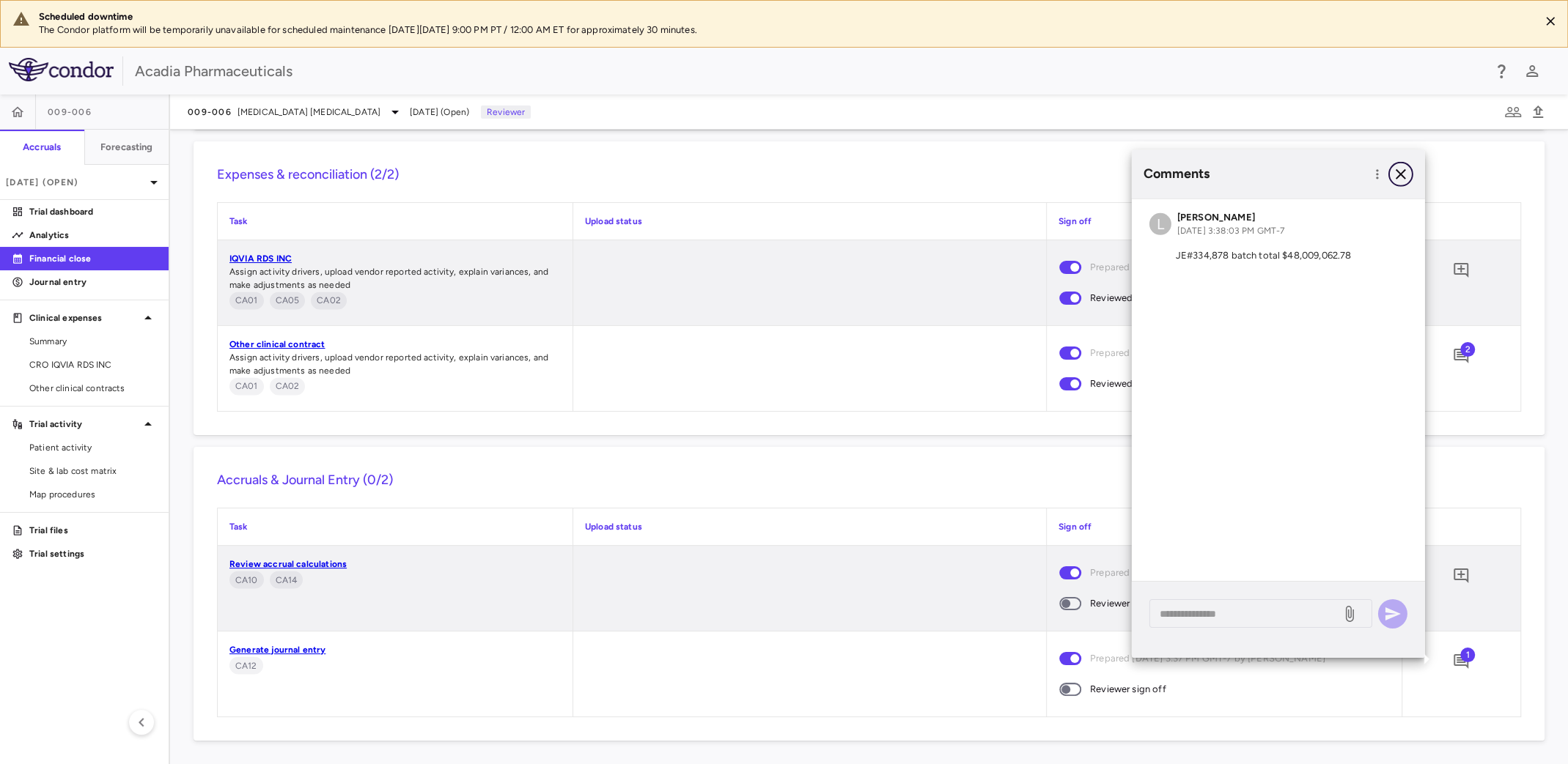
click at [1401, 173] on icon "button" at bounding box center [1400, 173] width 10 height 10
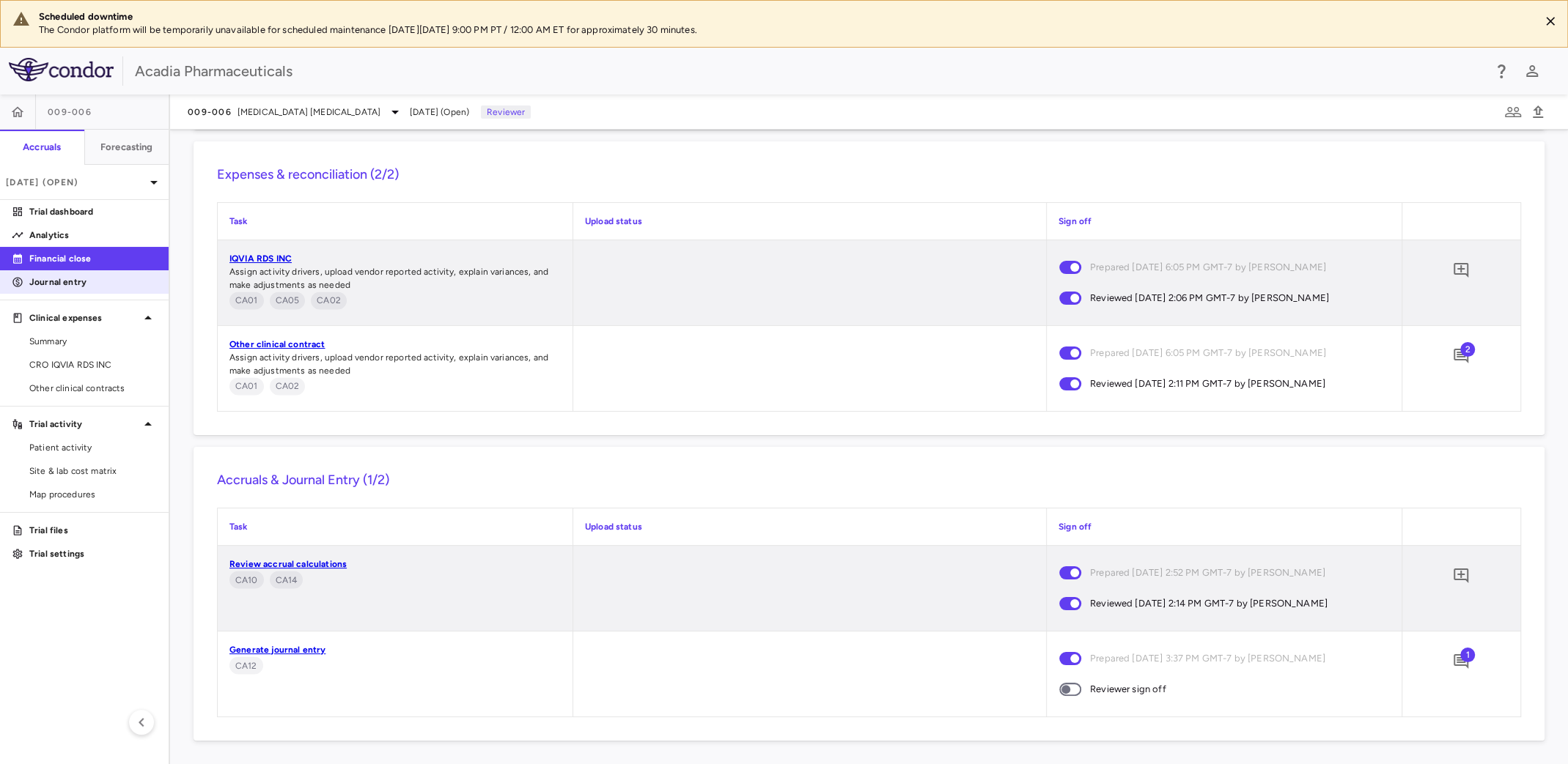
click at [71, 284] on p "Journal entry" at bounding box center [93, 281] width 127 height 13
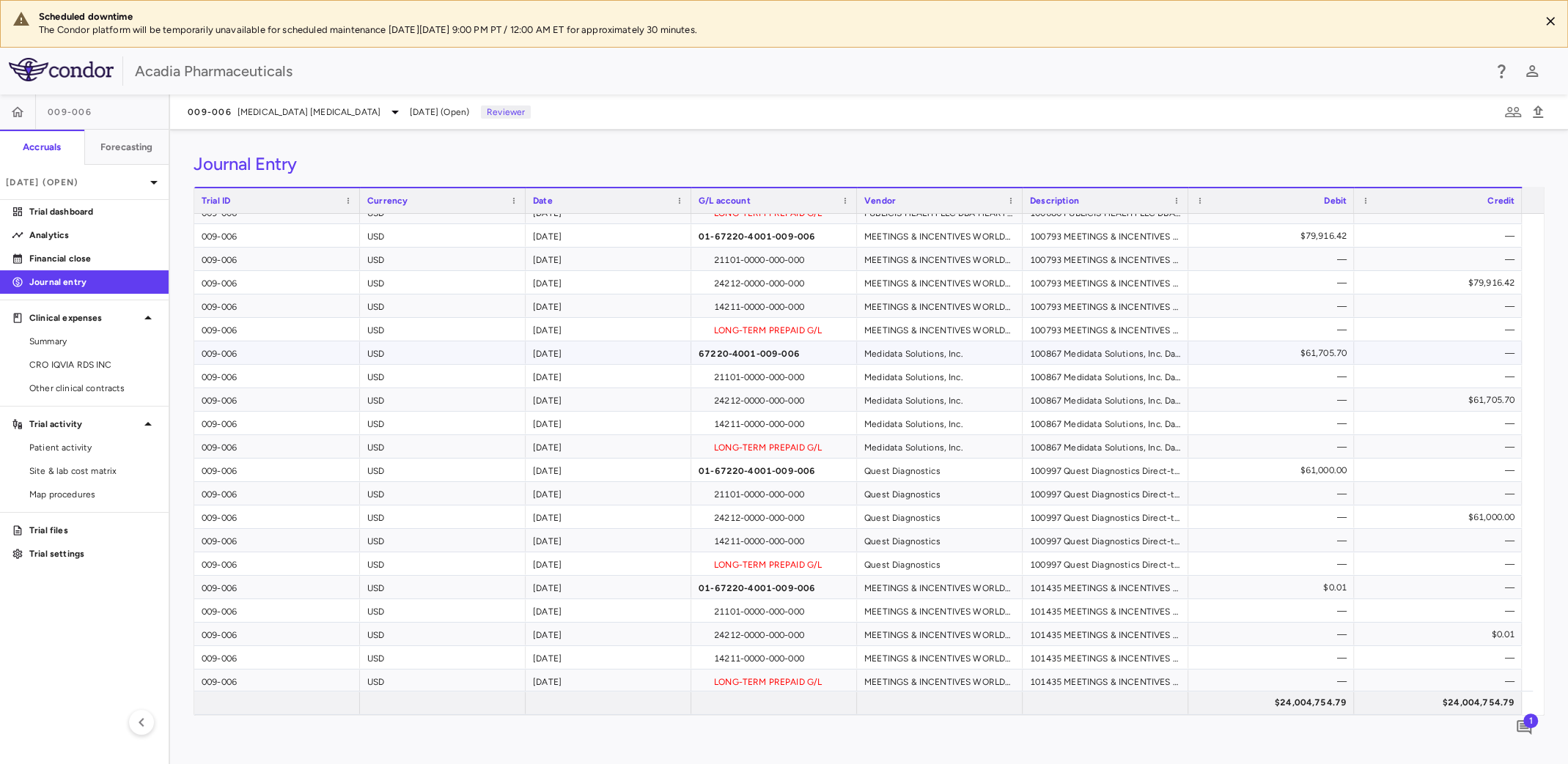
scroll to position [3273, 0]
click at [106, 253] on p "Financial close" at bounding box center [93, 258] width 127 height 13
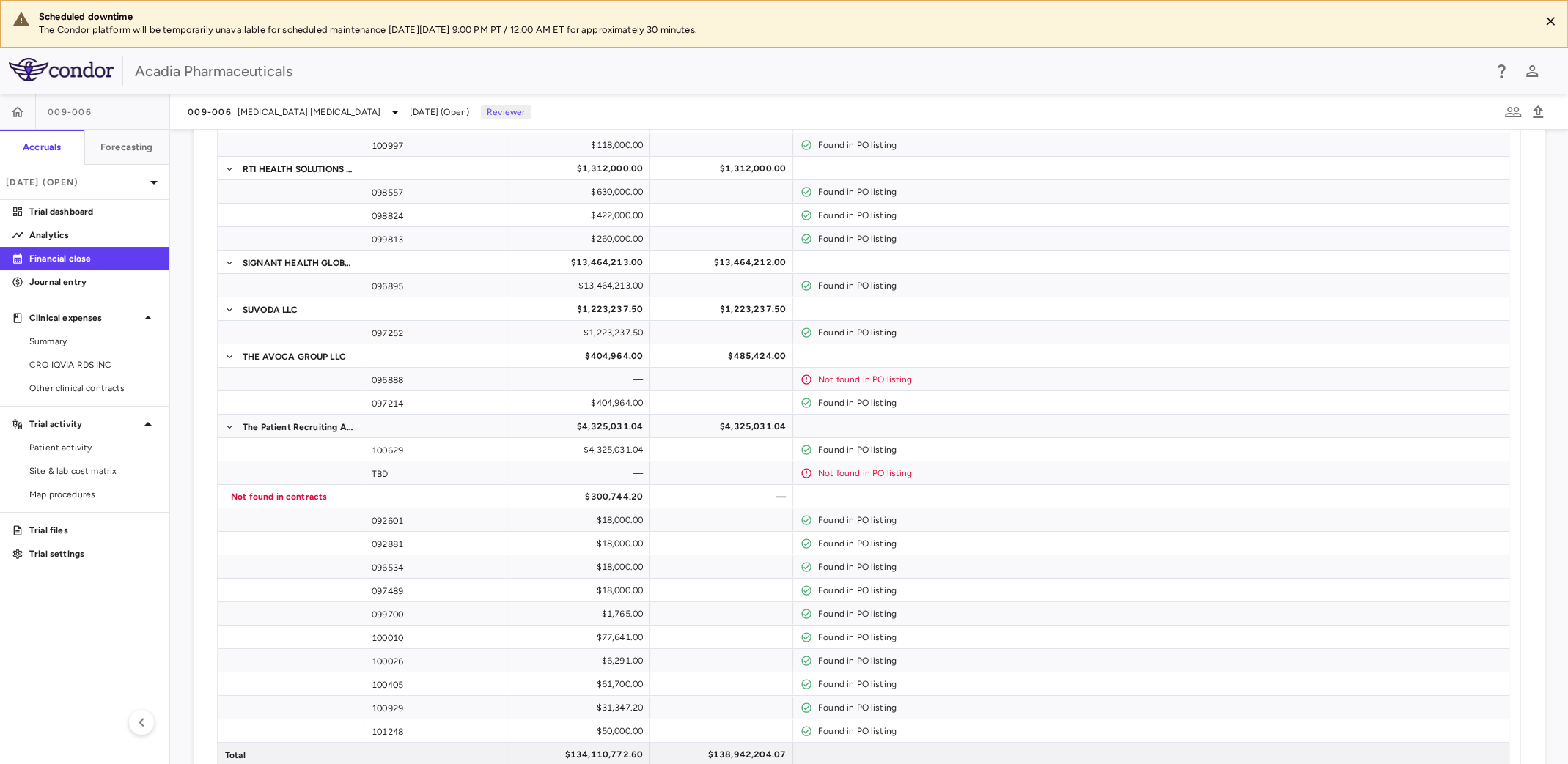
scroll to position [2402, 0]
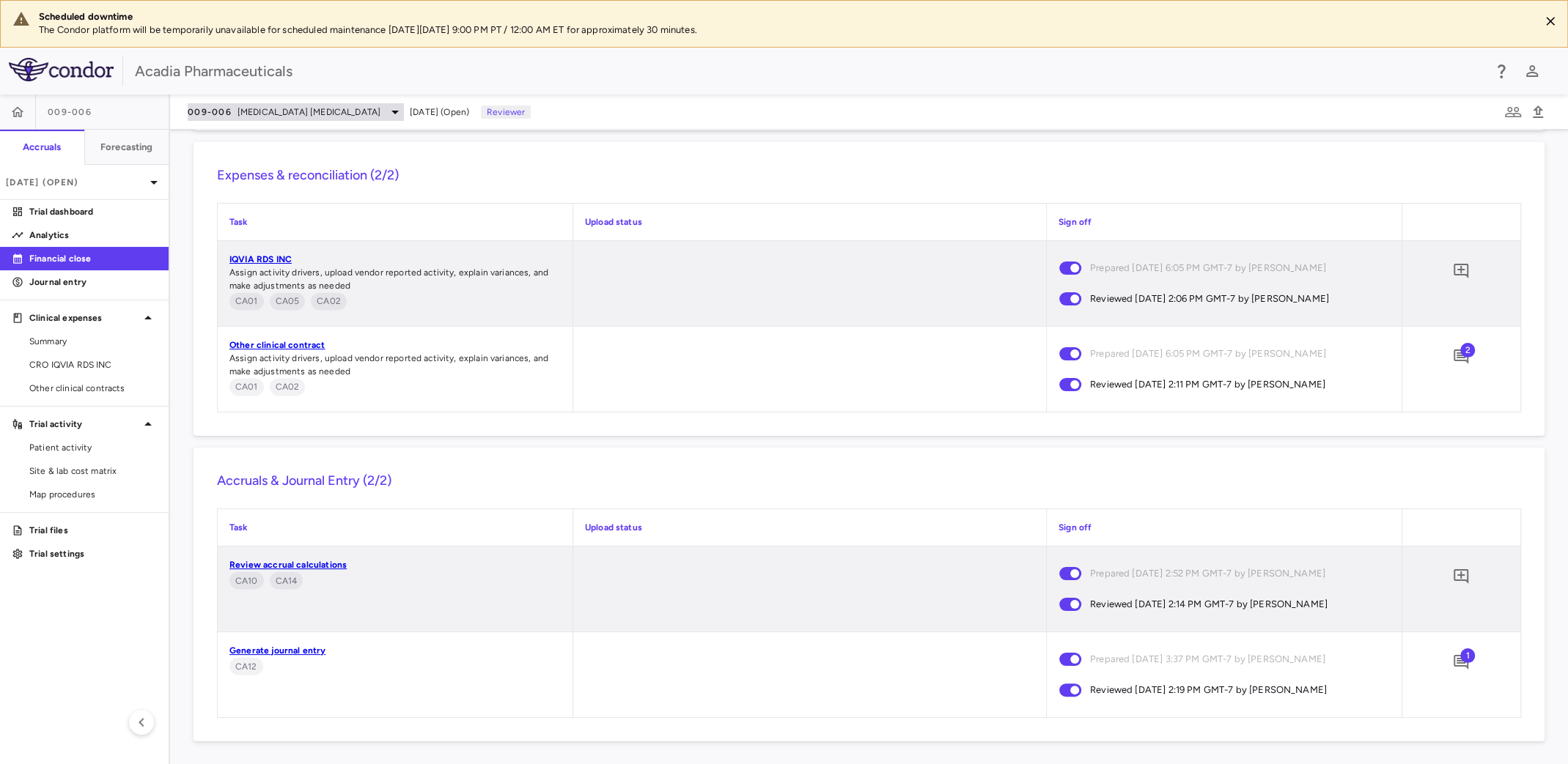
click at [219, 106] on span "009-006" at bounding box center [210, 112] width 44 height 12
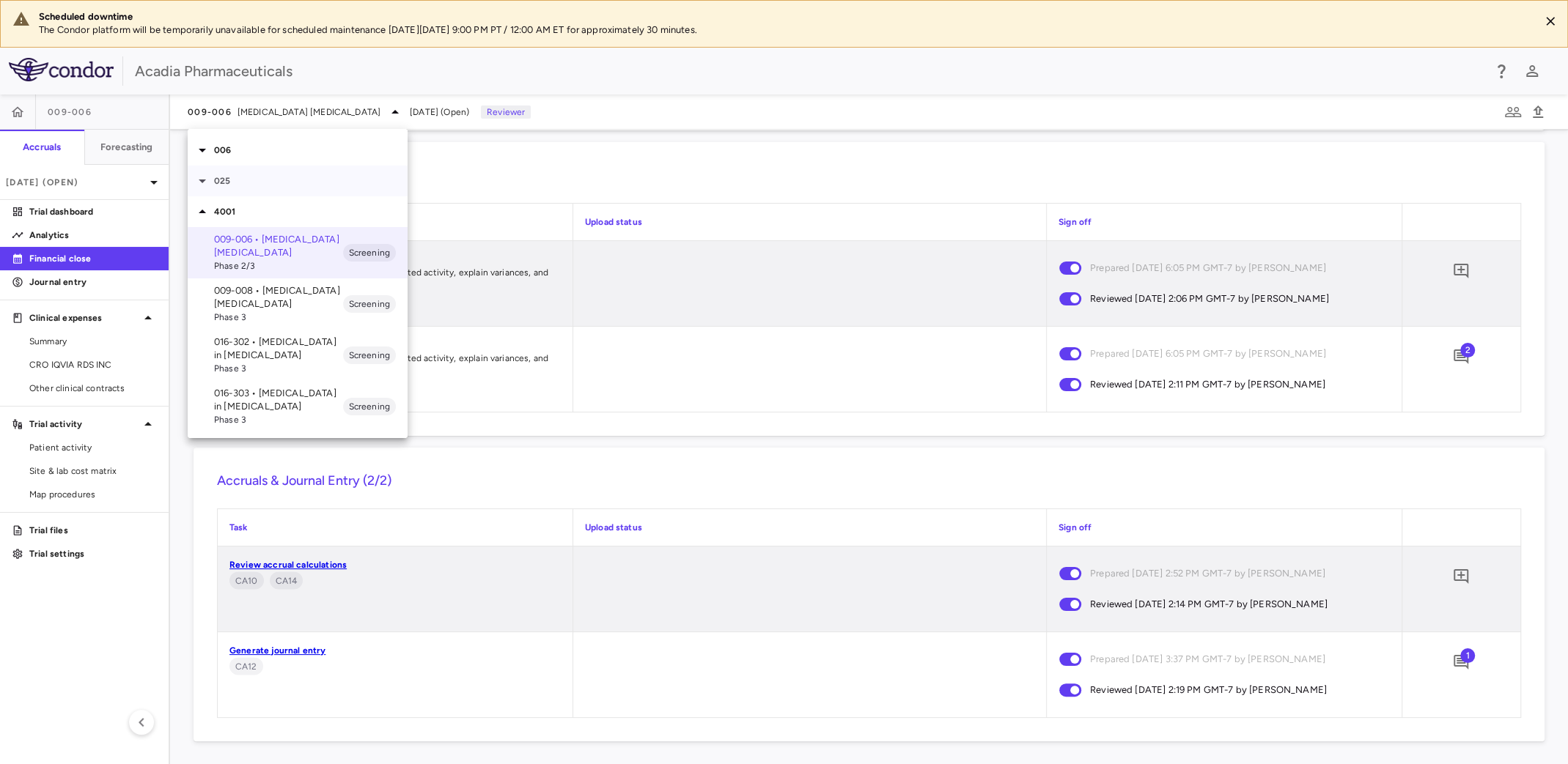
click at [200, 184] on icon at bounding box center [202, 181] width 18 height 18
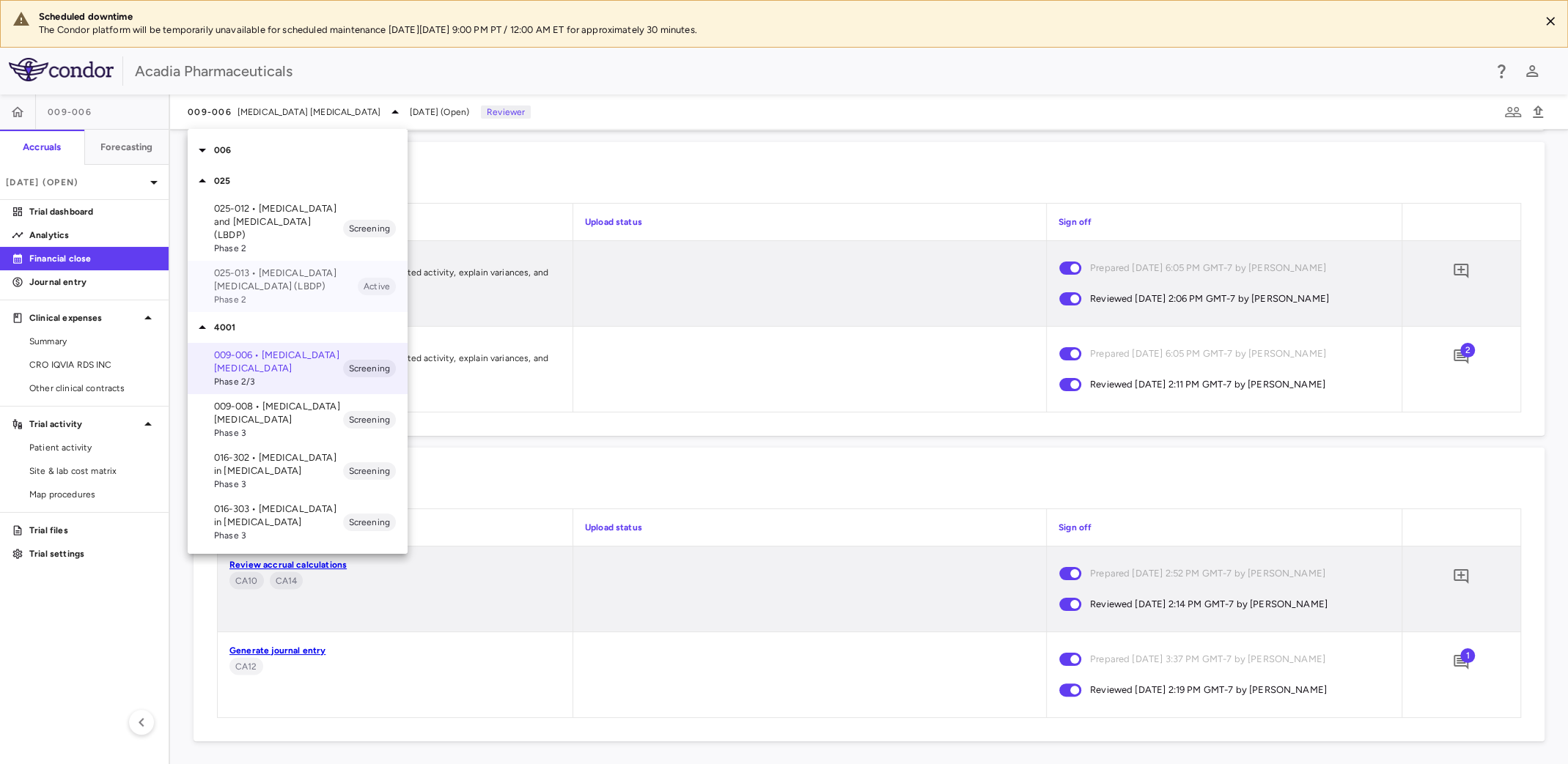
click at [265, 284] on p "025-013 • [MEDICAL_DATA] [MEDICAL_DATA] (LBDP)" at bounding box center [285, 279] width 144 height 26
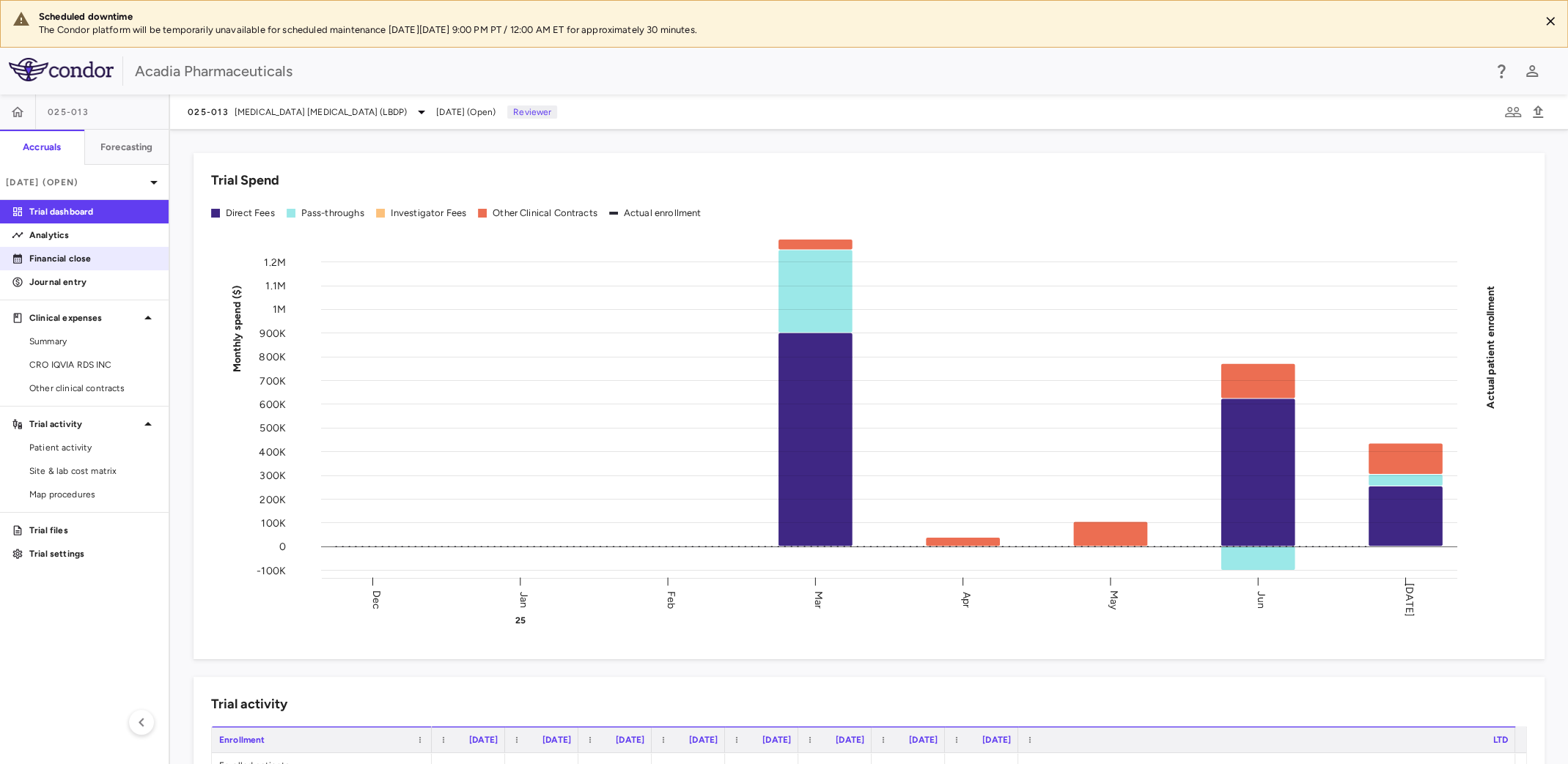
click at [100, 261] on p "Financial close" at bounding box center [93, 258] width 127 height 13
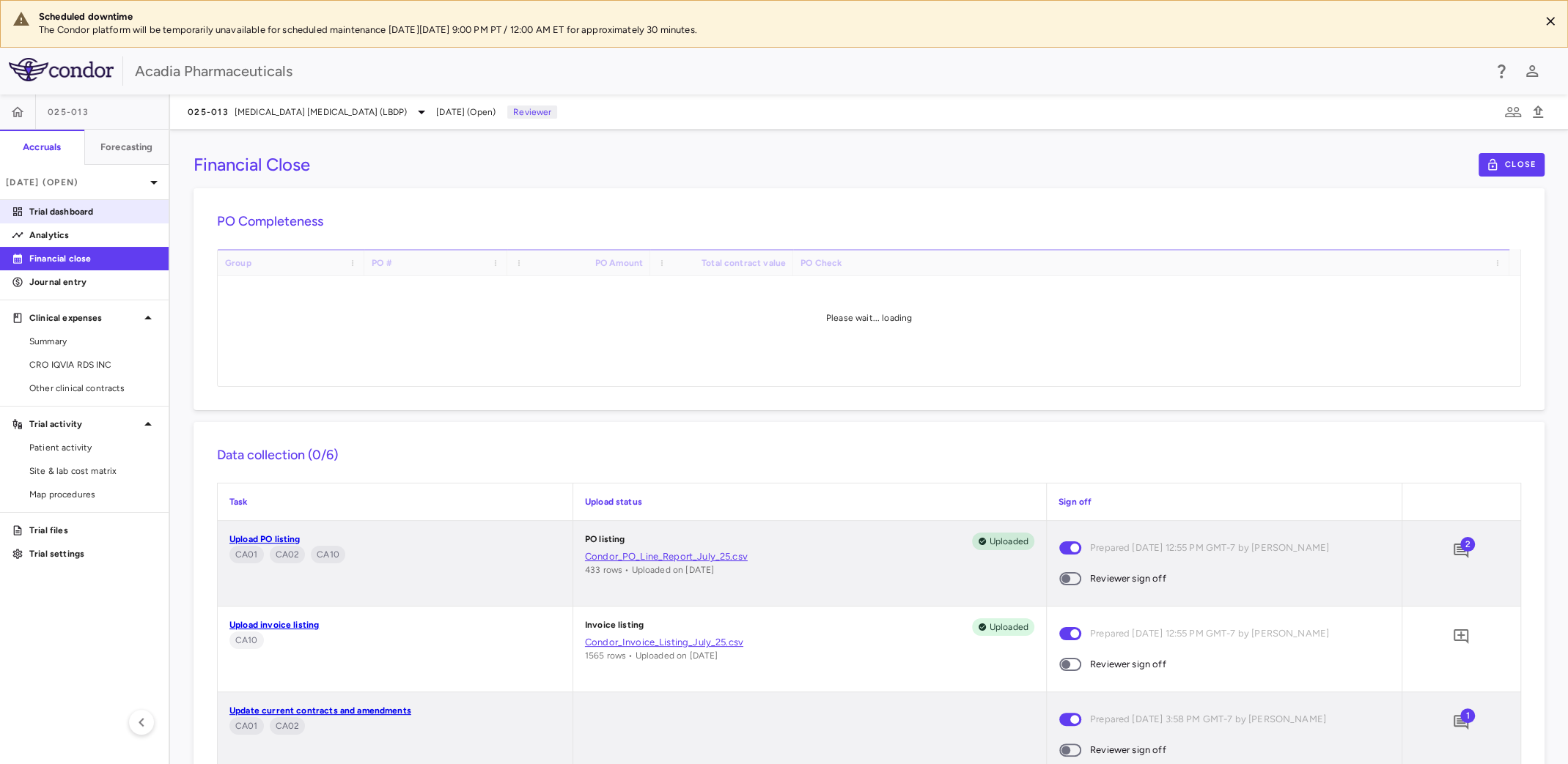
click at [92, 213] on p "Trial dashboard" at bounding box center [93, 211] width 127 height 13
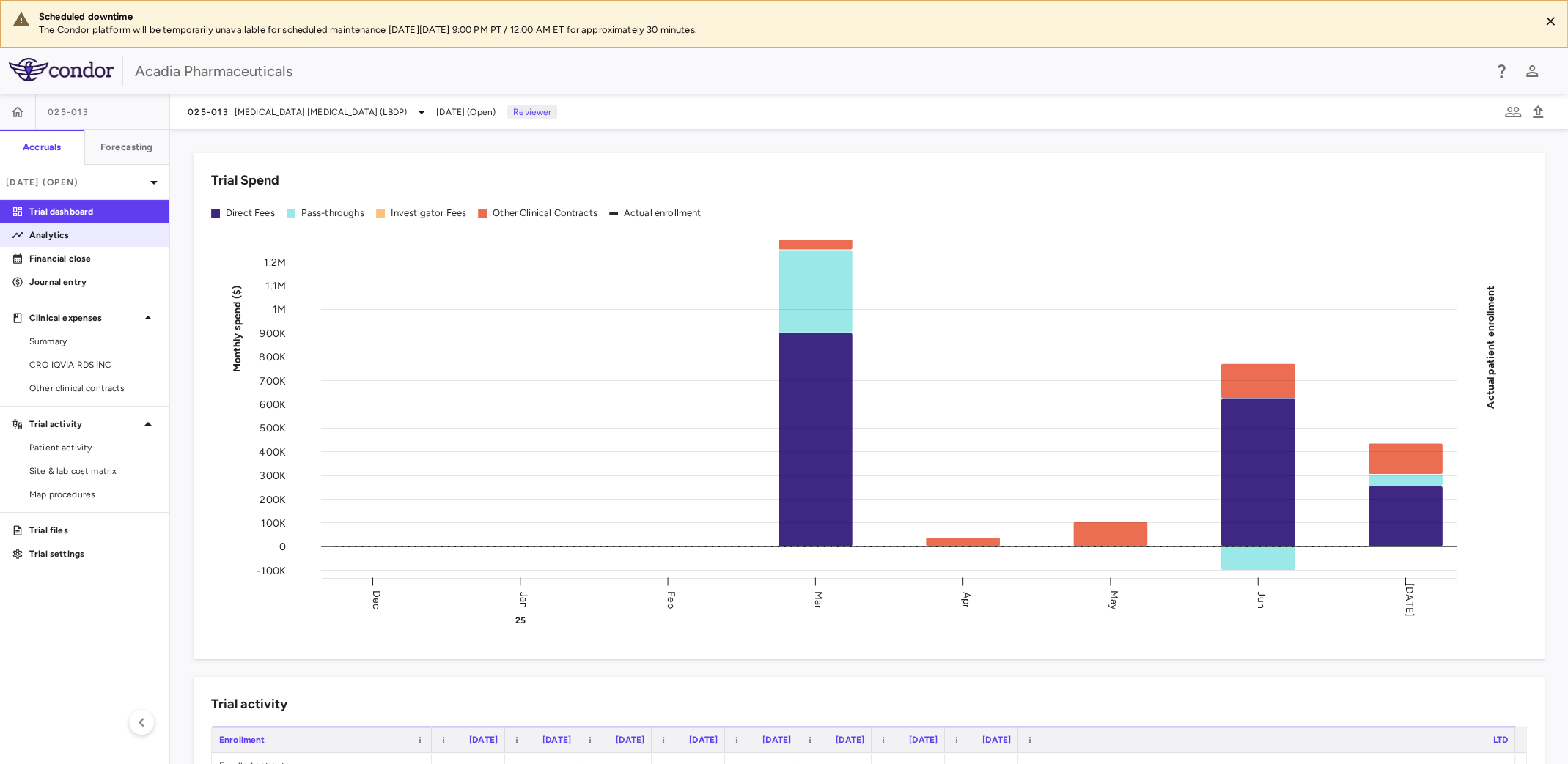
click at [93, 229] on p "Analytics" at bounding box center [93, 234] width 127 height 13
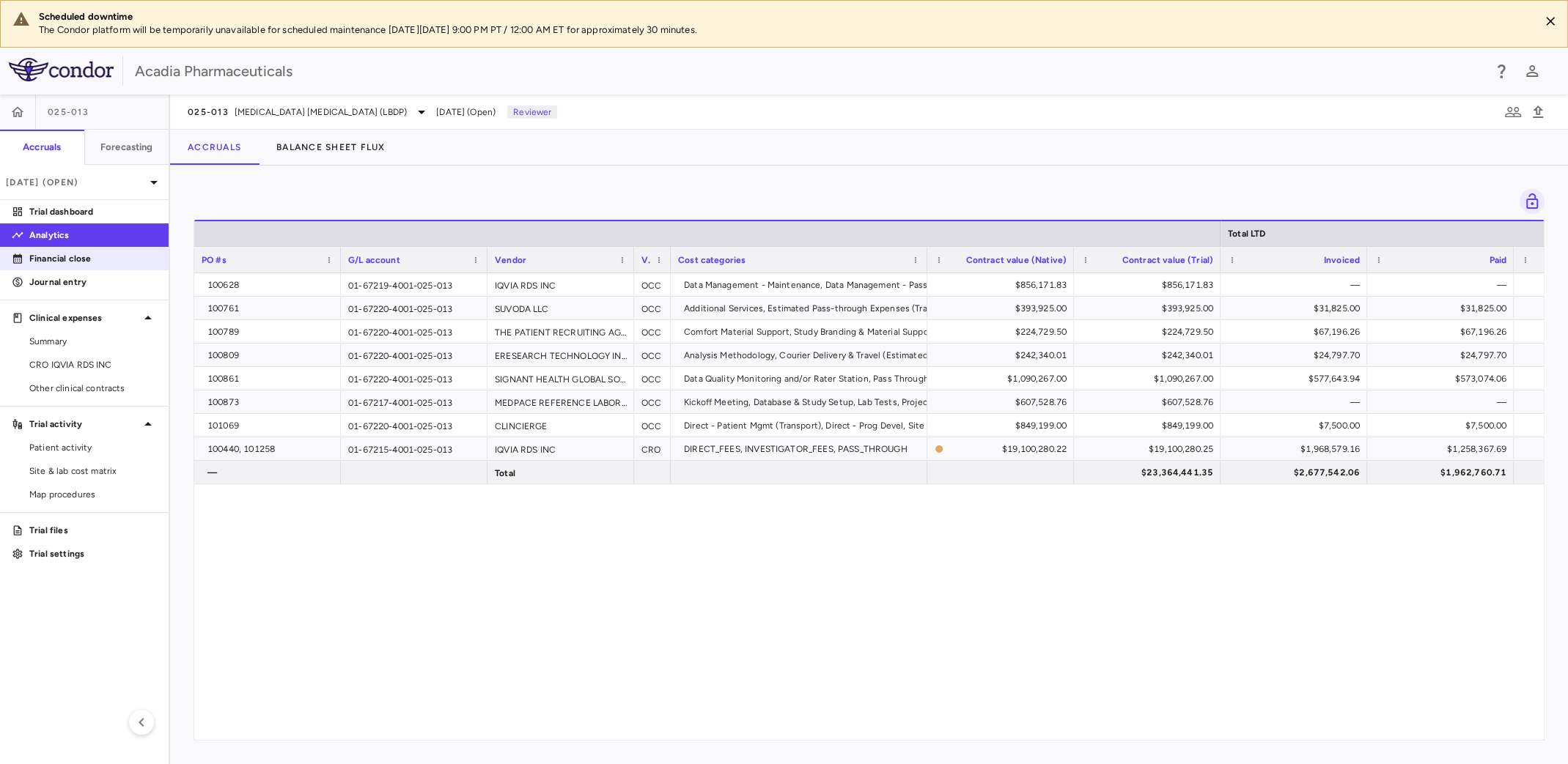
click at [103, 263] on p "Financial close" at bounding box center [93, 258] width 127 height 13
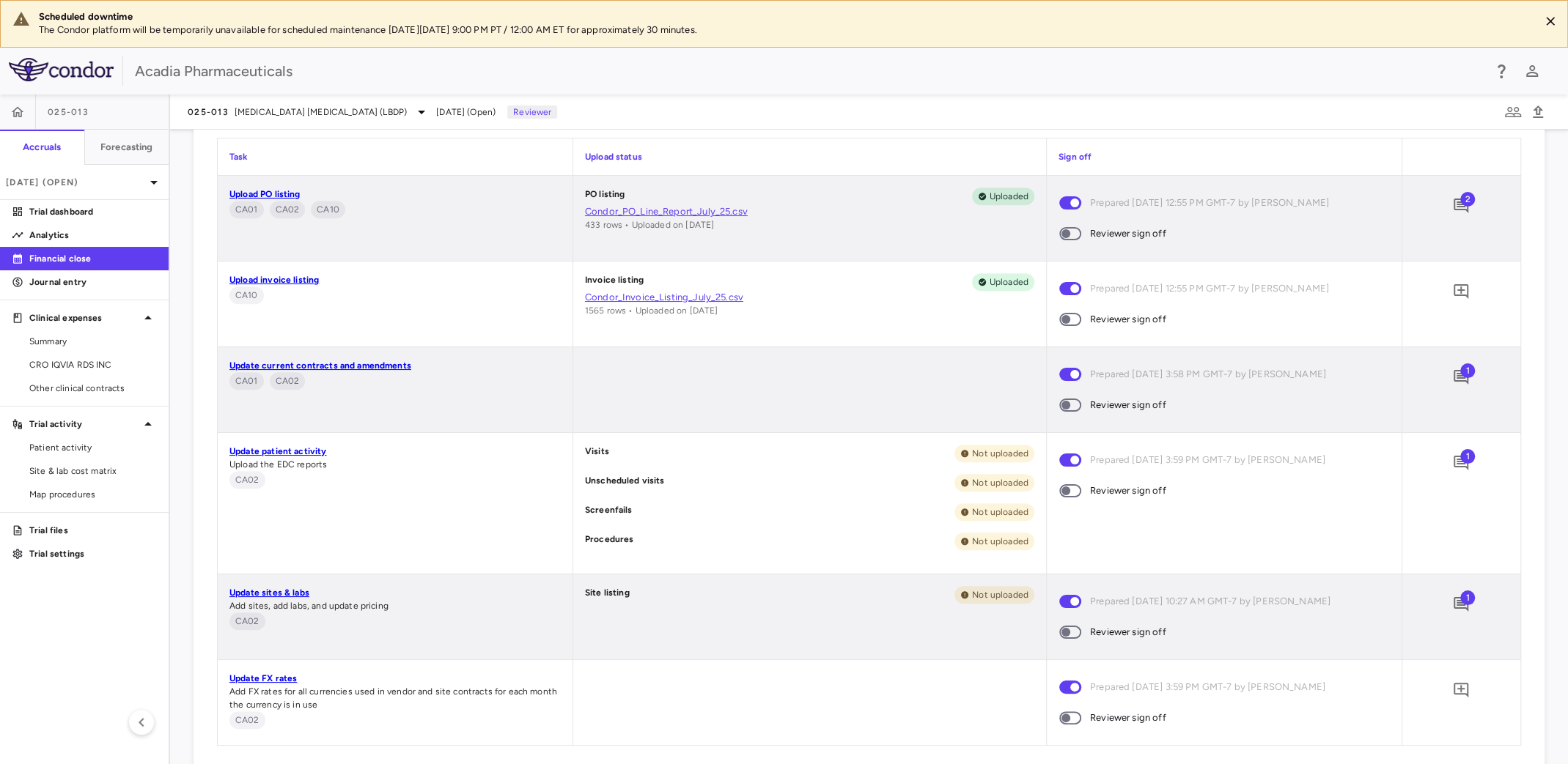
scroll to position [659, 0]
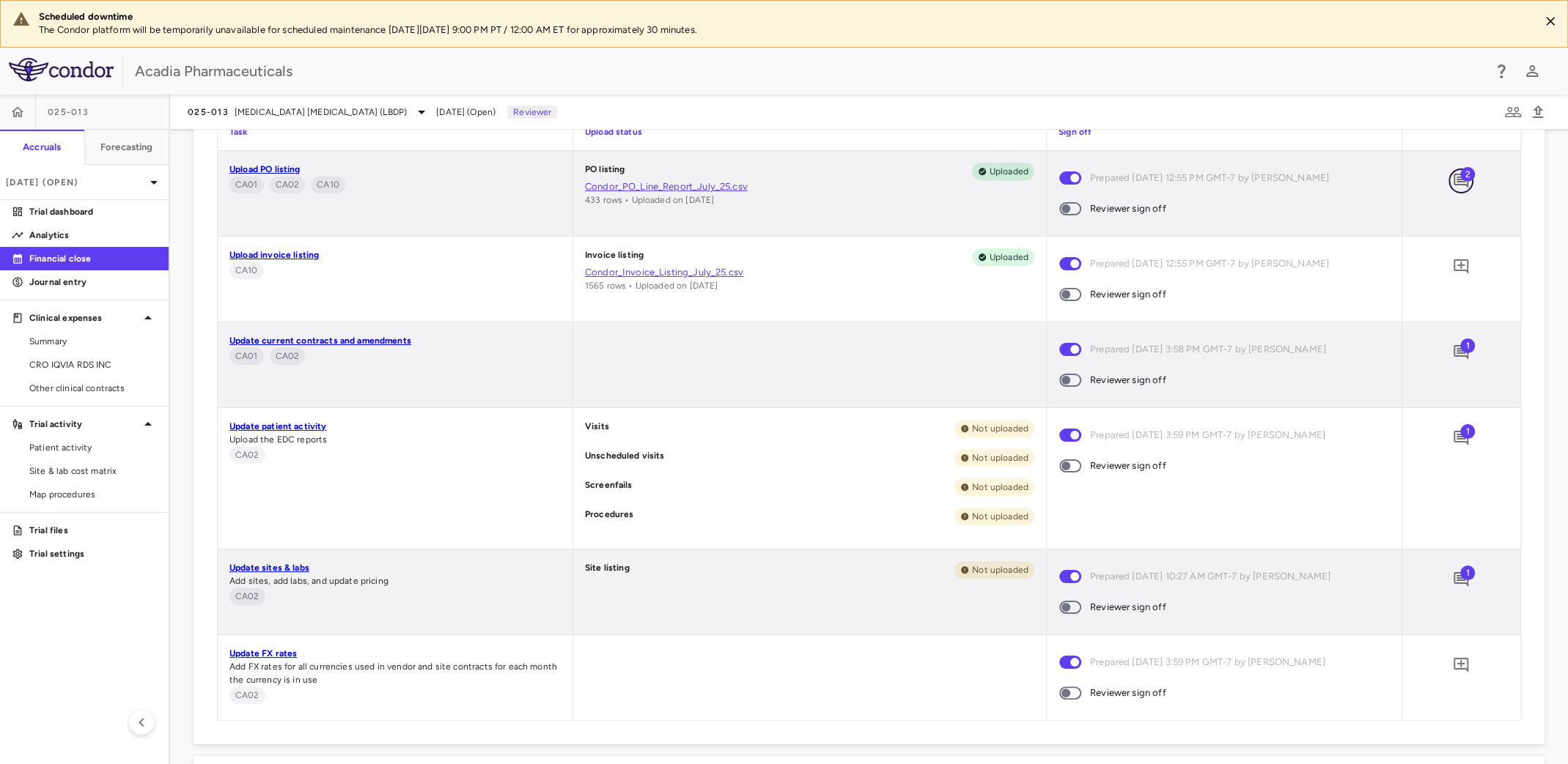
click at [1448, 180] on button "button" at bounding box center [1460, 180] width 24 height 24
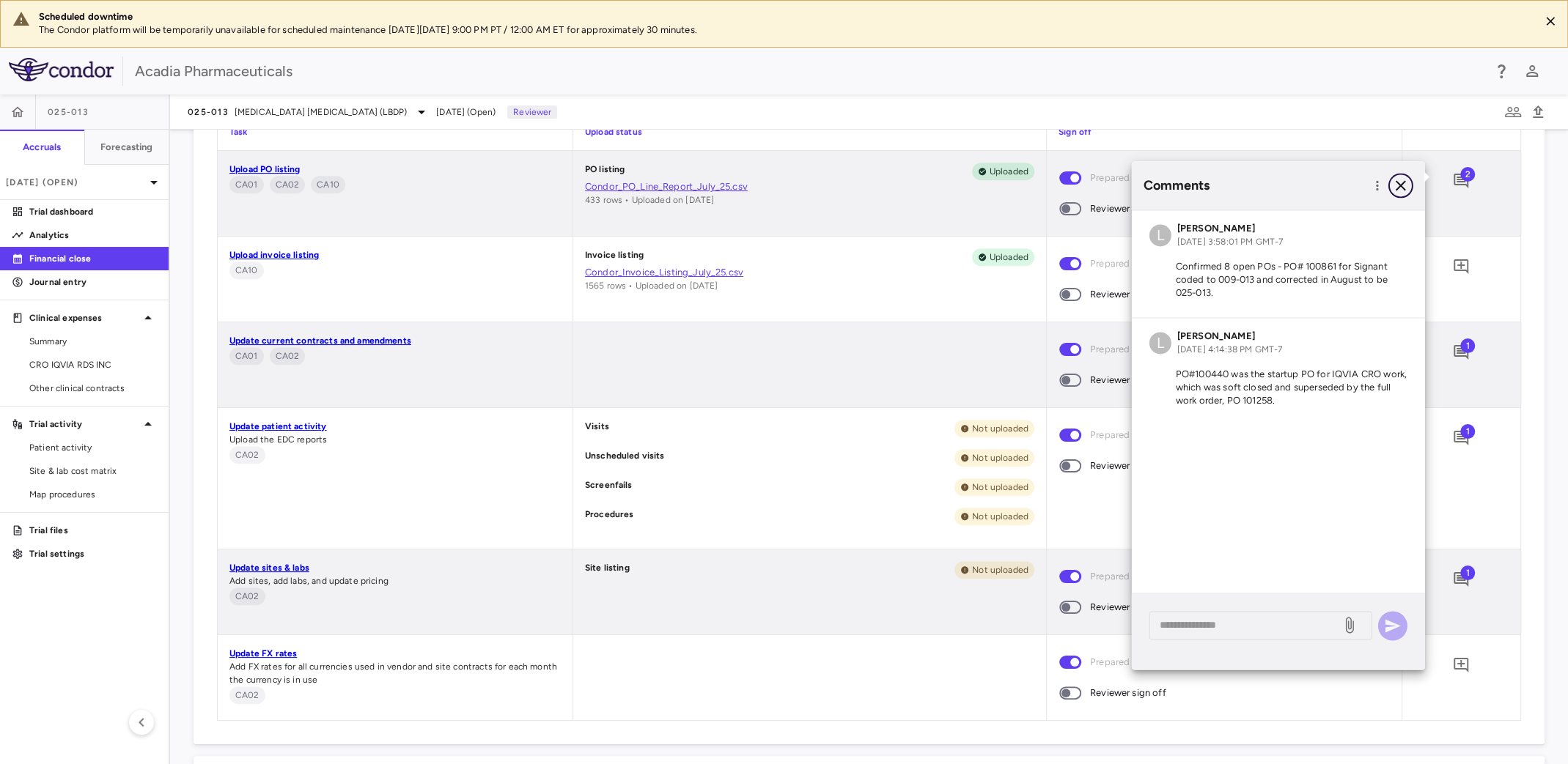
click at [1398, 184] on icon "button" at bounding box center [1400, 185] width 10 height 10
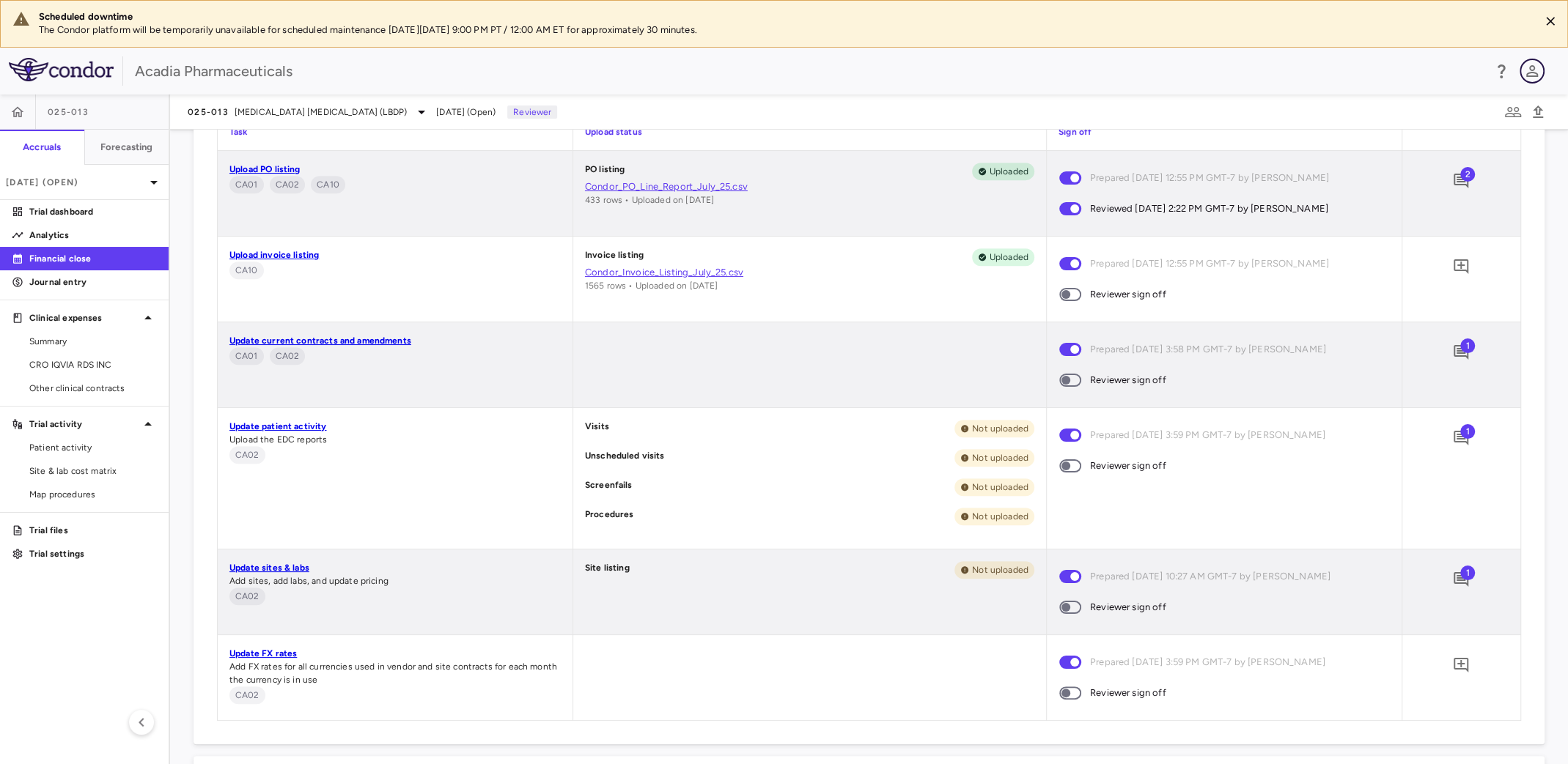
click at [1534, 72] on icon "button" at bounding box center [1533, 72] width 18 height 18
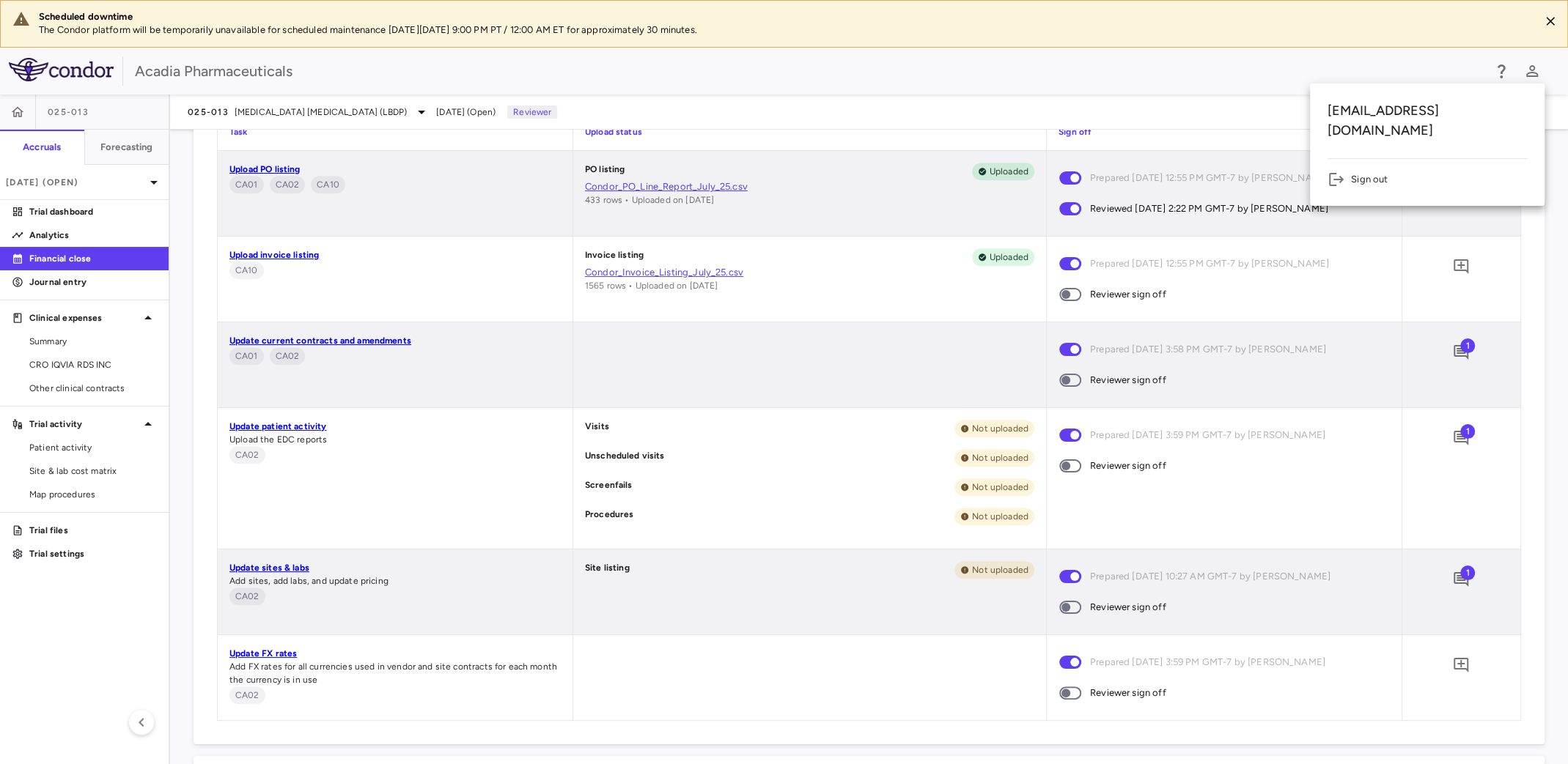
click at [1377, 170] on li "Sign out" at bounding box center [1427, 179] width 199 height 18
